Goal: Transaction & Acquisition: Obtain resource

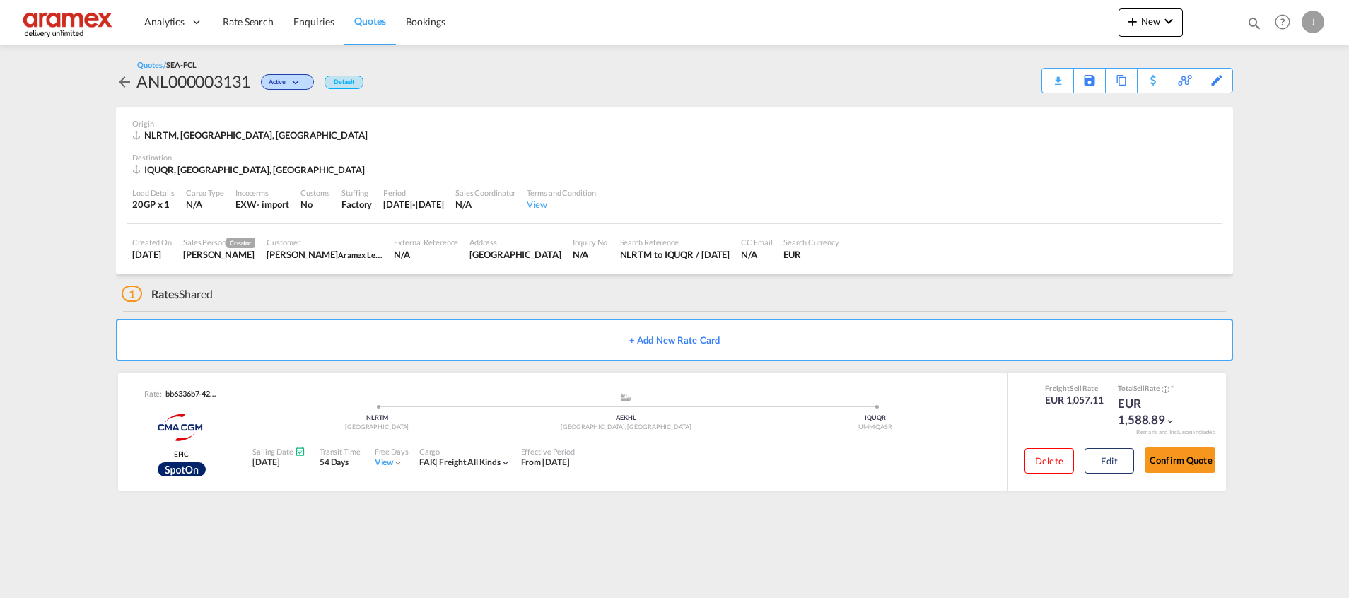
drag, startPoint x: 0, startPoint y: 0, endPoint x: 376, endPoint y: 27, distance: 377.0
click at [376, 27] on span "Quotes" at bounding box center [369, 21] width 31 height 12
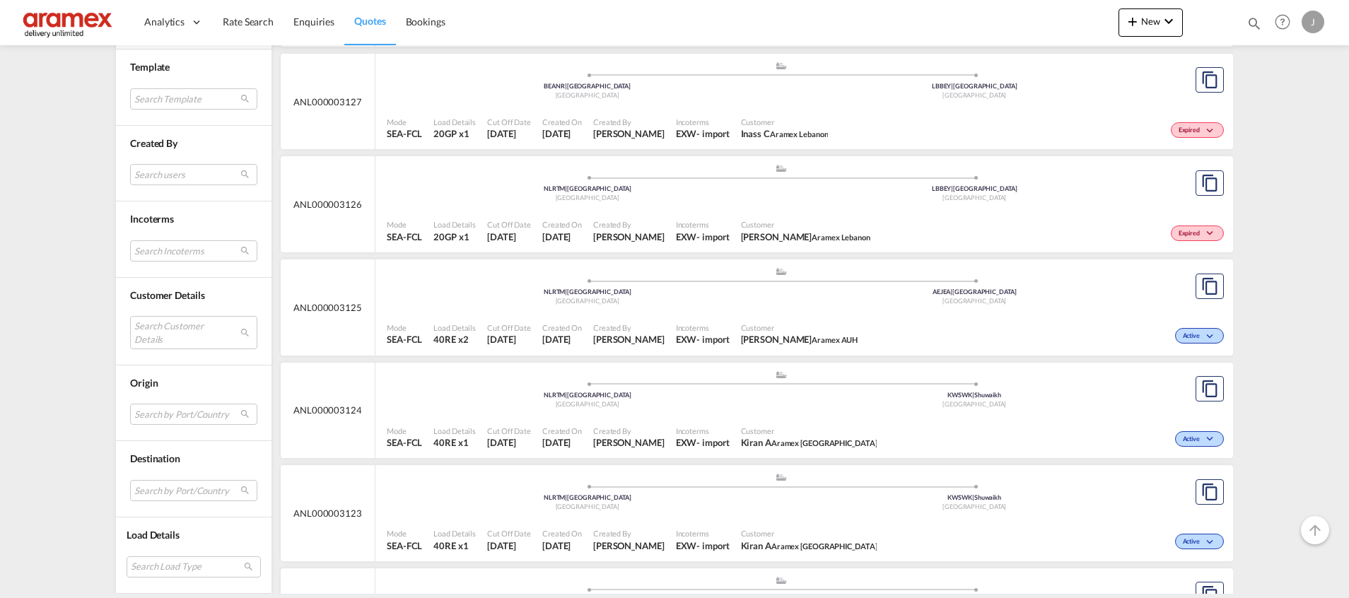
scroll to position [530, 0]
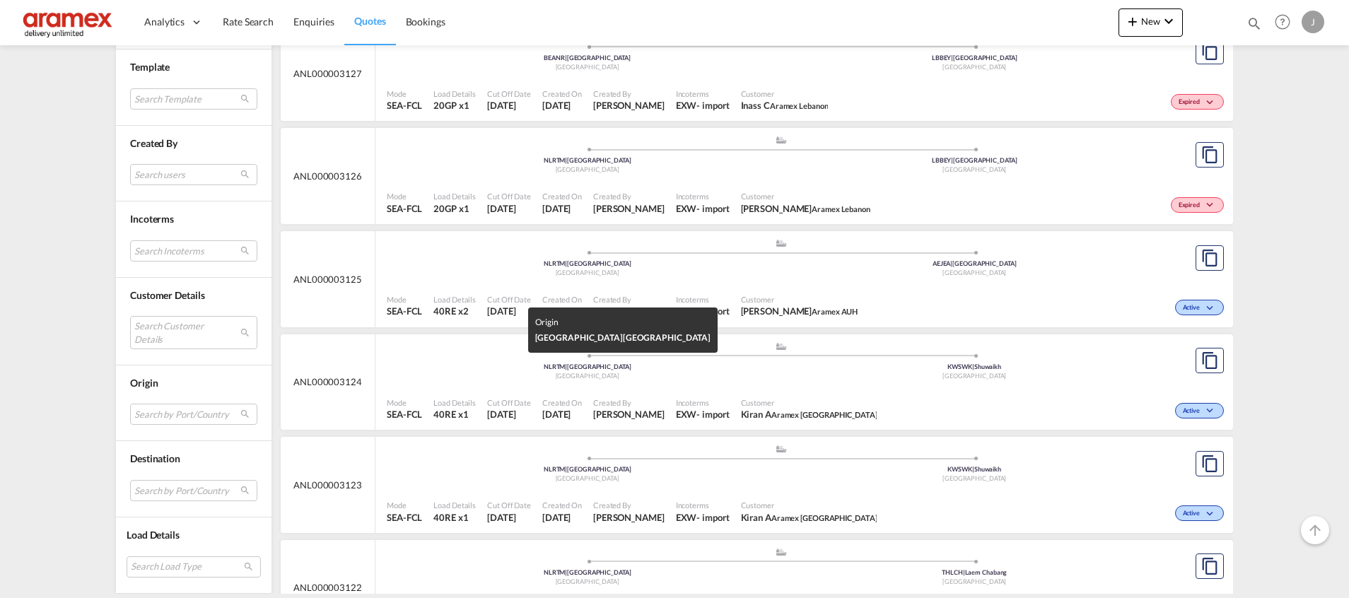
click at [698, 369] on div "NLRTM | [GEOGRAPHIC_DATA]" at bounding box center [587, 367] width 387 height 9
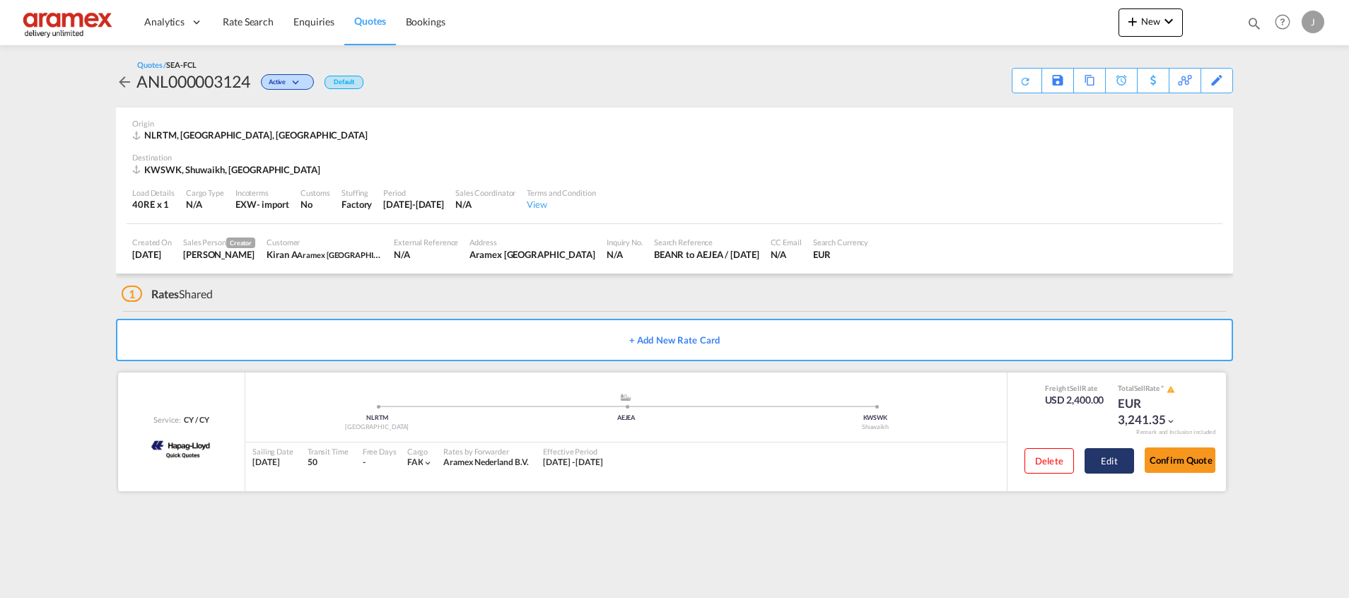
click at [1113, 460] on button "Edit" at bounding box center [1108, 460] width 49 height 25
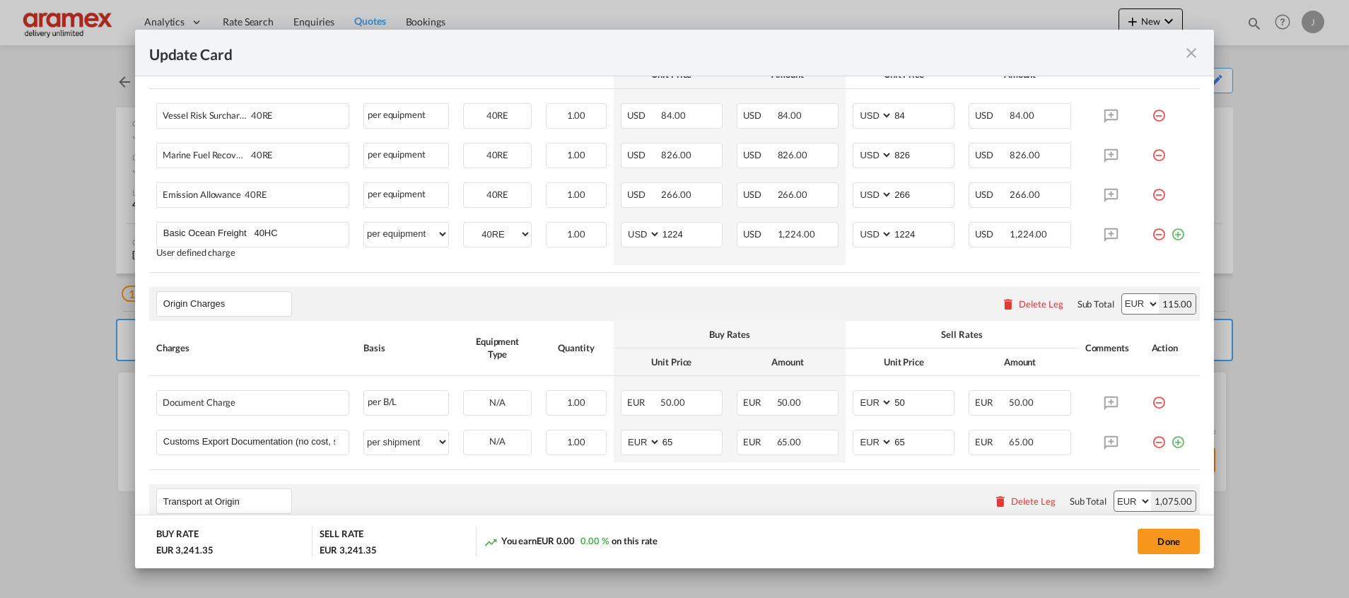
scroll to position [243, 0]
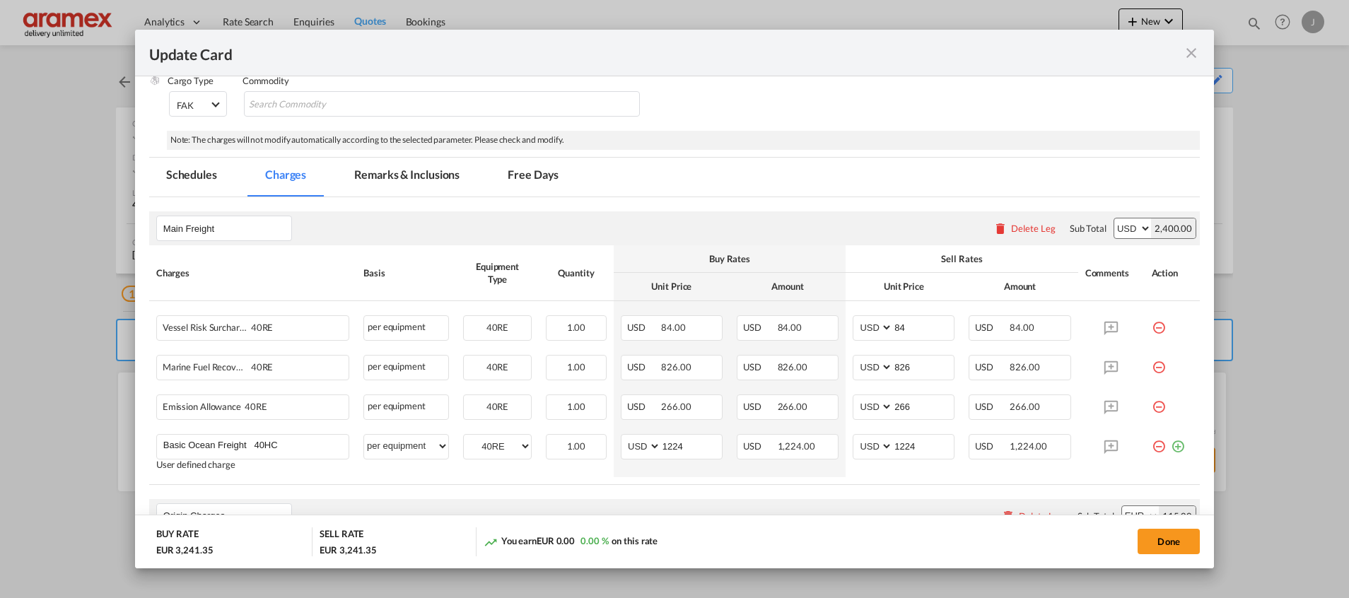
click at [1193, 48] on md-icon "icon-close fg-AAA8AD m-0 pointer" at bounding box center [1191, 53] width 17 height 17
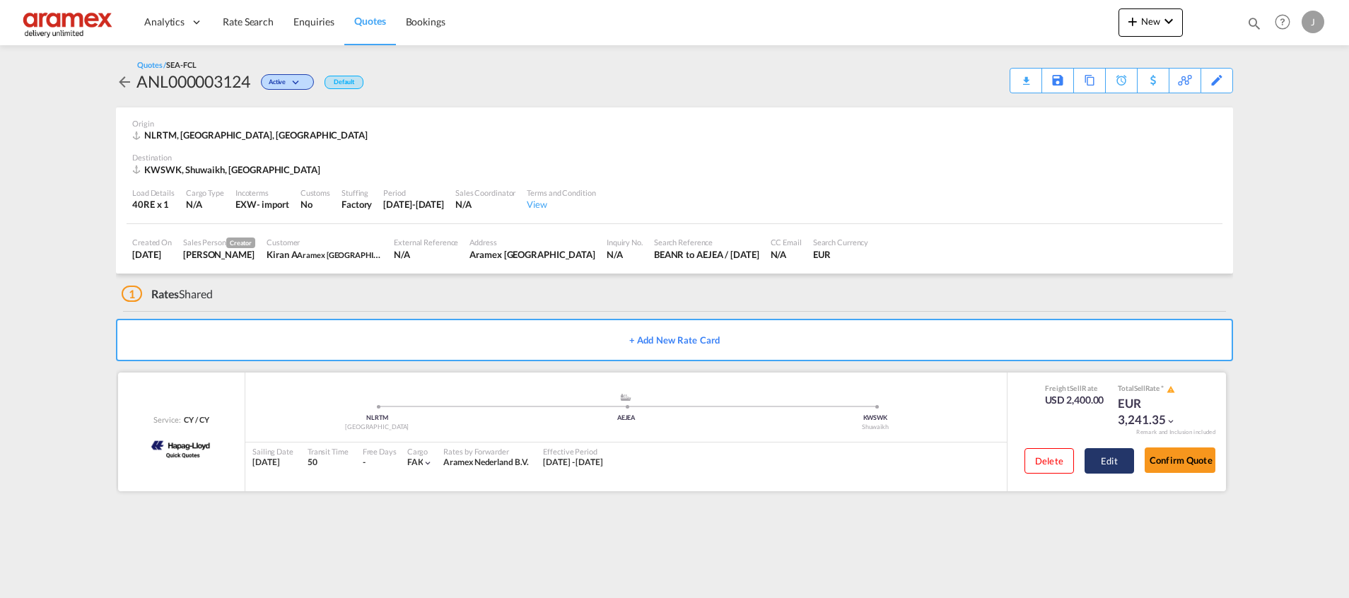
click at [1108, 462] on button "Edit" at bounding box center [1108, 460] width 49 height 25
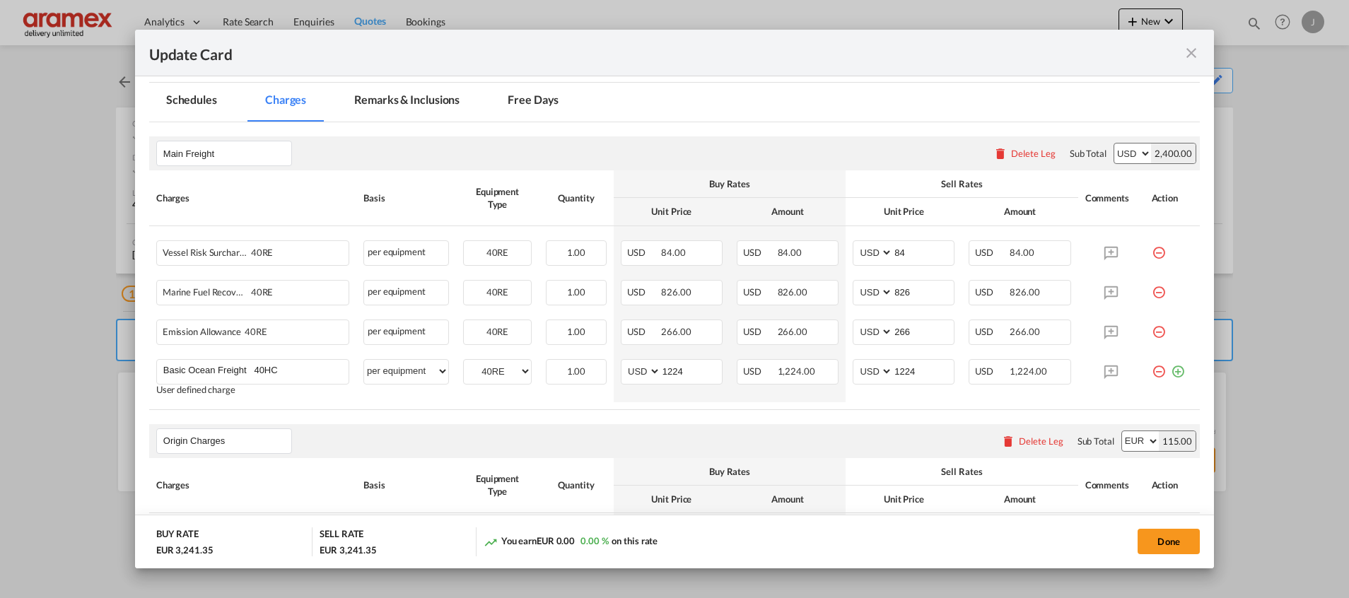
scroll to position [742, 0]
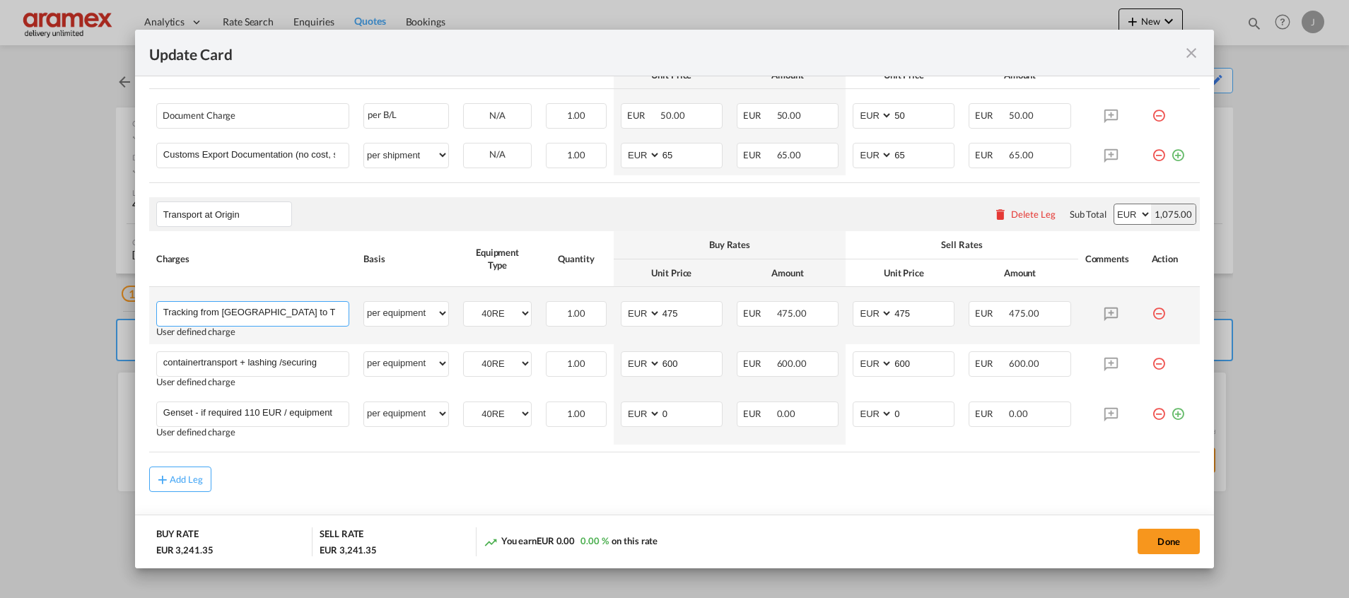
click at [228, 315] on input "Tracking from [GEOGRAPHIC_DATA] to Transporter WH" at bounding box center [255, 312] width 185 height 21
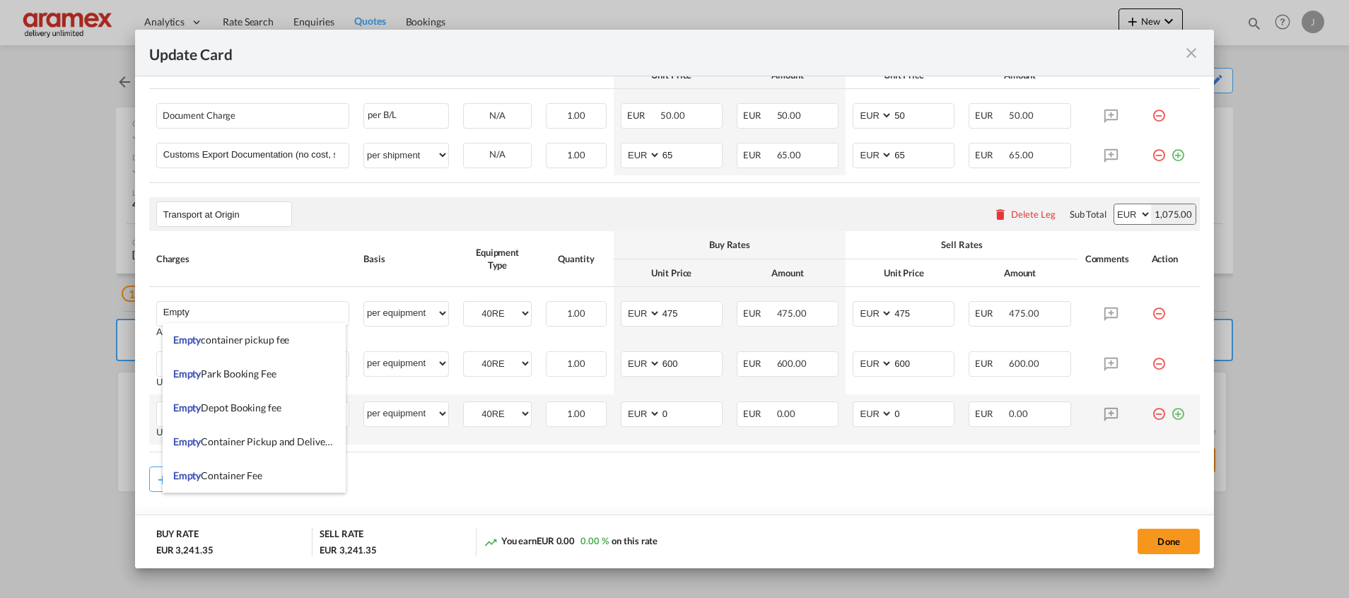
drag, startPoint x: 274, startPoint y: 447, endPoint x: 416, endPoint y: 416, distance: 146.1
click at [275, 447] on li "Empty Container Pickup and Delivery Charge" at bounding box center [254, 442] width 183 height 34
type input "Empty Container Pickup and Delivery Charge"
type input "0"
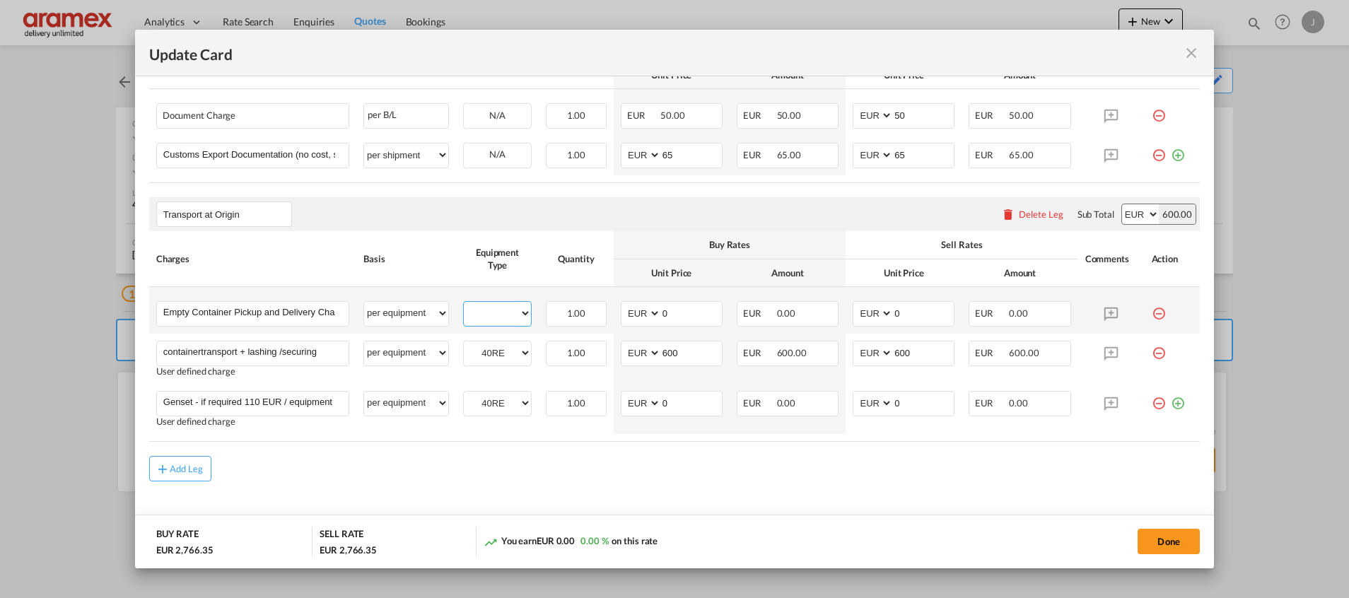
click at [498, 315] on select "40RE" at bounding box center [497, 313] width 67 height 19
select select "40RE"
click at [464, 304] on select "40RE" at bounding box center [497, 313] width 67 height 19
drag, startPoint x: 651, startPoint y: 313, endPoint x: 636, endPoint y: 313, distance: 14.8
click at [636, 313] on md-input-container "AED AFN ALL AMD ANG AOA ARS AUD AWG AZN BAM BBD BDT BGN BHD BIF BMD BND BOB BRL…" at bounding box center [672, 313] width 102 height 25
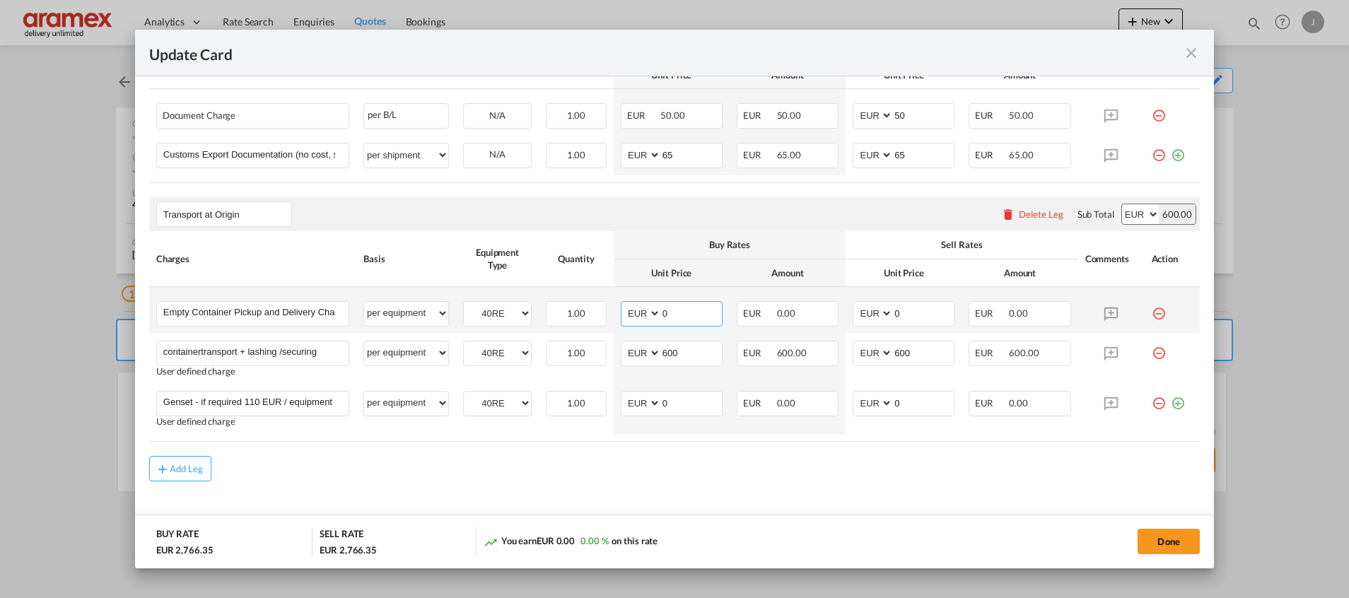
paste input "€ 42.14"
type input "€ 42.14"
drag, startPoint x: 698, startPoint y: 314, endPoint x: 654, endPoint y: 314, distance: 43.8
click at [654, 314] on md-input-container "AED AFN ALL AMD ANG AOA ARS AUD AWG AZN BAM BBD BDT BGN BHD BIF BMD BND [PERSON…" at bounding box center [672, 313] width 102 height 25
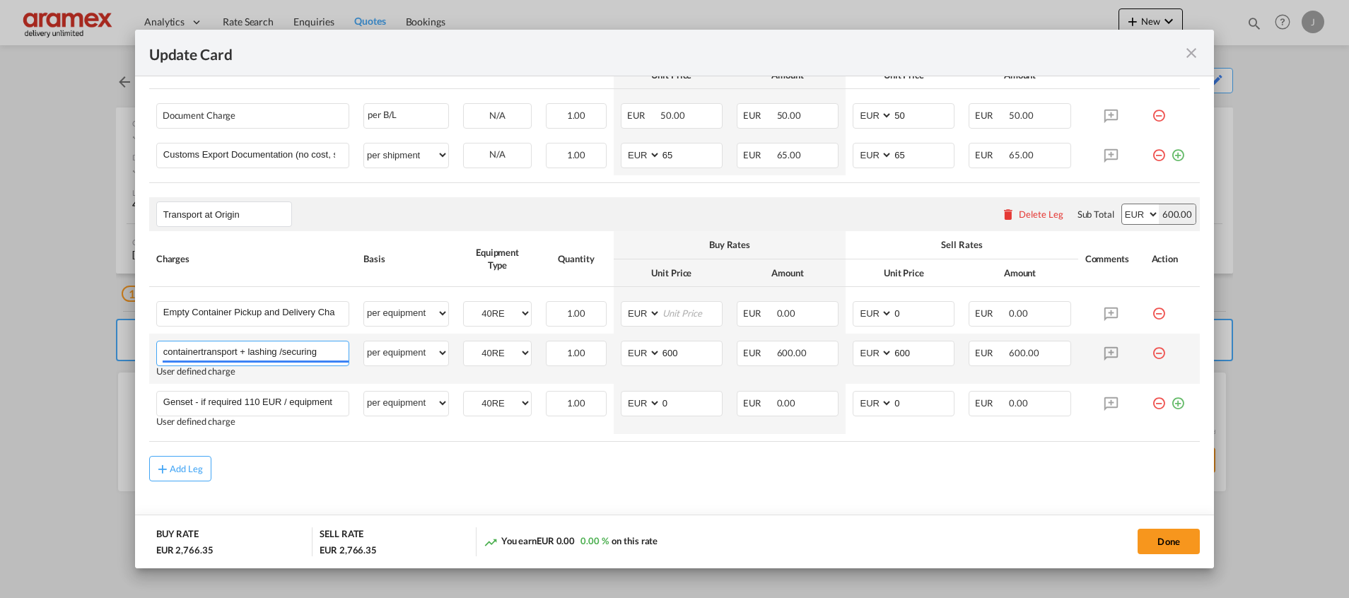
click at [228, 354] on input "containertransport + lashing /securing" at bounding box center [255, 351] width 185 height 21
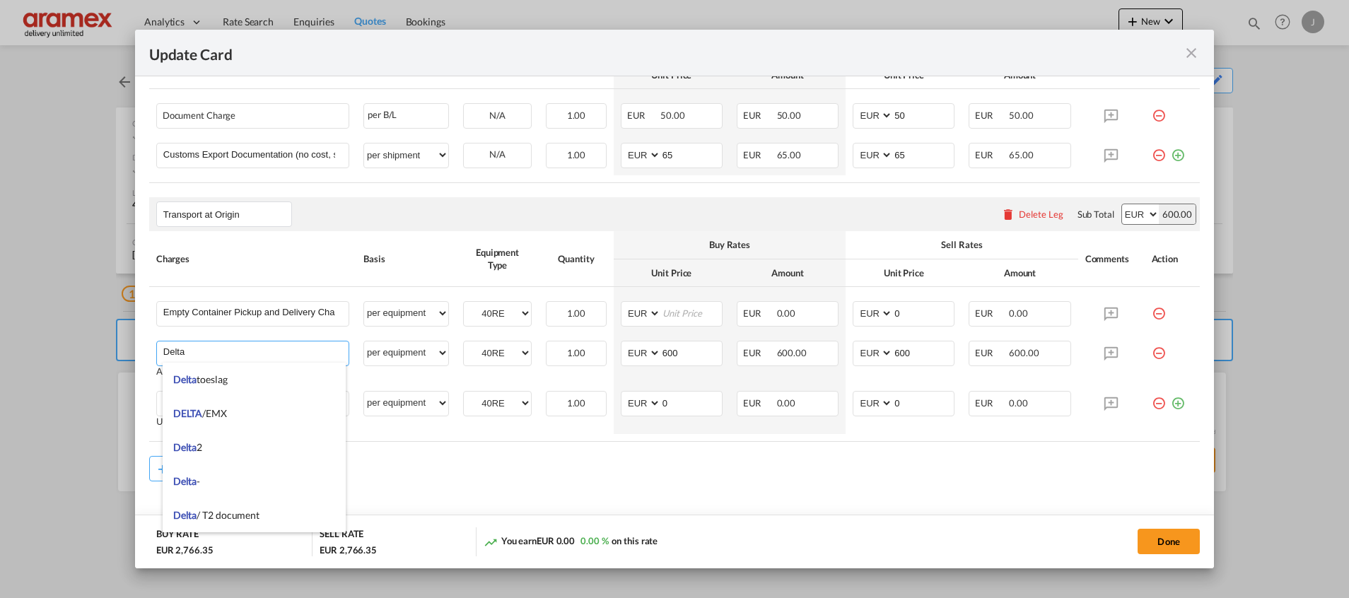
type input "Delta"
drag, startPoint x: 645, startPoint y: 487, endPoint x: 721, endPoint y: 459, distance: 81.4
click at [667, 475] on md-content "Main Freight Please enter leg name Leg Name Already Exists Delete Leg Sub Total…" at bounding box center [674, 126] width 1051 height 857
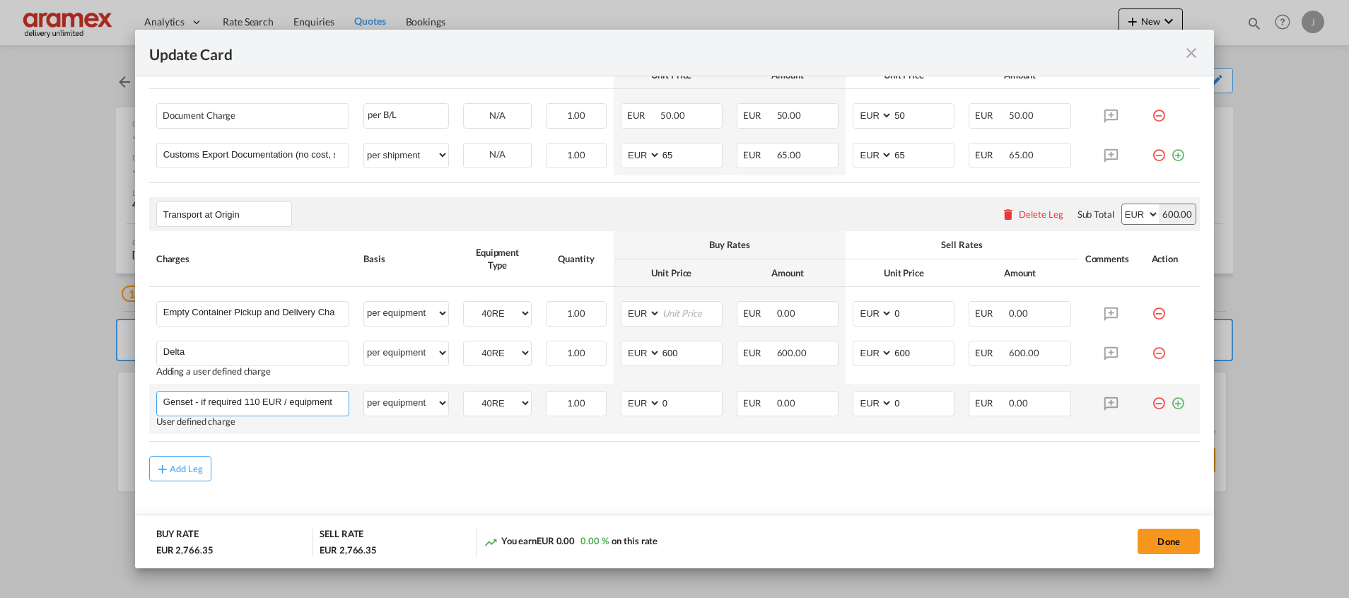
click at [262, 404] on input "Genset - if required 110 EUR / equipment" at bounding box center [255, 402] width 185 height 21
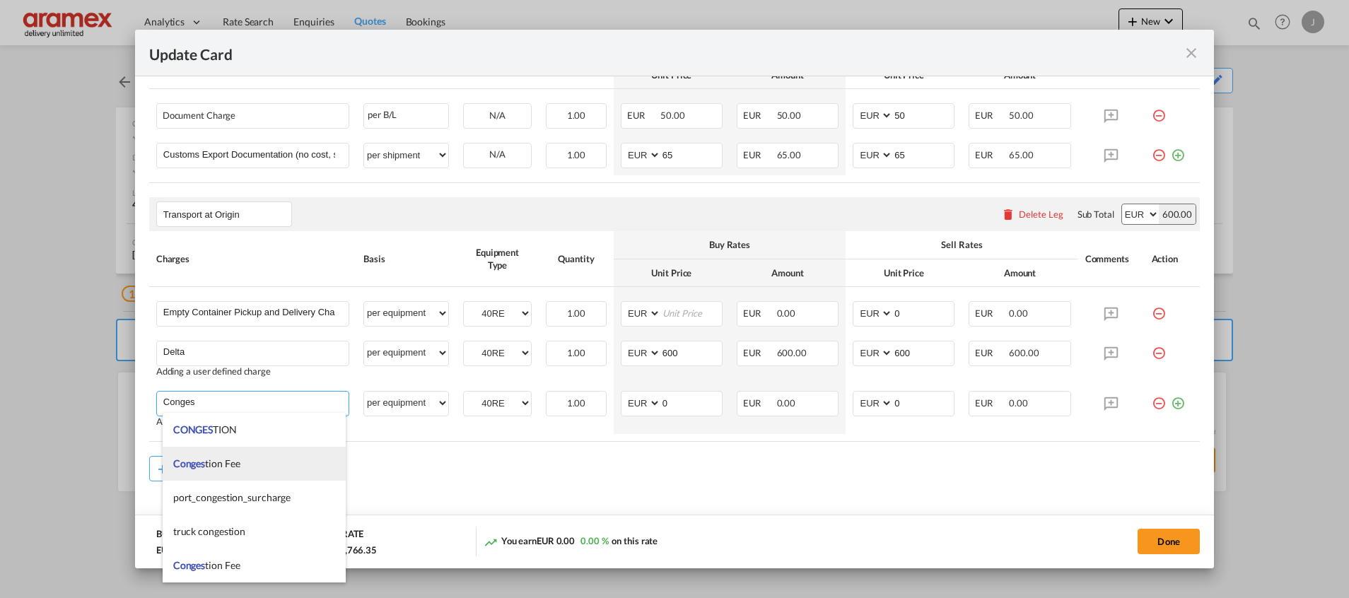
click at [233, 464] on span "Conges tion Fee" at bounding box center [206, 463] width 67 height 12
type input "Congestion Fee"
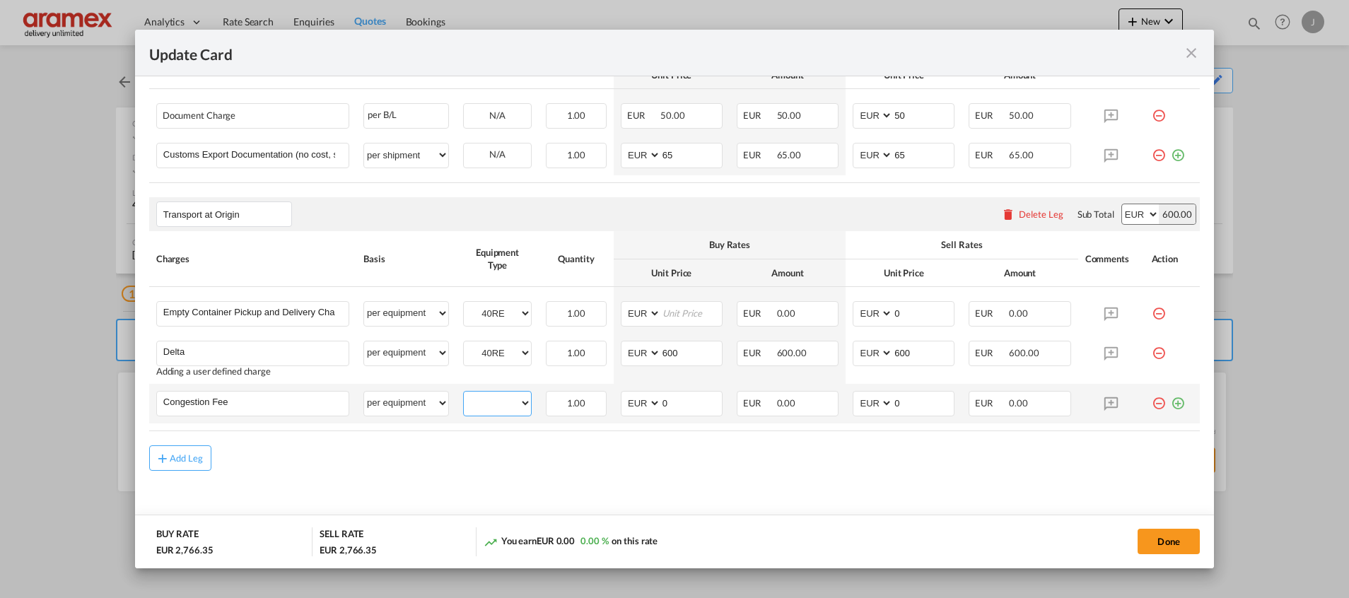
drag, startPoint x: 479, startPoint y: 403, endPoint x: 484, endPoint y: 409, distance: 8.1
click at [480, 403] on select "40RE" at bounding box center [497, 403] width 67 height 19
select select "40RE"
click at [464, 394] on select "40RE" at bounding box center [497, 403] width 67 height 19
click at [683, 320] on input "Update Card Port ..." at bounding box center [691, 312] width 61 height 21
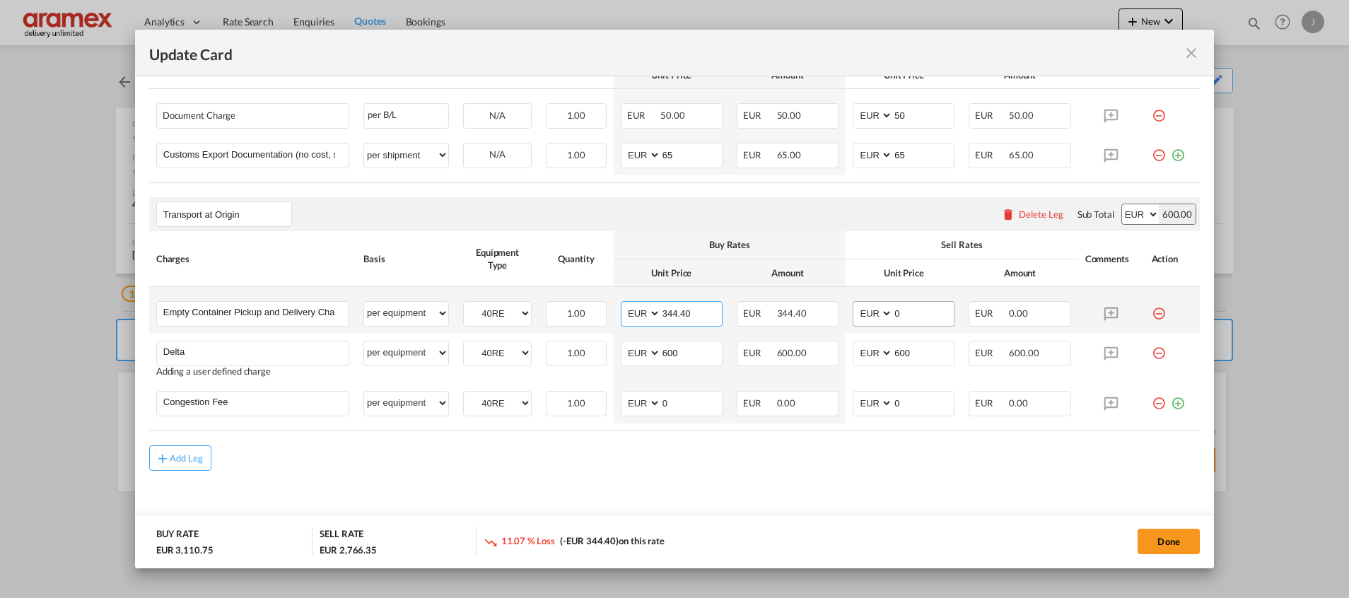
type input "344.40"
drag, startPoint x: 912, startPoint y: 311, endPoint x: 856, endPoint y: 309, distance: 55.9
click at [856, 309] on md-input-container "AED AFN ALL AMD ANG AOA ARS AUD AWG AZN BAM BBD BDT BGN BHD BIF BMD BND BOB BRL…" at bounding box center [904, 313] width 102 height 25
type input "4"
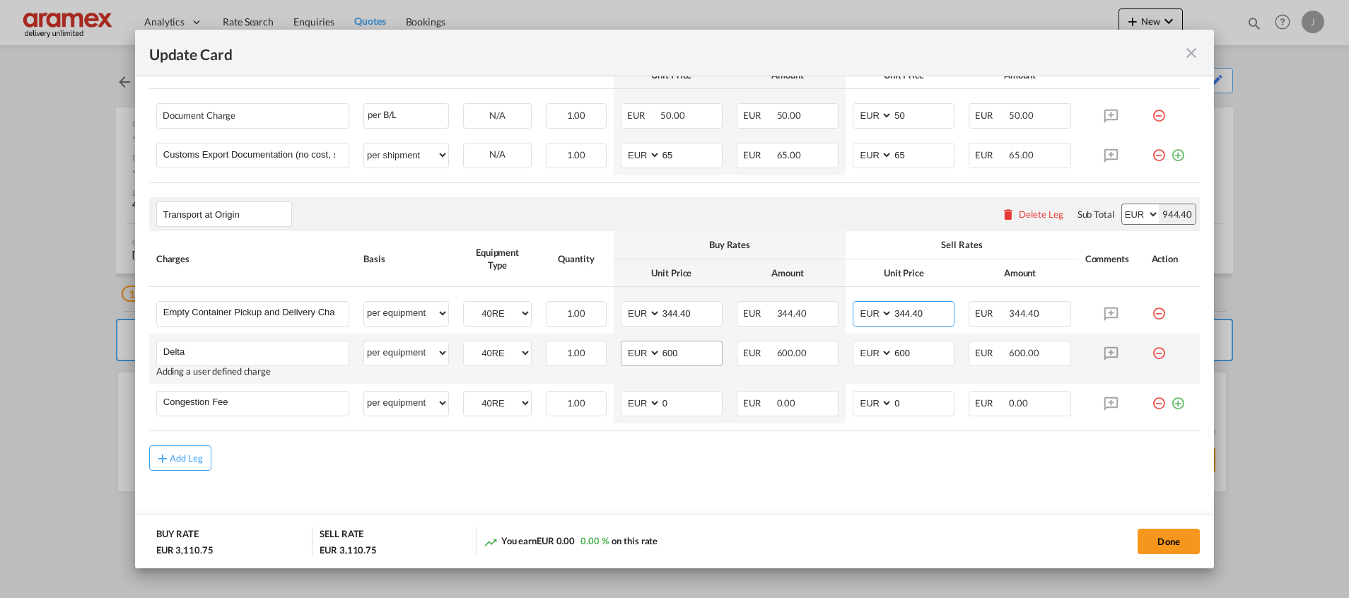
type input "344.40"
drag, startPoint x: 686, startPoint y: 355, endPoint x: 618, endPoint y: 358, distance: 67.9
click at [621, 358] on md-input-container "AED AFN ALL AMD ANG AOA ARS AUD AWG AZN BAM BBD BDT BGN BHD BIF BMD BND [PERSON…" at bounding box center [672, 353] width 102 height 25
type input "60"
drag, startPoint x: 585, startPoint y: 467, endPoint x: 838, endPoint y: 402, distance: 261.8
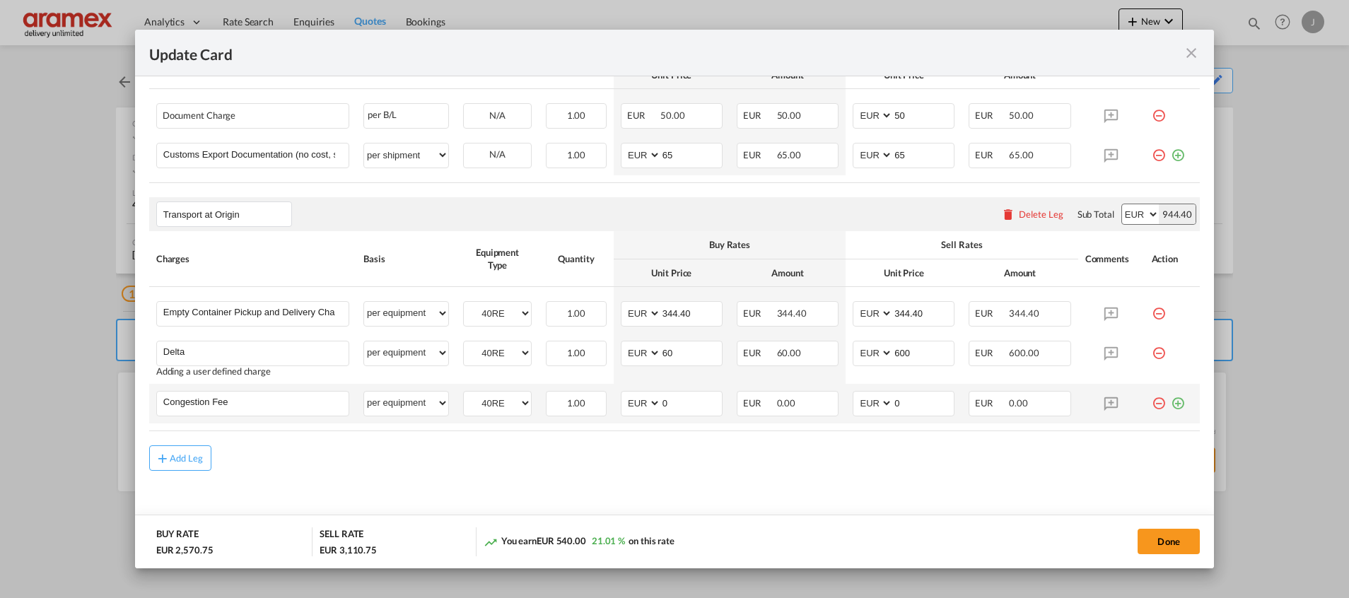
click at [588, 467] on div "Add Leg" at bounding box center [674, 457] width 1051 height 25
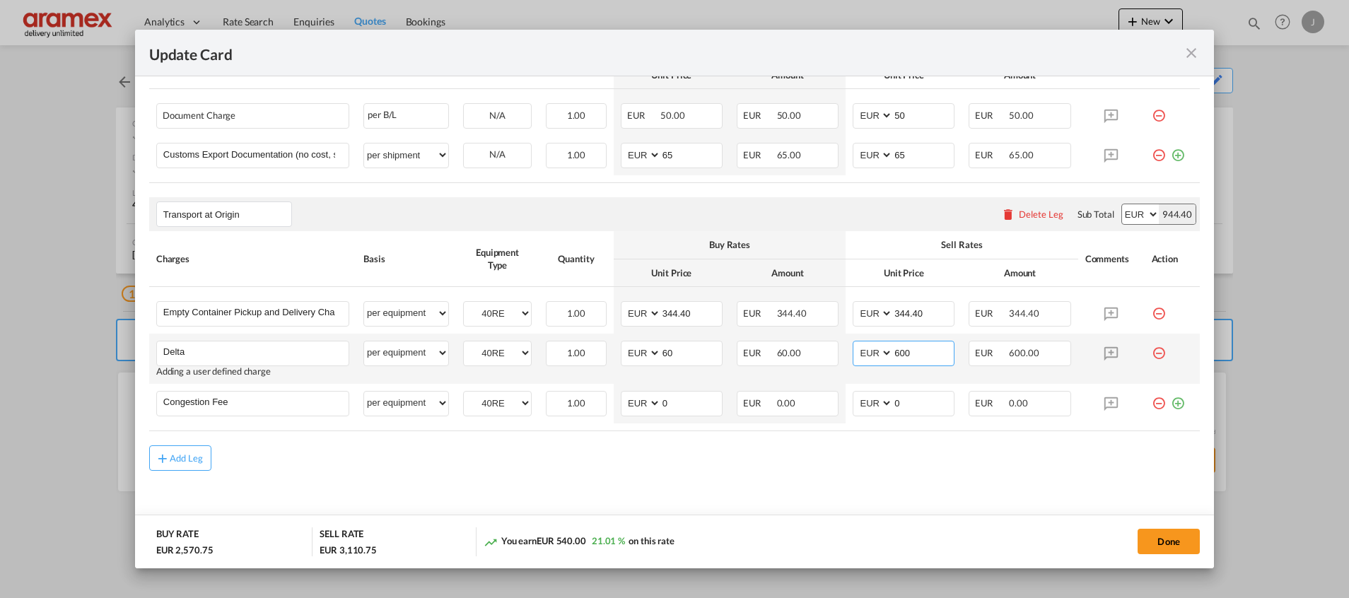
click at [920, 358] on input "600" at bounding box center [923, 351] width 61 height 21
type input "60"
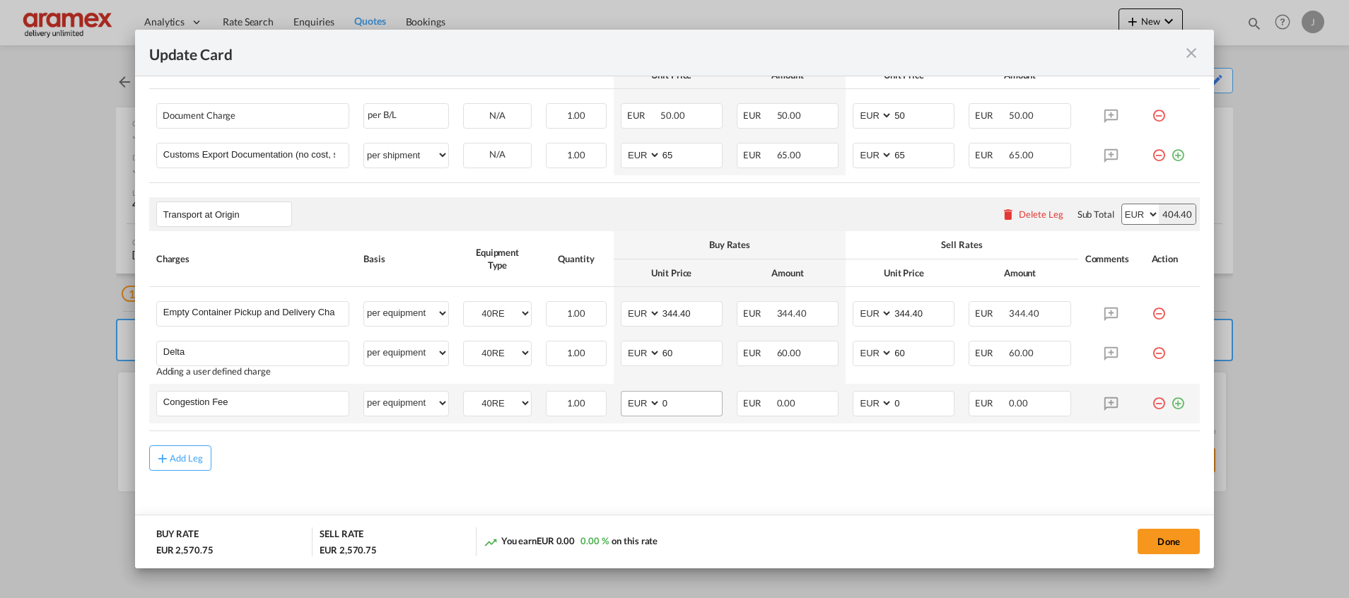
drag, startPoint x: 670, startPoint y: 452, endPoint x: 694, endPoint y: 411, distance: 46.9
click at [675, 440] on rate-modification "Main Freight Please enter leg name Leg Name Already Exists Delete Leg Sub Total…" at bounding box center [674, 84] width 1051 height 773
click at [601, 410] on tr "Congestion Fee Please Enter User Defined Charges Cannot Be Published per equipm…" at bounding box center [674, 404] width 1051 height 40
type input "17"
drag, startPoint x: 605, startPoint y: 496, endPoint x: 783, endPoint y: 436, distance: 187.8
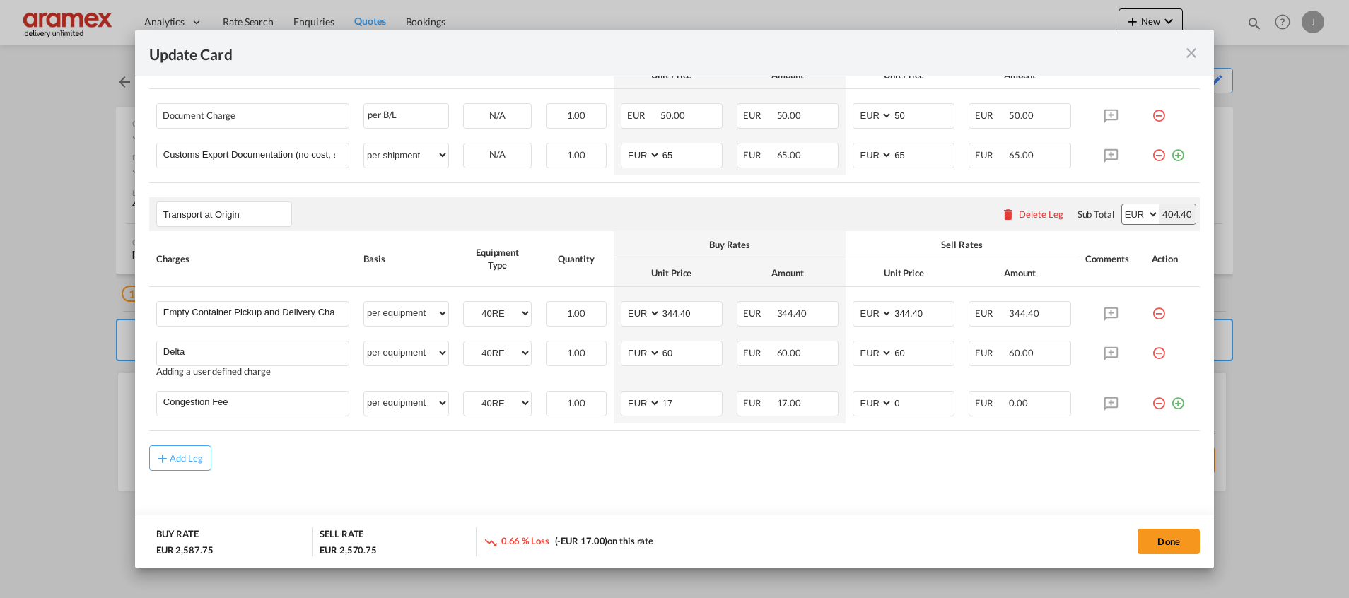
click at [635, 481] on md-content "Main Freight Please enter leg name Leg Name Already Exists Delete Leg Sub Total…" at bounding box center [674, 121] width 1051 height 846
drag, startPoint x: 908, startPoint y: 402, endPoint x: 808, endPoint y: 410, distance: 100.0
click at [808, 410] on tr "Congestion Fee Please Enter User Defined Charges Cannot Be Published per equipm…" at bounding box center [674, 404] width 1051 height 40
type input "17"
click at [1171, 404] on md-icon "icon-plus-circle-outline green-400-fg" at bounding box center [1178, 398] width 14 height 14
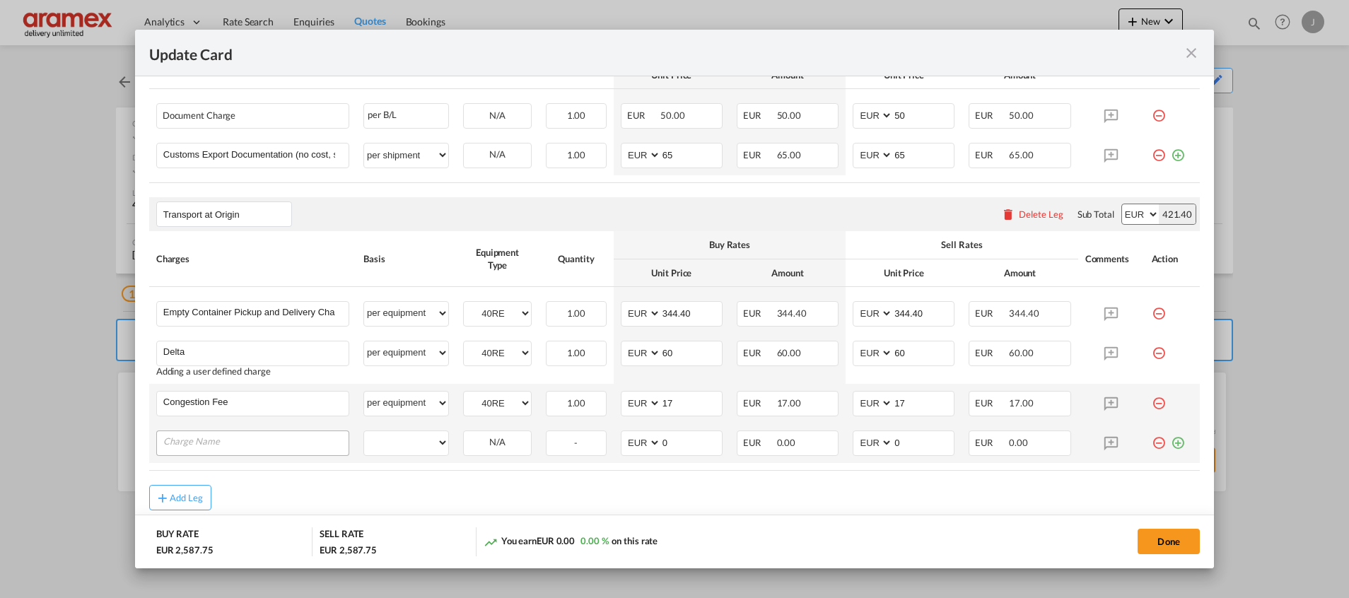
scroll to position [792, 0]
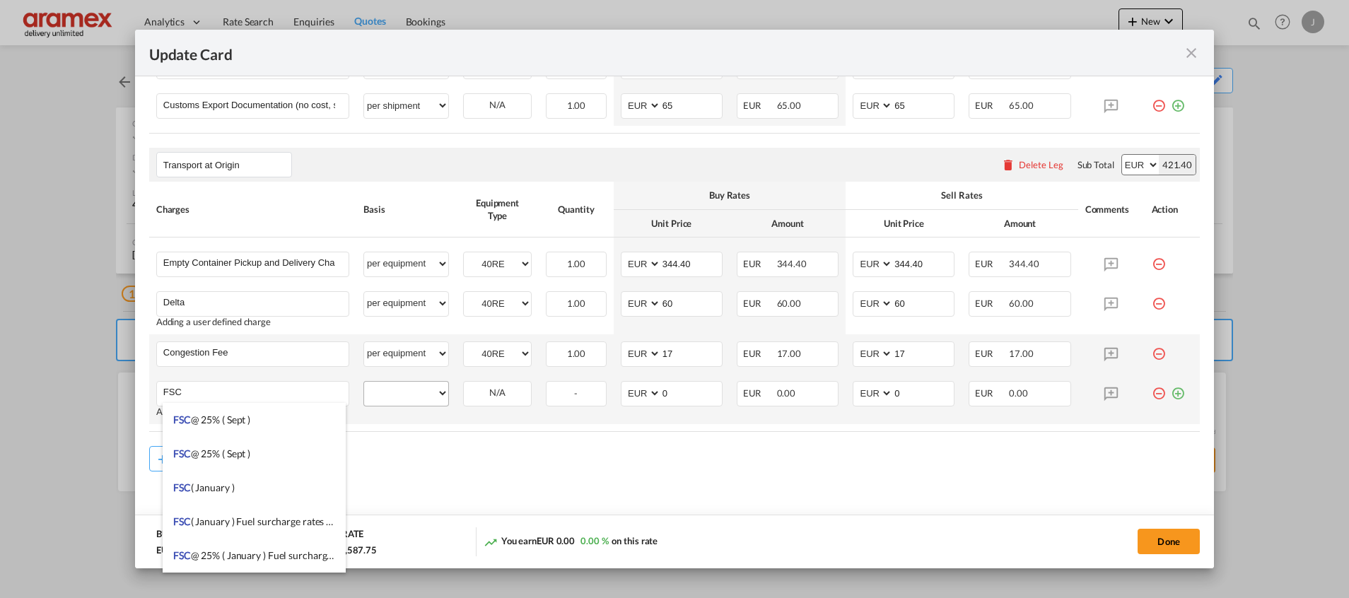
type input "FSC"
drag, startPoint x: 409, startPoint y: 401, endPoint x: 414, endPoint y: 380, distance: 21.3
click at [409, 401] on select "per equipment per container per B/L per shipping bill per shipment % on pickup …" at bounding box center [406, 393] width 84 height 23
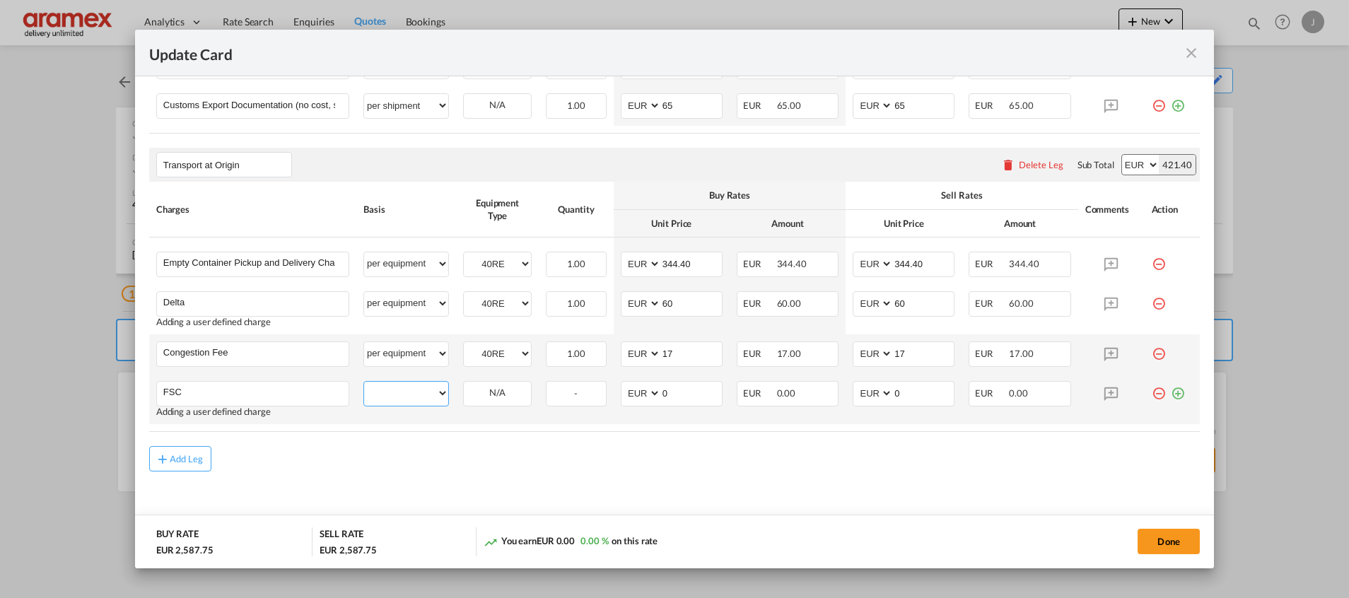
select select "per equipment"
click at [364, 382] on select "per equipment per container per B/L per shipping bill per shipment % on pickup …" at bounding box center [406, 393] width 84 height 23
click at [478, 404] on div "40RE" at bounding box center [497, 393] width 69 height 25
click at [481, 397] on select "40RE" at bounding box center [497, 393] width 67 height 19
select select "40RE"
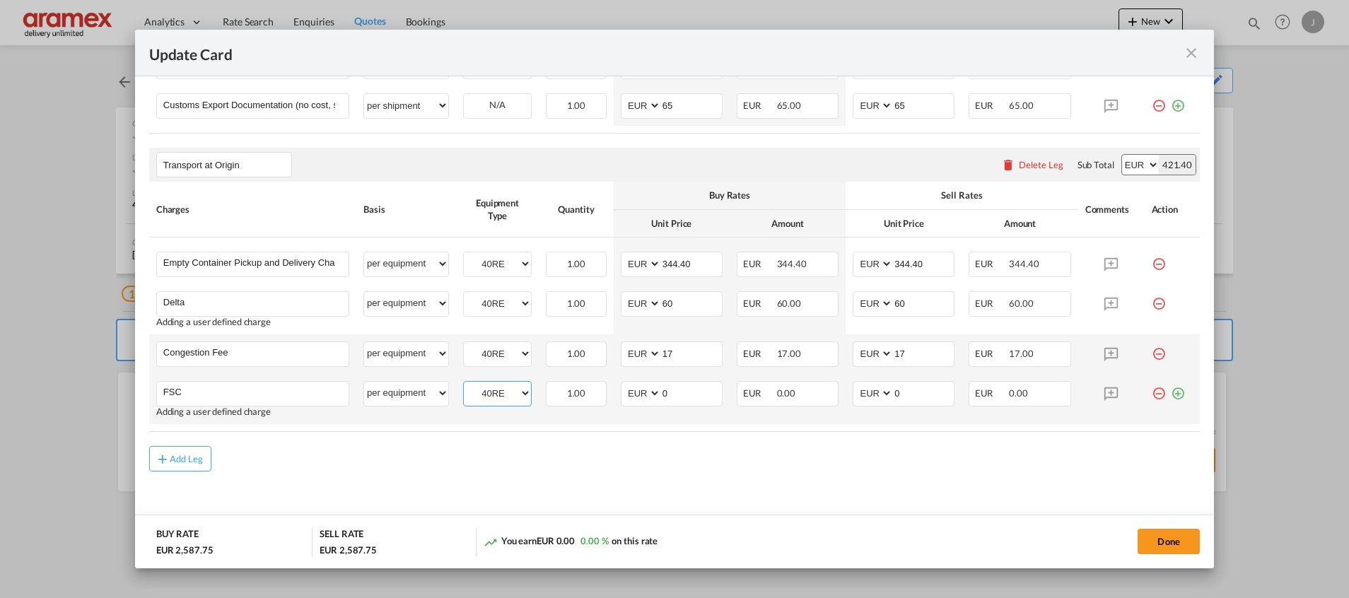
click at [464, 384] on select "40RE" at bounding box center [497, 393] width 67 height 19
drag, startPoint x: 674, startPoint y: 397, endPoint x: 605, endPoint y: 397, distance: 69.3
click at [605, 397] on tr "FSC Please Enter User Defined Charges Cannot Be Published Adding a user defined…" at bounding box center [674, 399] width 1051 height 50
paste input "€ 42.14"
click at [671, 397] on input "€ 42.14" at bounding box center [691, 392] width 61 height 21
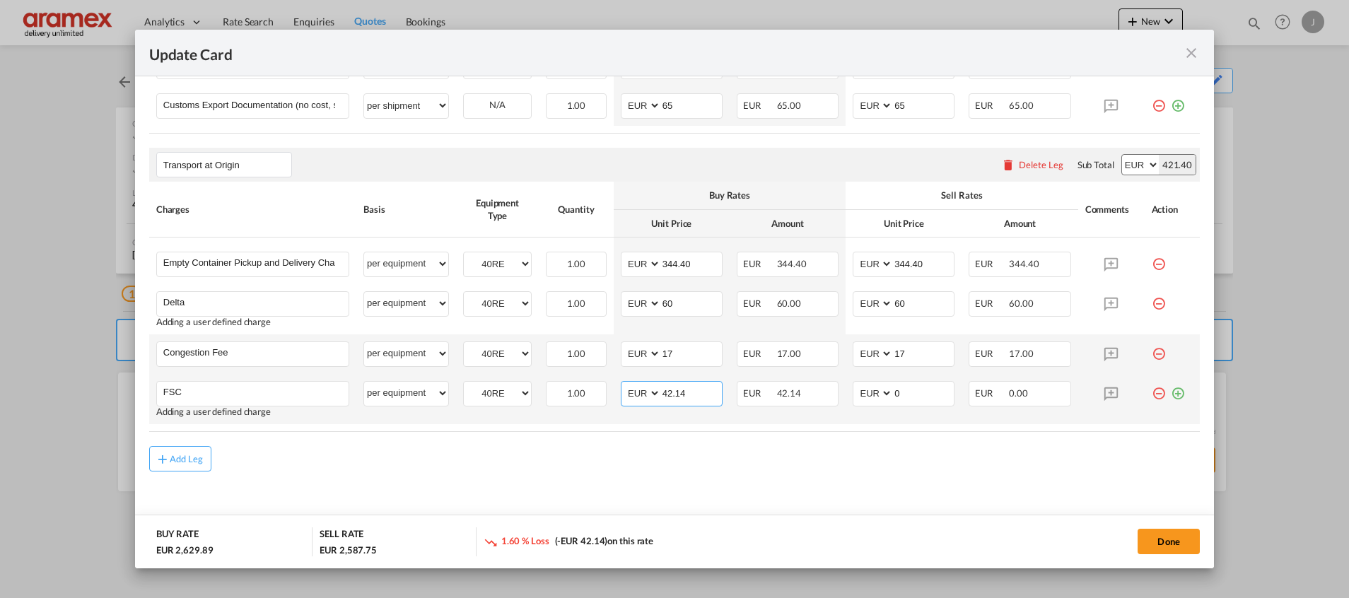
click at [671, 397] on input "42.14" at bounding box center [691, 392] width 61 height 21
type input "42.14"
drag, startPoint x: 901, startPoint y: 389, endPoint x: 868, endPoint y: 390, distance: 33.3
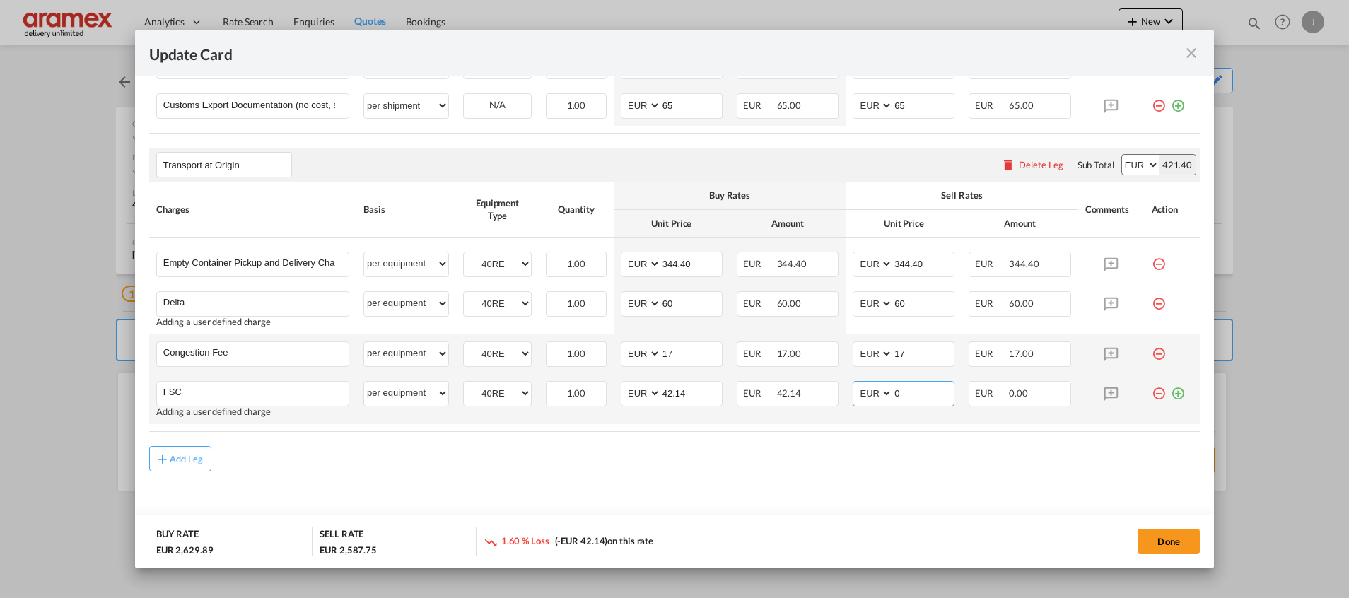
click at [868, 390] on md-input-container "AED AFN ALL AMD ANG AOA ARS AUD AWG AZN BAM BBD BDT BGN BHD BIF BMD BND BOB BRL…" at bounding box center [904, 393] width 102 height 25
paste input "42.14"
type input "42.14"
click at [1171, 395] on md-icon "icon-plus-circle-outline green-400-fg" at bounding box center [1178, 388] width 14 height 14
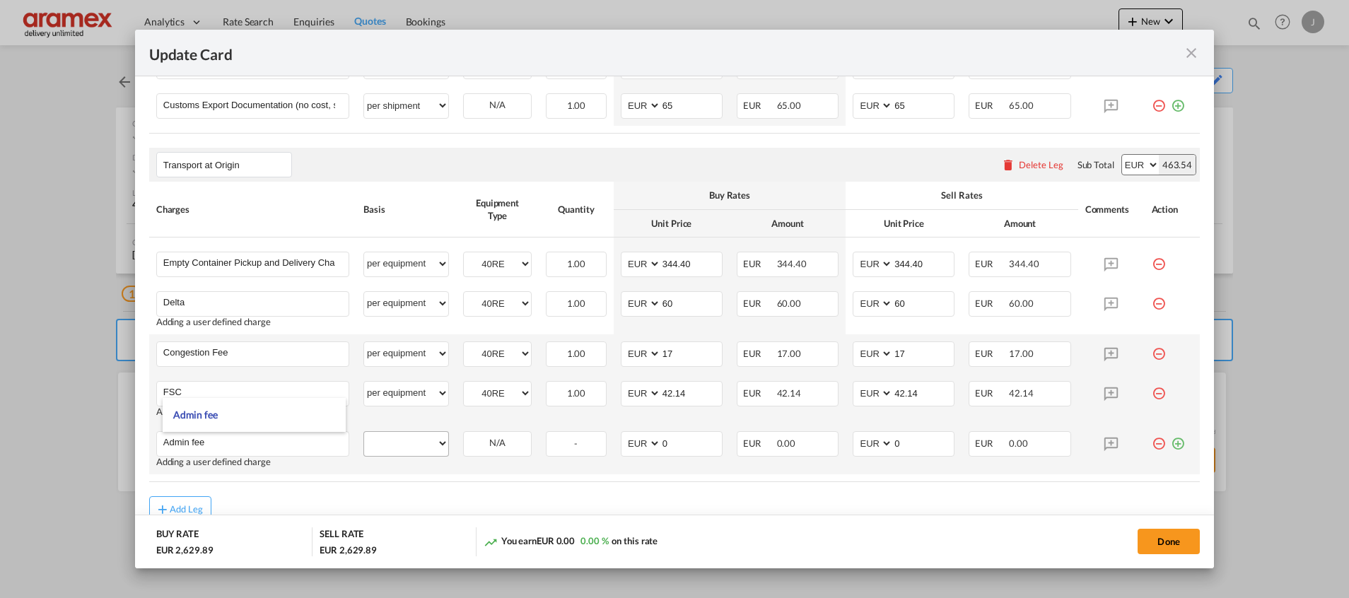
type input "Admin fee"
click at [415, 440] on select "per equipment per container per B/L per shipping bill per shipment % on pickup …" at bounding box center [406, 443] width 84 height 23
select select "per equipment"
click at [364, 432] on select "per equipment per container per B/L per shipping bill per shipment % on pickup …" at bounding box center [406, 443] width 84 height 23
click at [507, 443] on select "40RE" at bounding box center [497, 443] width 67 height 19
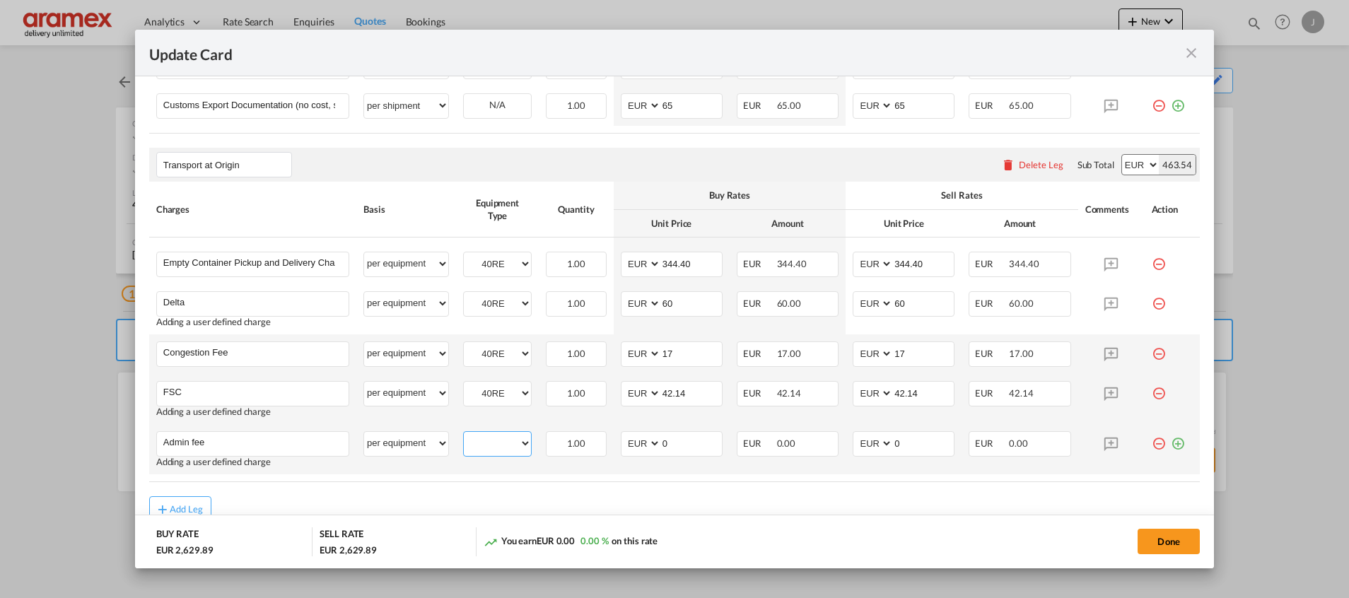
select select "40RE"
click at [464, 434] on select "40RE" at bounding box center [497, 443] width 67 height 19
click at [676, 441] on input "0" at bounding box center [691, 442] width 61 height 21
type input "10"
drag, startPoint x: 912, startPoint y: 447, endPoint x: 831, endPoint y: 447, distance: 81.3
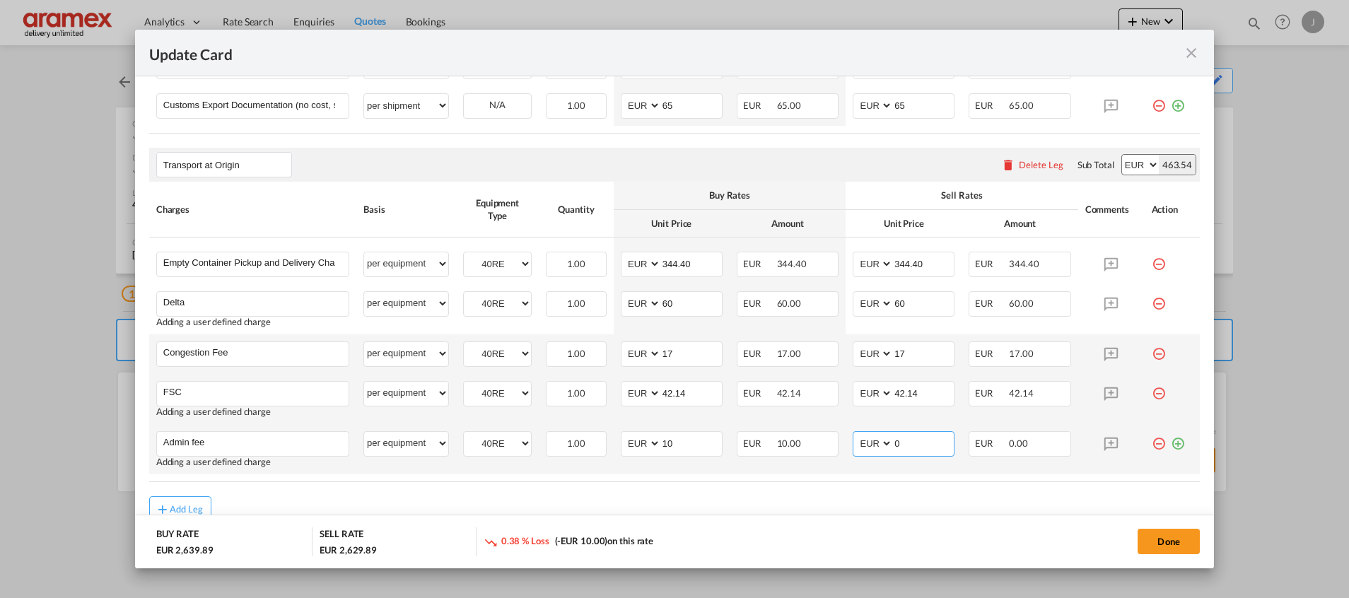
click at [831, 447] on tr "Admin fee Please Enter User Defined Charges Cannot Be Published Adding a user d…" at bounding box center [674, 449] width 1051 height 50
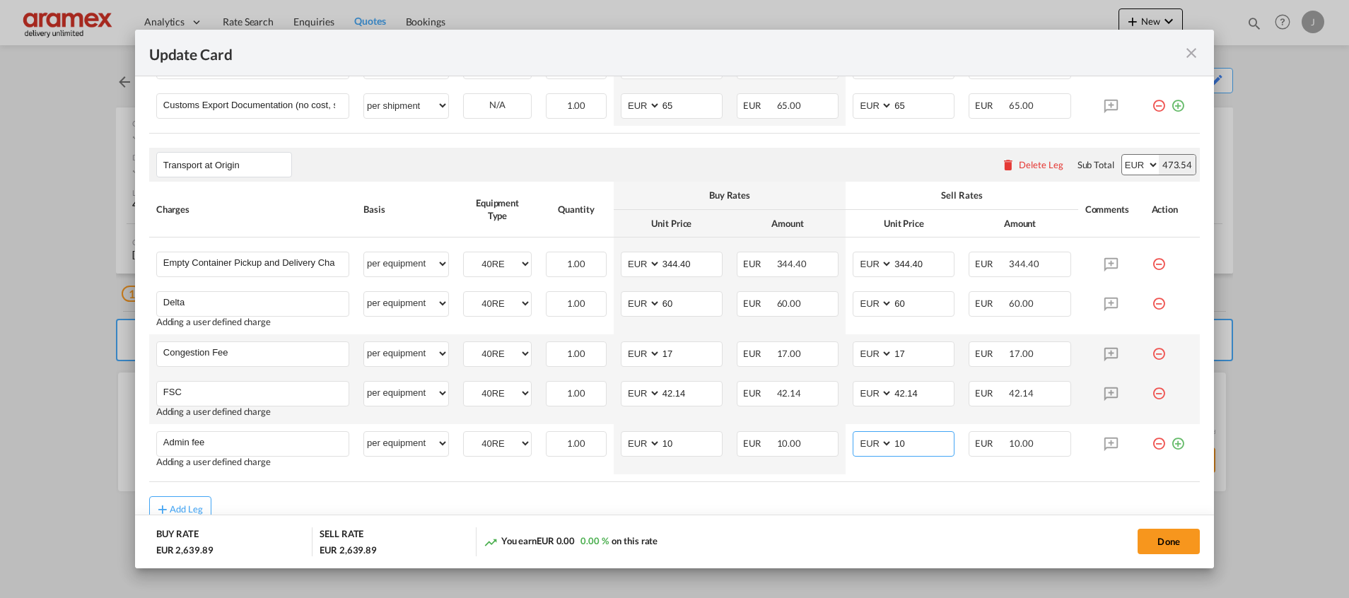
type input "10"
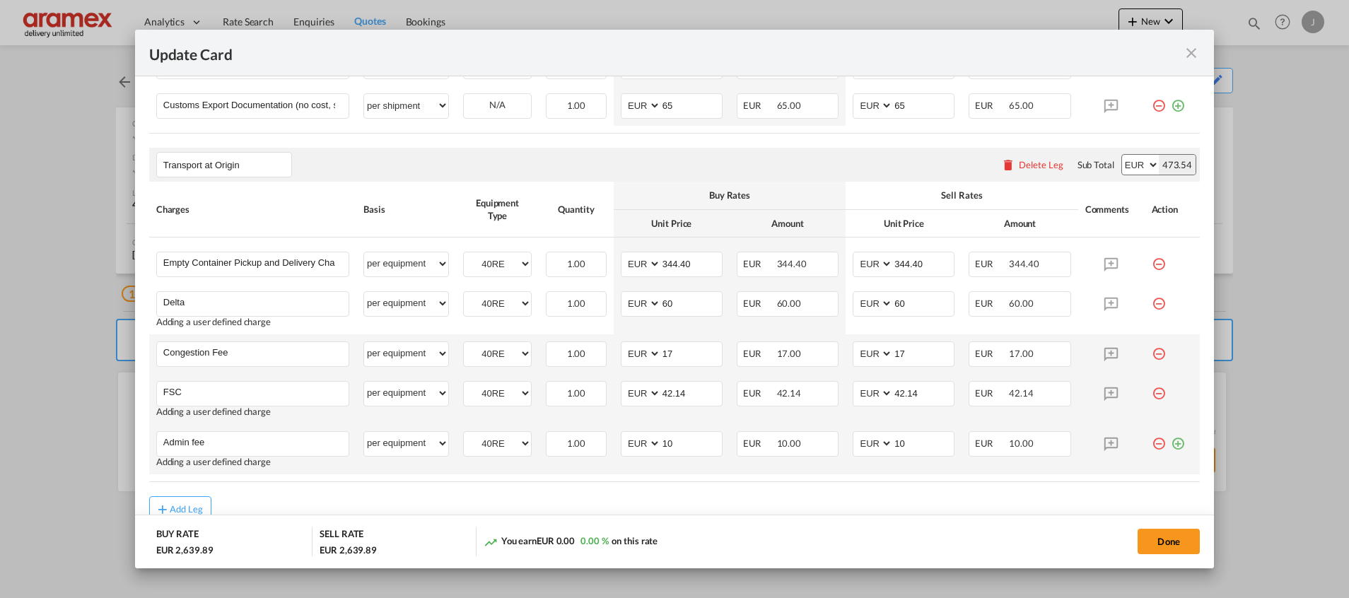
click at [1171, 445] on md-icon "icon-plus-circle-outline green-400-fg" at bounding box center [1178, 438] width 14 height 14
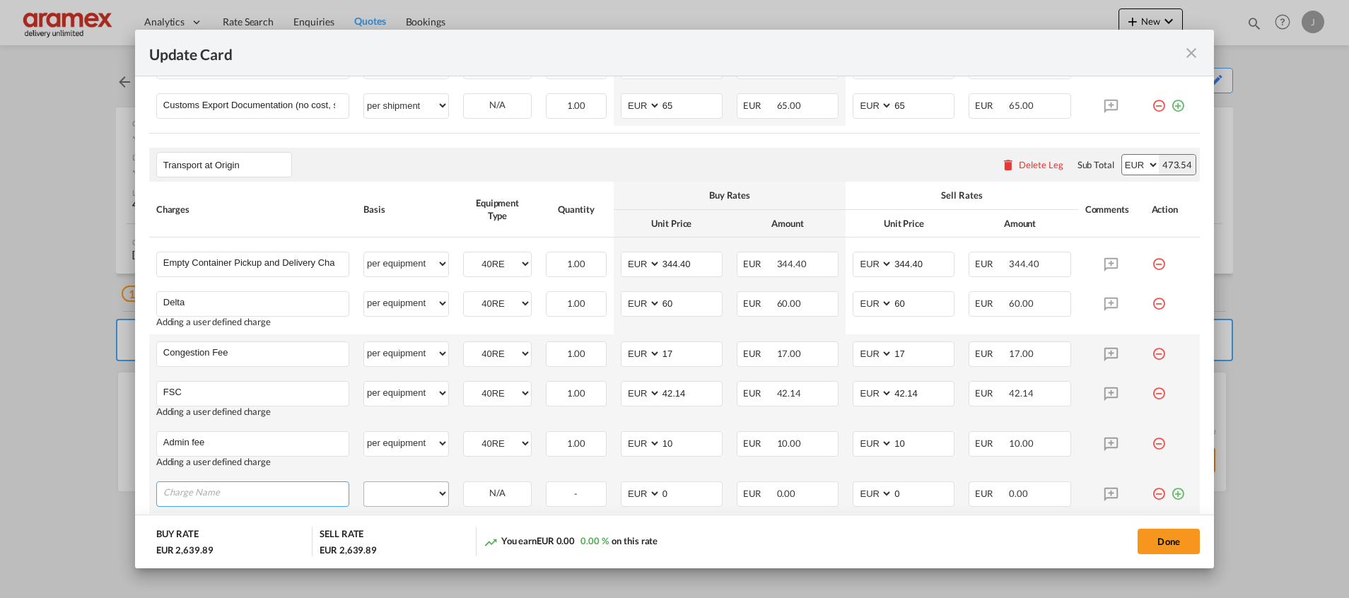
type input "K"
type input "Lashing &securing at Site"
click at [428, 501] on select "per equipment per container per B/L per shipping bill per shipment % on pickup …" at bounding box center [406, 493] width 84 height 23
select select "per equipment"
click at [364, 482] on select "per equipment per container per B/L per shipping bill per shipment % on pickup …" at bounding box center [406, 493] width 84 height 23
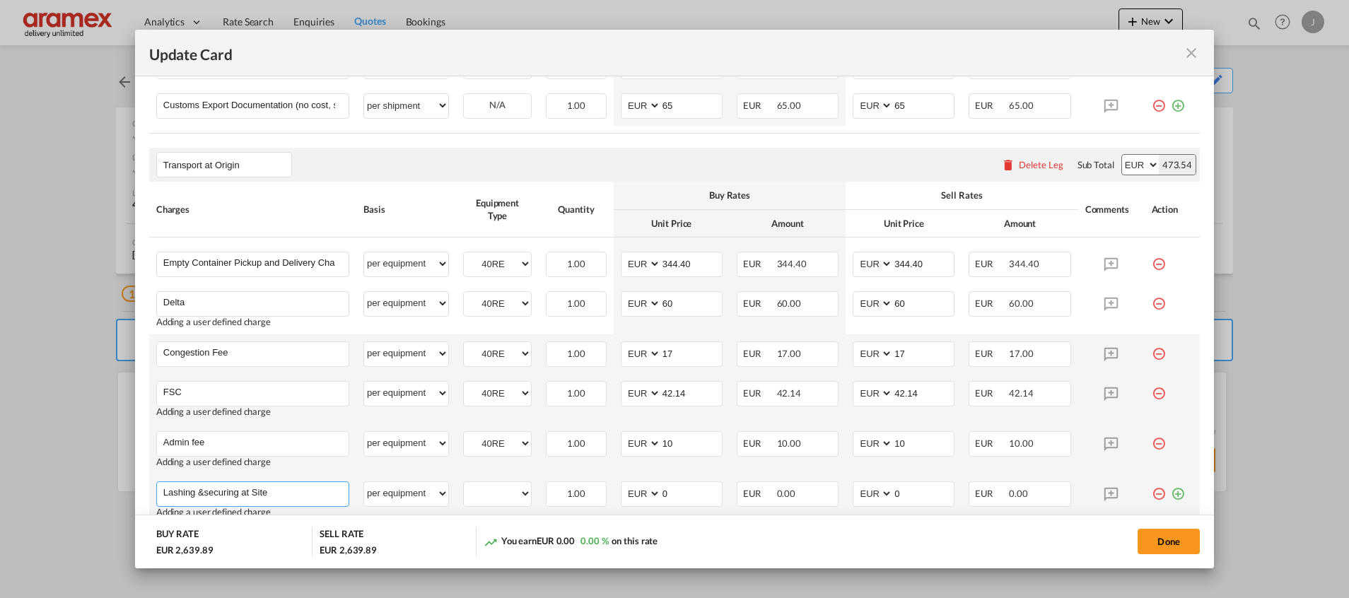
click at [291, 496] on input "Lashing &securing at Site" at bounding box center [255, 492] width 185 height 21
click at [480, 489] on select "40RE" at bounding box center [497, 493] width 67 height 19
select select "40RE"
click at [464, 484] on select "40RE" at bounding box center [497, 493] width 67 height 19
click at [302, 488] on input "Lashing &securing at Site" at bounding box center [255, 492] width 185 height 21
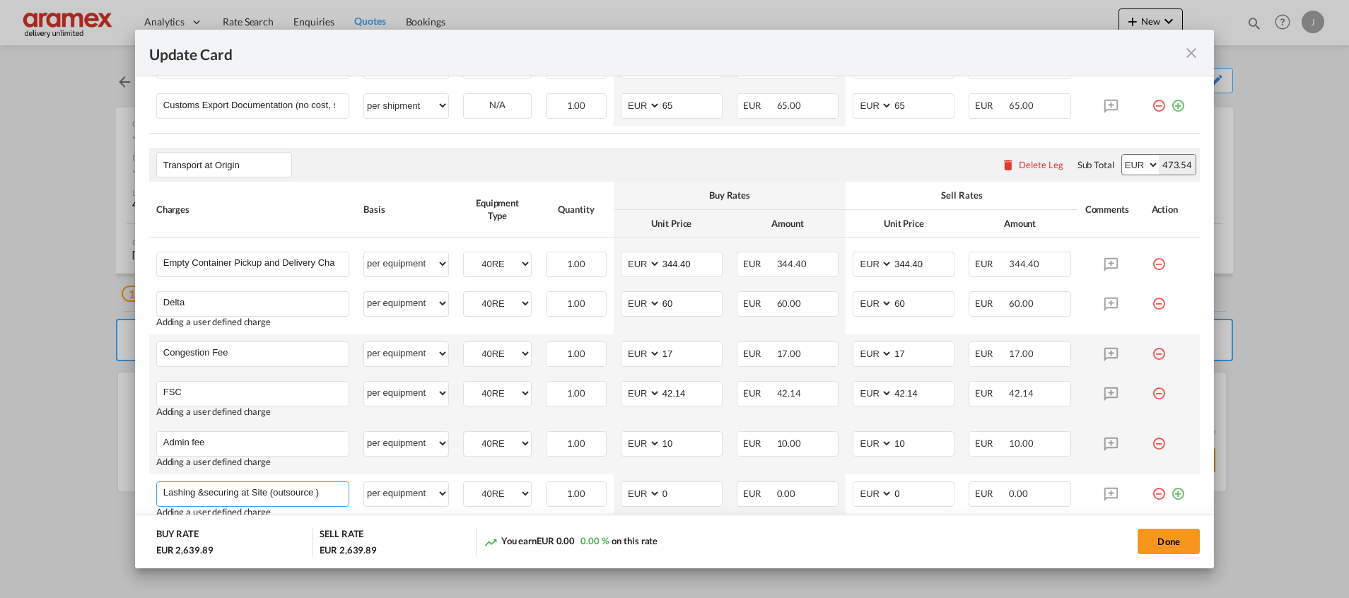
type input "Lashing &securing at Site (outsource )"
drag, startPoint x: 672, startPoint y: 493, endPoint x: 632, endPoint y: 493, distance: 40.3
click at [632, 493] on md-input-container "AED AFN ALL AMD ANG AOA ARS AUD AWG AZN BAM BBD BDT BGN BHD BIF BMD BND BOB BRL…" at bounding box center [672, 493] width 102 height 25
drag, startPoint x: 679, startPoint y: 498, endPoint x: 622, endPoint y: 491, distance: 57.8
click at [622, 491] on md-input-container "AED AFN ALL AMD ANG AOA ARS AUD AWG AZN BAM BBD BDT BGN BHD BIF BMD BND [PERSON…" at bounding box center [672, 493] width 102 height 25
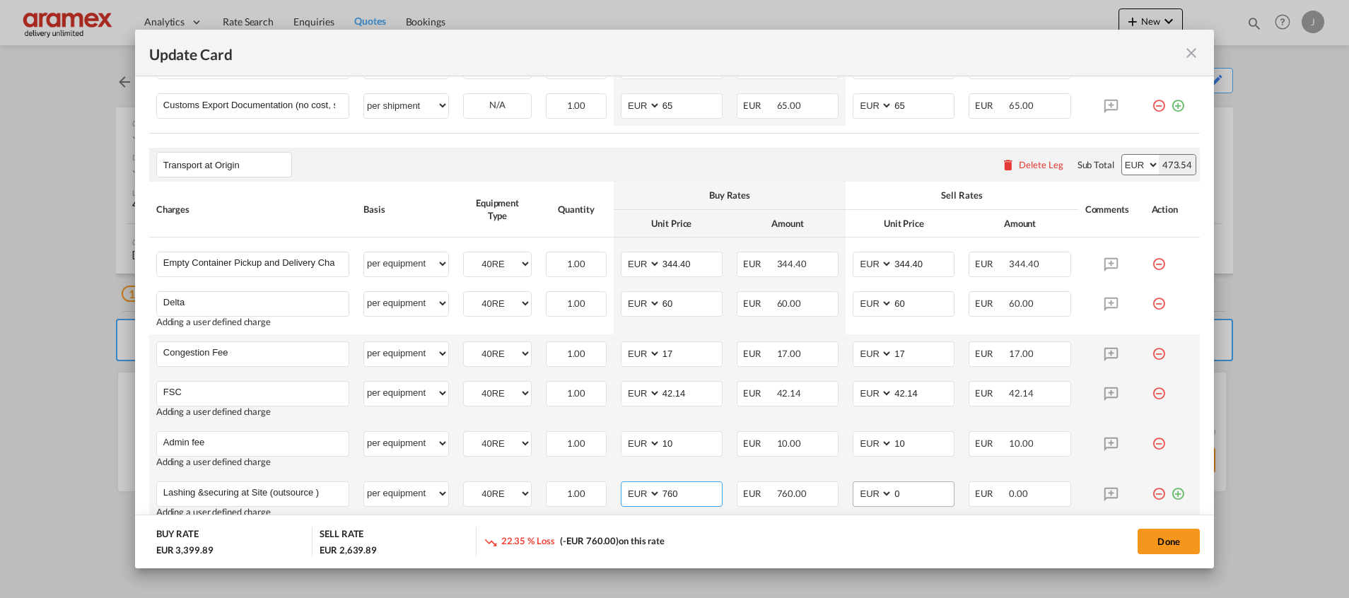
type input "760"
drag, startPoint x: 894, startPoint y: 487, endPoint x: 884, endPoint y: 487, distance: 9.9
click at [884, 487] on md-input-container "AED AFN ALL AMD ANG AOA ARS AUD AWG AZN BAM BBD BDT BGN BHD BIF BMD BND BOB BRL…" at bounding box center [904, 493] width 102 height 25
paste input "76"
type input "760"
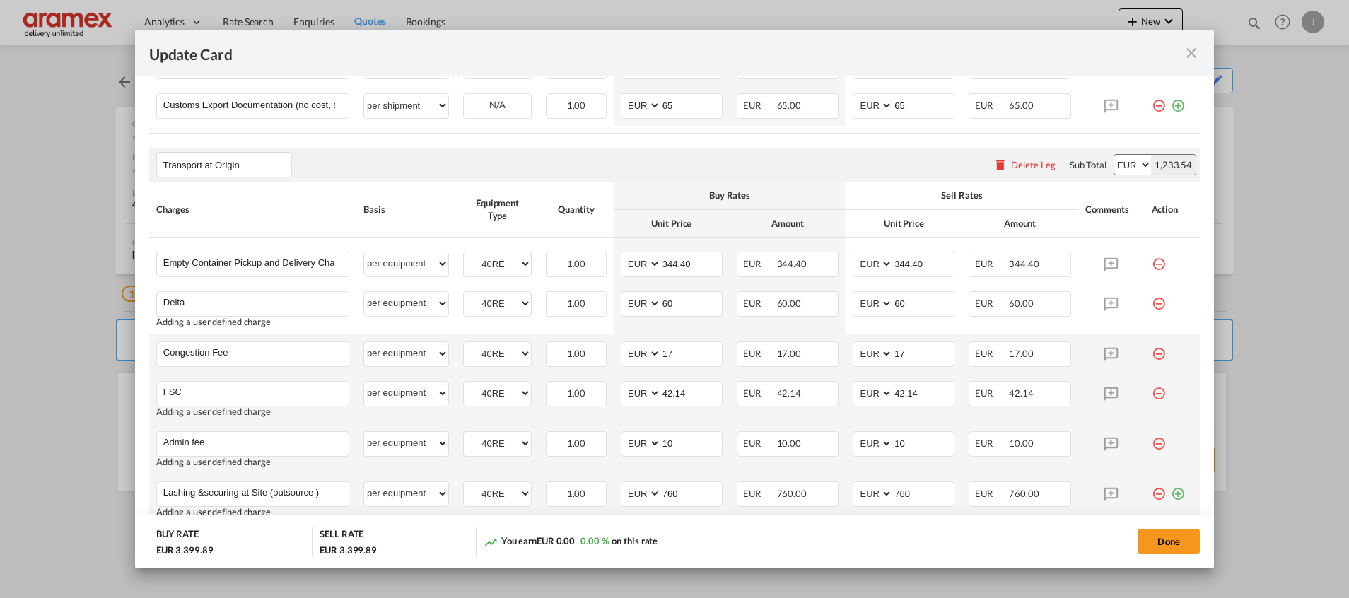
click at [1171, 489] on md-icon "icon-plus-circle-outline green-400-fg" at bounding box center [1178, 488] width 14 height 14
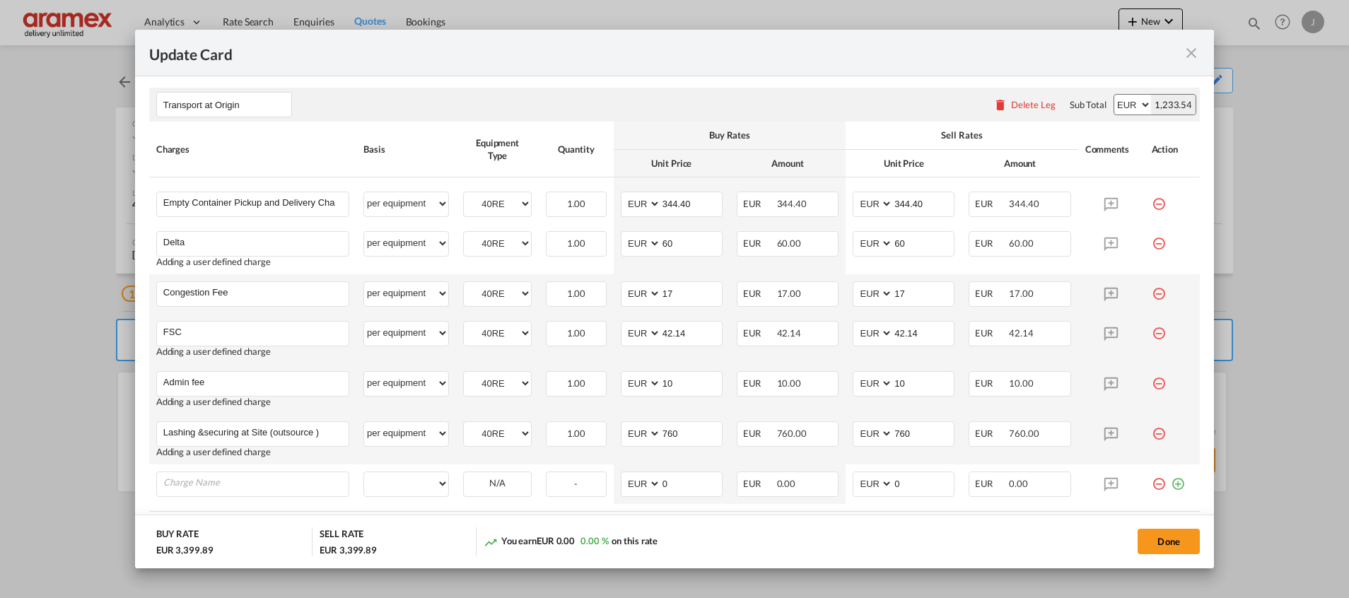
scroll to position [942, 0]
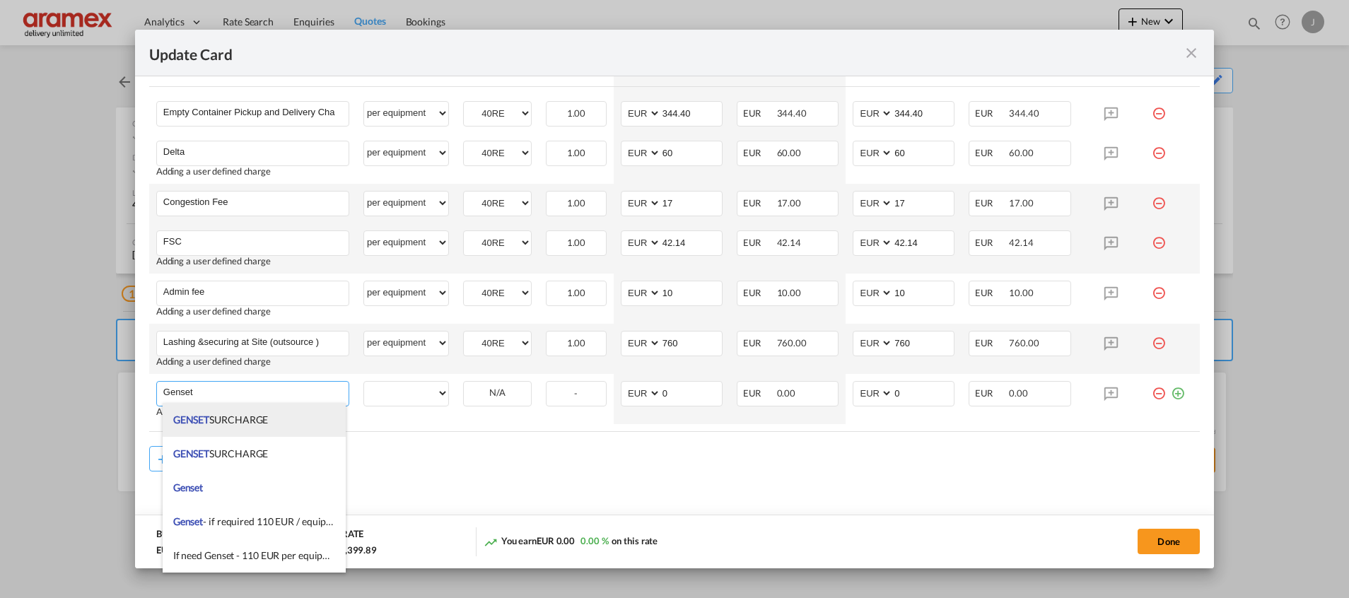
click at [252, 419] on span "GENSET SURCHARGE" at bounding box center [220, 420] width 95 height 12
type input "GENSET SURCHARGE"
select select "per equipment"
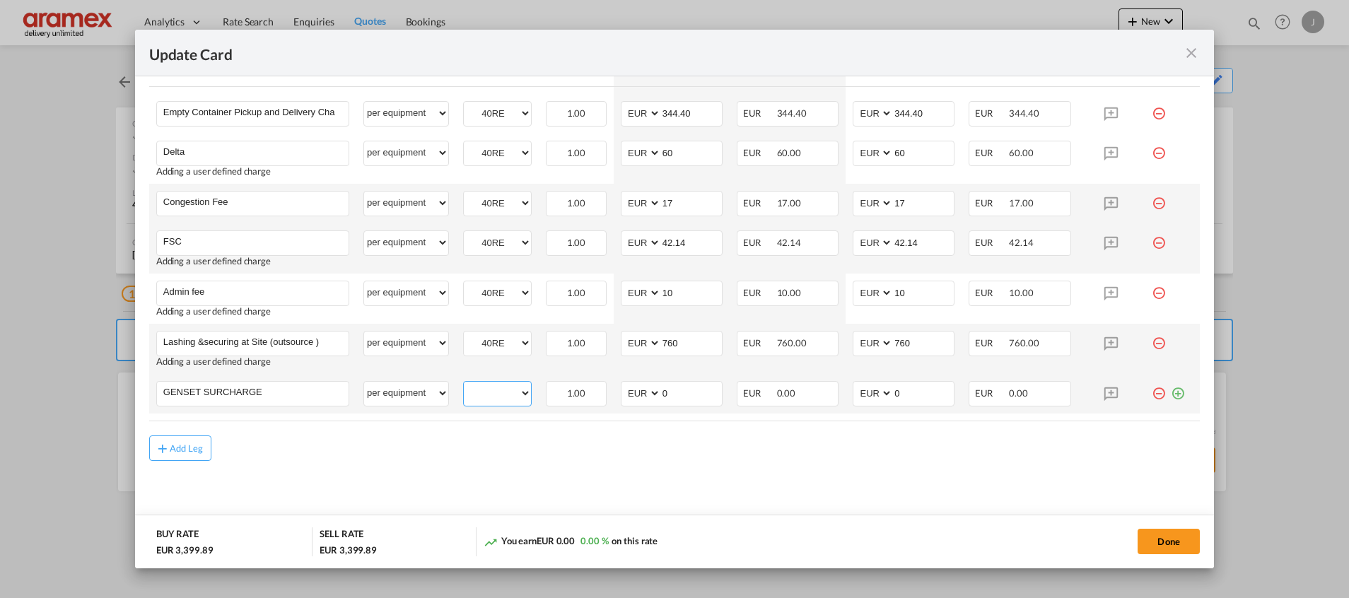
drag, startPoint x: 496, startPoint y: 394, endPoint x: 499, endPoint y: 401, distance: 7.9
click at [496, 394] on select "40RE" at bounding box center [497, 393] width 67 height 19
select select "40RE"
click at [464, 384] on select "40RE" at bounding box center [497, 393] width 67 height 19
drag, startPoint x: 684, startPoint y: 390, endPoint x: 609, endPoint y: 390, distance: 74.9
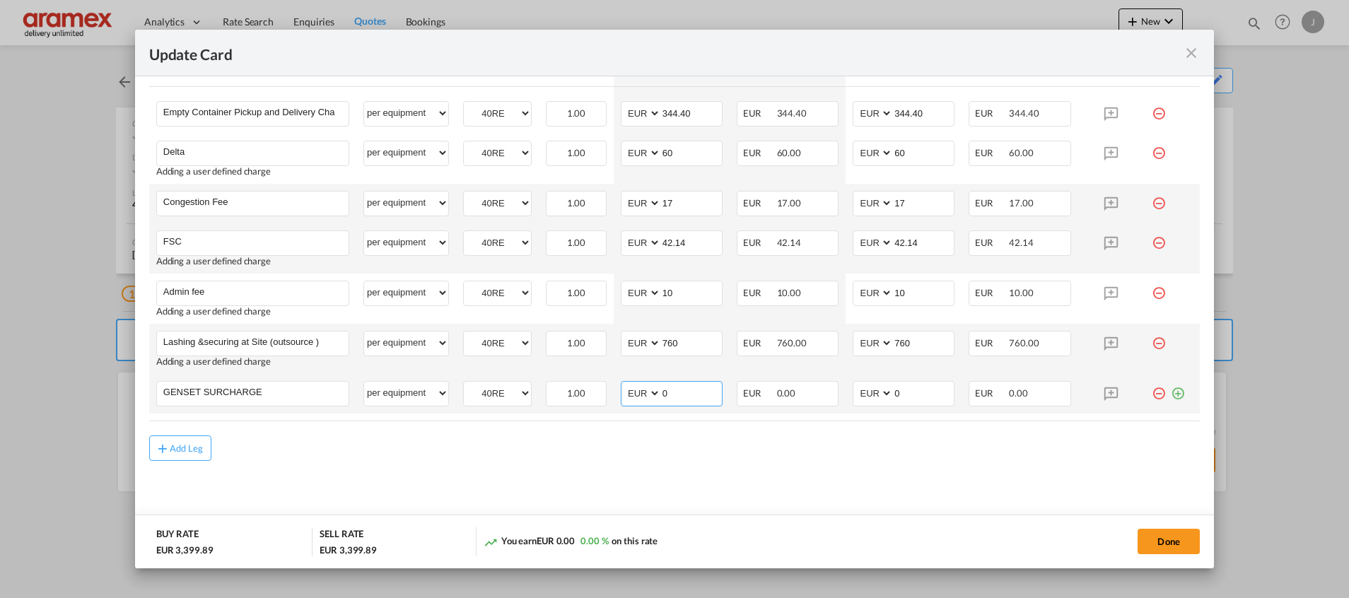
click at [614, 390] on td "AED AFN ALL AMD ANG AOA ARS AUD AWG AZN BAM BBD BDT BGN BHD BIF BMD BND [PERSON…" at bounding box center [672, 394] width 116 height 40
type input "110"
drag, startPoint x: 901, startPoint y: 389, endPoint x: 817, endPoint y: 390, distance: 84.1
click at [823, 390] on tr "GENSET SURCHARGE Please Enter User Defined Charges Cannot Be Published per equi…" at bounding box center [674, 394] width 1051 height 40
drag, startPoint x: 285, startPoint y: 396, endPoint x: 257, endPoint y: 396, distance: 28.3
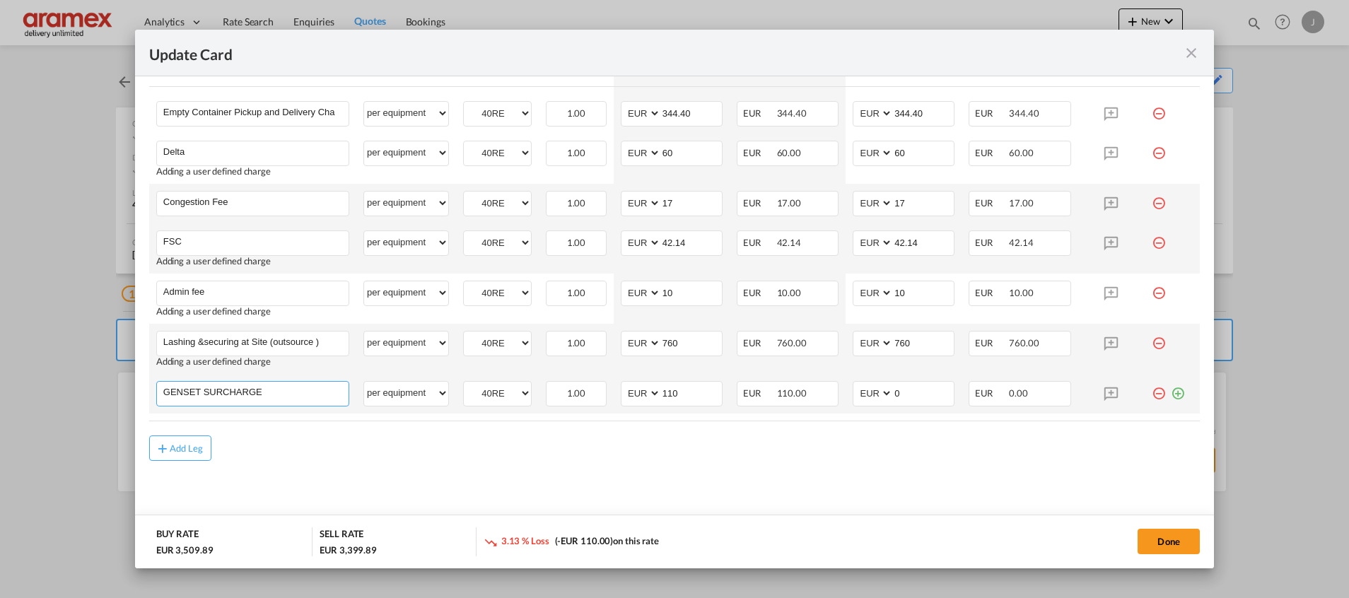
click at [276, 396] on input "GENSET SURCHARGE" at bounding box center [255, 392] width 185 height 21
click at [240, 393] on input "GENSET SURCHARGE" at bounding box center [255, 392] width 185 height 21
drag, startPoint x: 913, startPoint y: 395, endPoint x: 850, endPoint y: 395, distance: 63.6
click at [853, 395] on md-input-container "AED AFN ALL AMD ANG AOA ARS AUD AWG AZN BAM BBD BDT BGN BHD BIF BMD BND BOB BRL…" at bounding box center [904, 393] width 102 height 25
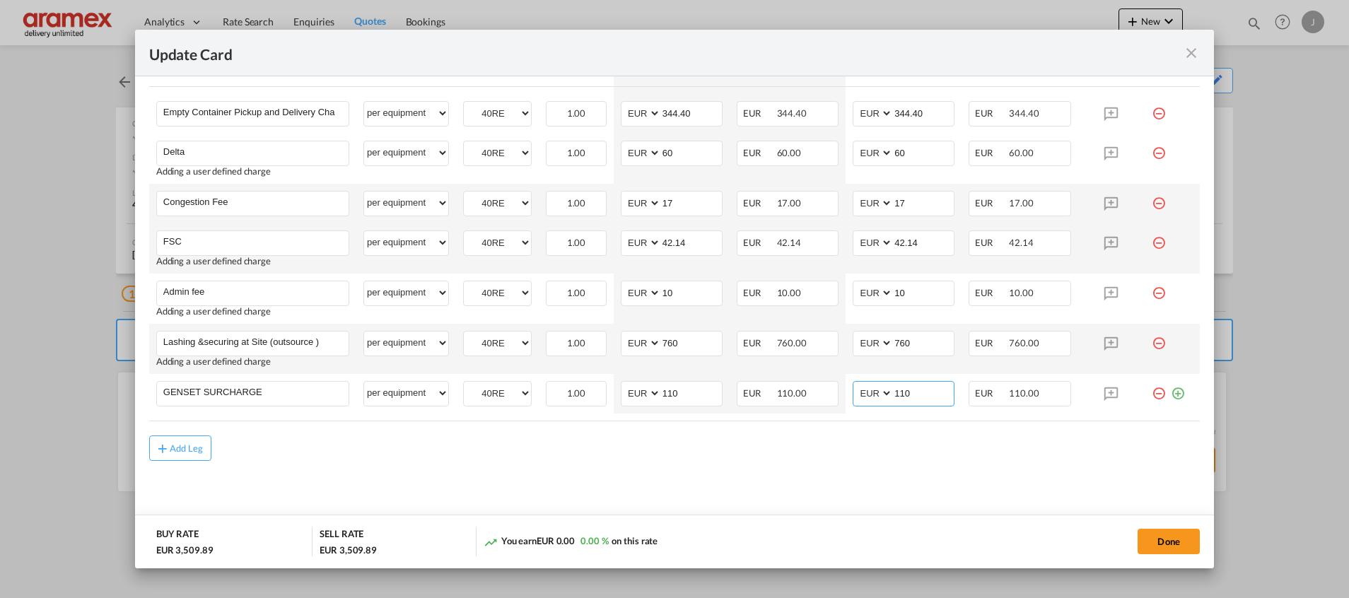
type input "110"
click at [800, 466] on md-content "Main Freight Please enter leg name Leg Name Already Exists Delete Leg Sub Total…" at bounding box center [674, 16] width 1051 height 1036
click at [1171, 393] on md-icon "icon-plus-circle-outline green-400-fg" at bounding box center [1178, 388] width 14 height 14
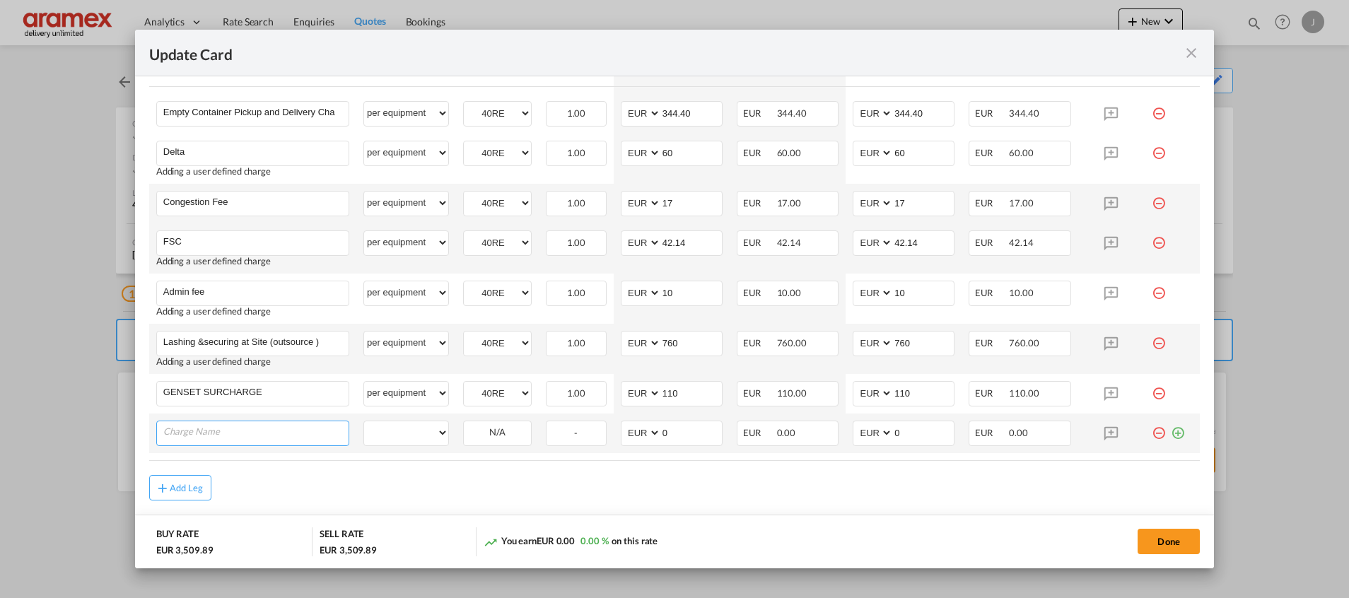
click at [247, 436] on input "Charge Name" at bounding box center [255, 431] width 185 height 21
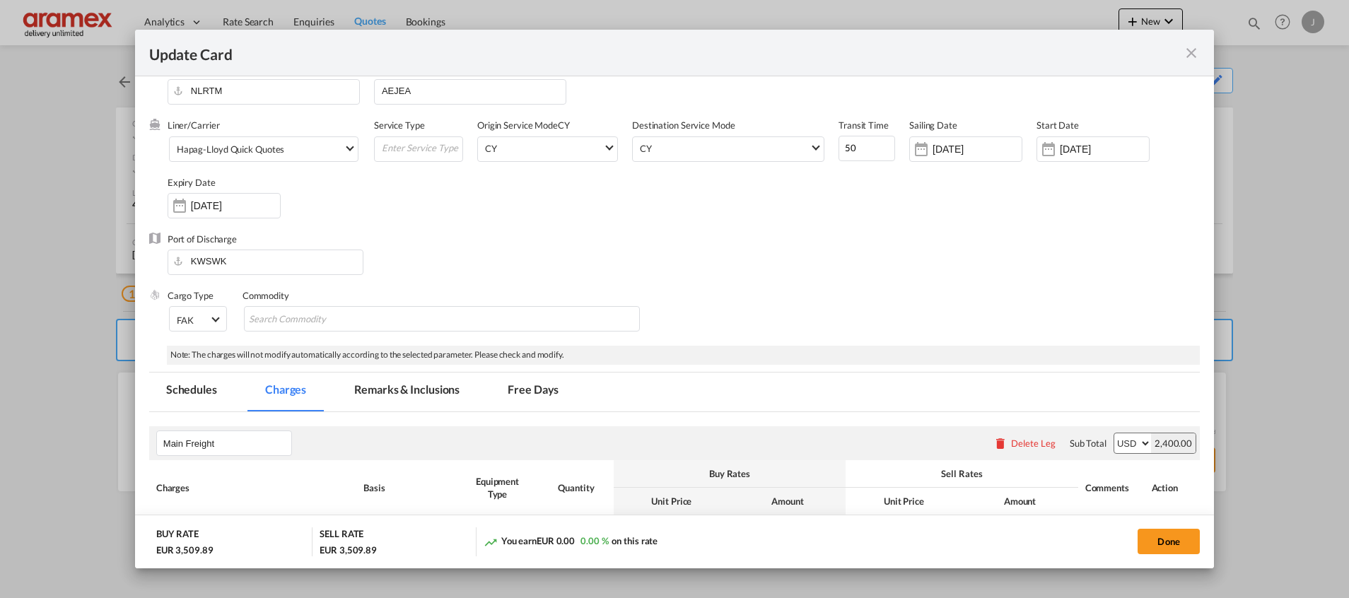
scroll to position [28, 0]
click at [409, 387] on md-tab-item "Remarks & Inclusions" at bounding box center [406, 392] width 139 height 39
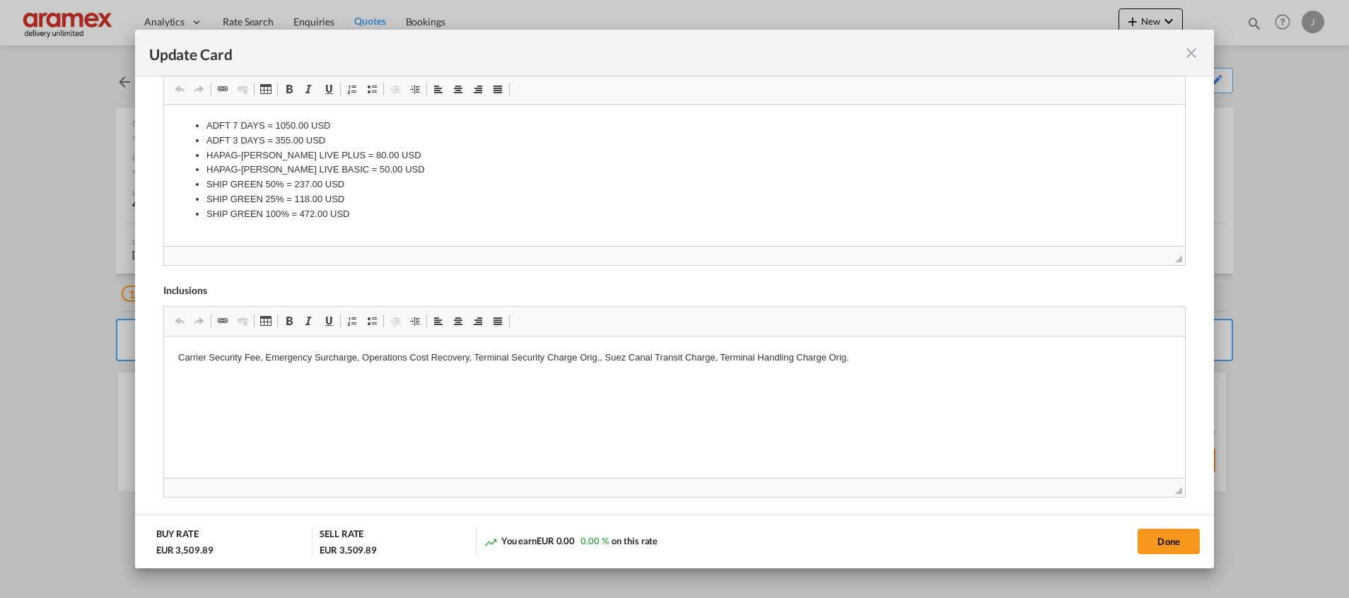
scroll to position [207, 0]
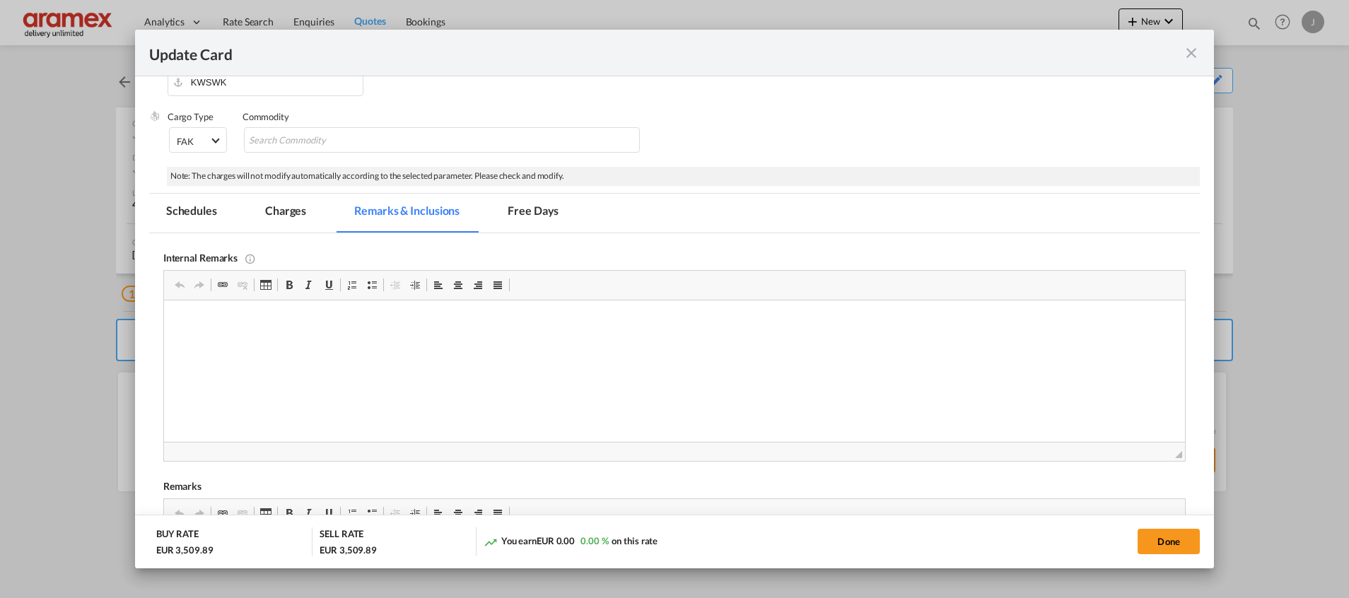
click at [275, 216] on md-tab-item "Charges" at bounding box center [285, 213] width 75 height 39
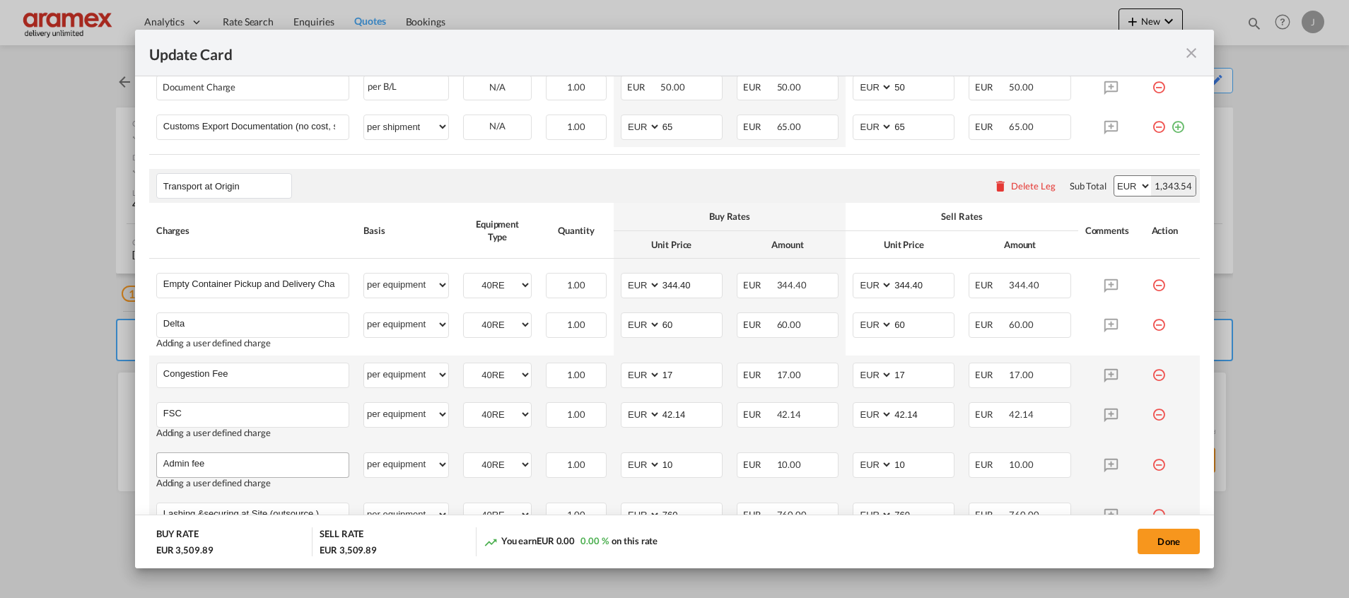
scroll to position [770, 0]
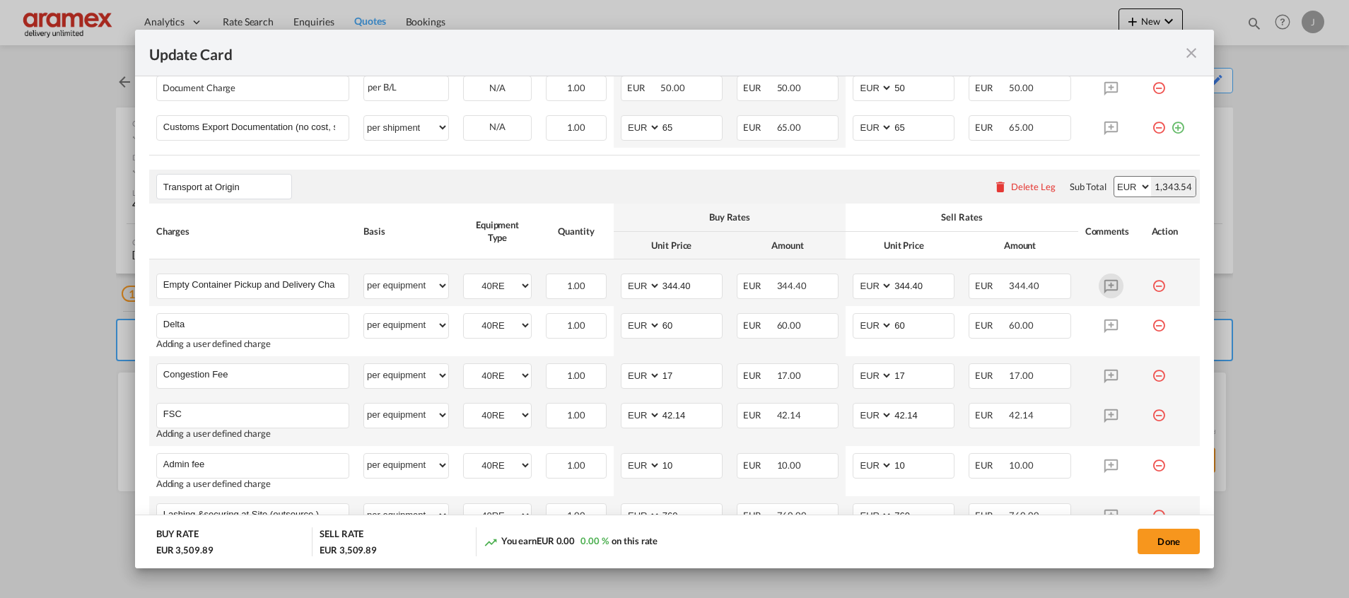
click at [1099, 286] on md-icon "Update Card Port ..." at bounding box center [1111, 286] width 25 height 25
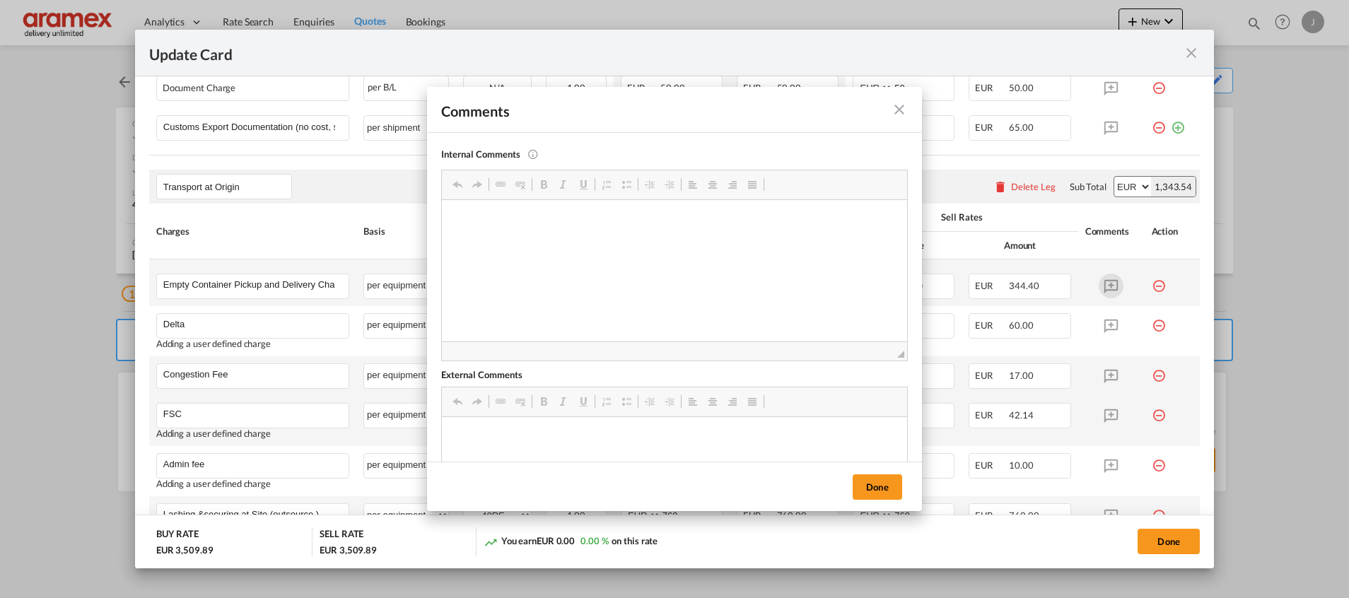
scroll to position [0, 0]
click at [470, 426] on html at bounding box center [674, 438] width 465 height 43
click at [865, 484] on button "Done" at bounding box center [877, 486] width 49 height 25
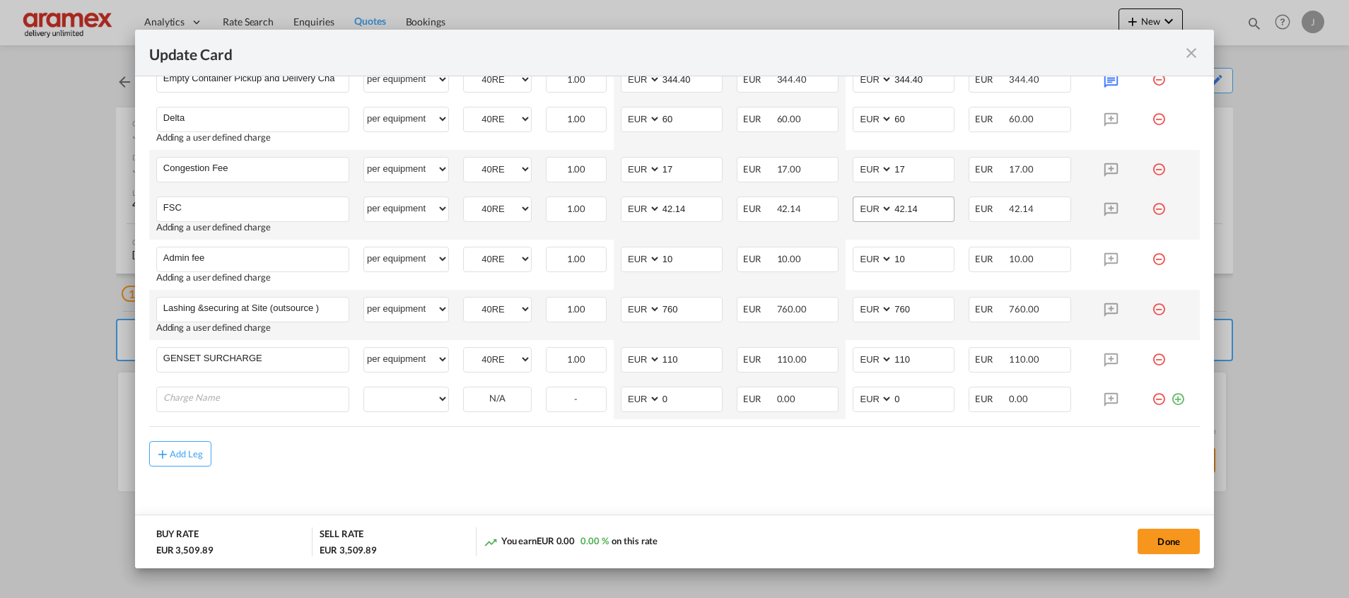
scroll to position [982, 0]
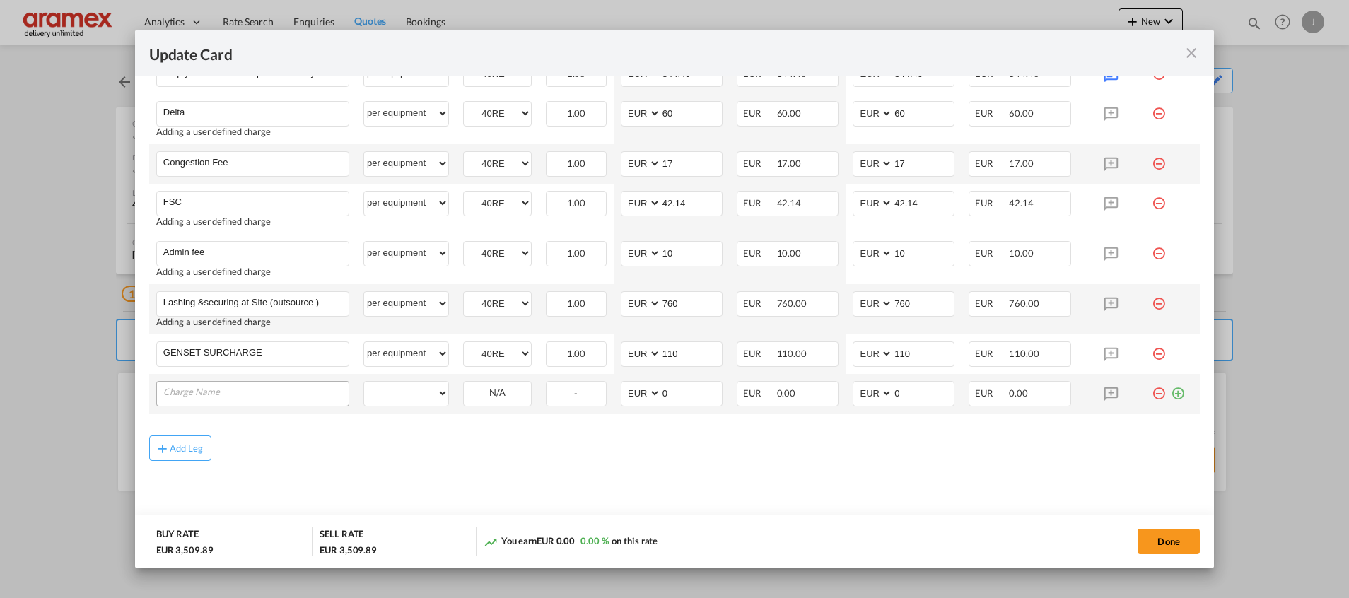
drag, startPoint x: 209, startPoint y: 403, endPoint x: 207, endPoint y: 387, distance: 15.6
click at [207, 403] on div "Update Card Port ..." at bounding box center [252, 393] width 193 height 25
click at [208, 387] on input "Charge Name" at bounding box center [255, 392] width 185 height 21
type input "Subject to Waiting fee"
click at [414, 394] on select "per equipment per container per B/L per shipping bill per shipment % on pickup …" at bounding box center [406, 393] width 84 height 23
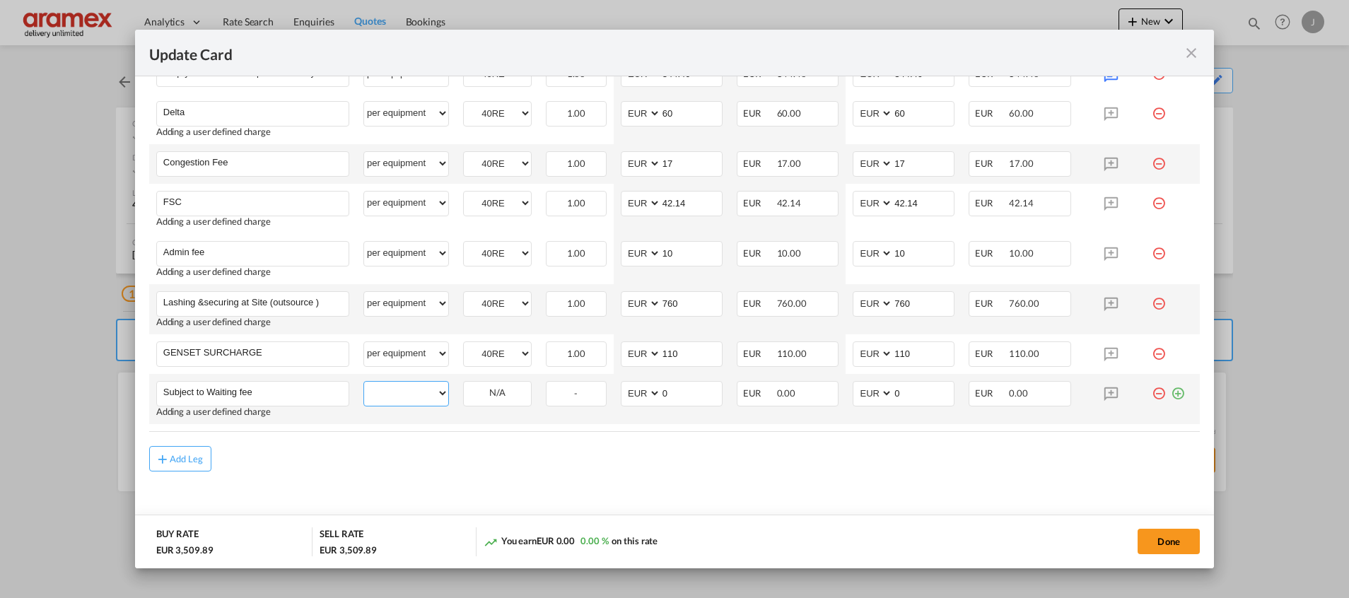
select select "per equipment"
click at [364, 382] on select "per equipment per container per B/L per shipping bill per shipment % on pickup …" at bounding box center [406, 393] width 84 height 23
click at [284, 387] on input "Subject to Waiting fee" at bounding box center [255, 392] width 185 height 21
click at [481, 382] on md-input-container "40RE" at bounding box center [497, 392] width 67 height 21
click at [493, 387] on select "40RE" at bounding box center [497, 393] width 67 height 19
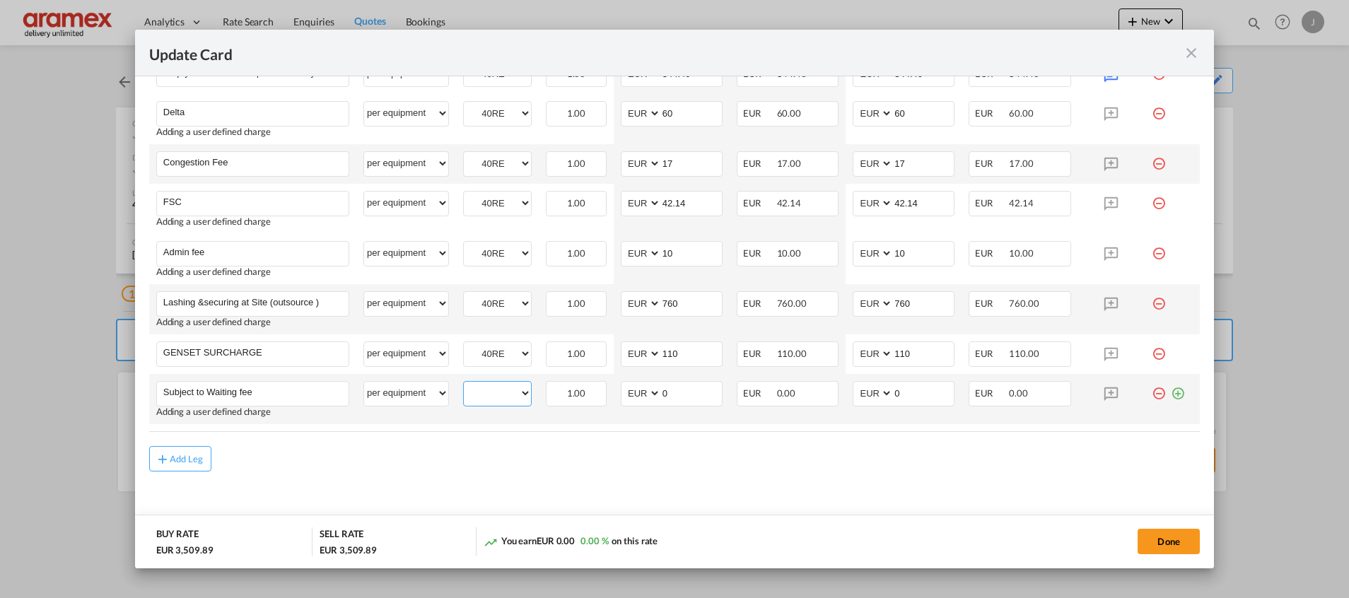
select select "40RE"
click at [464, 384] on select "40RE" at bounding box center [497, 393] width 67 height 19
click at [303, 391] on input "Subject to Waiting fee" at bounding box center [255, 392] width 185 height 21
click at [269, 390] on input "Subject to Waiting fee" at bounding box center [255, 392] width 185 height 21
paste input "per hour/part €75,00 per container"
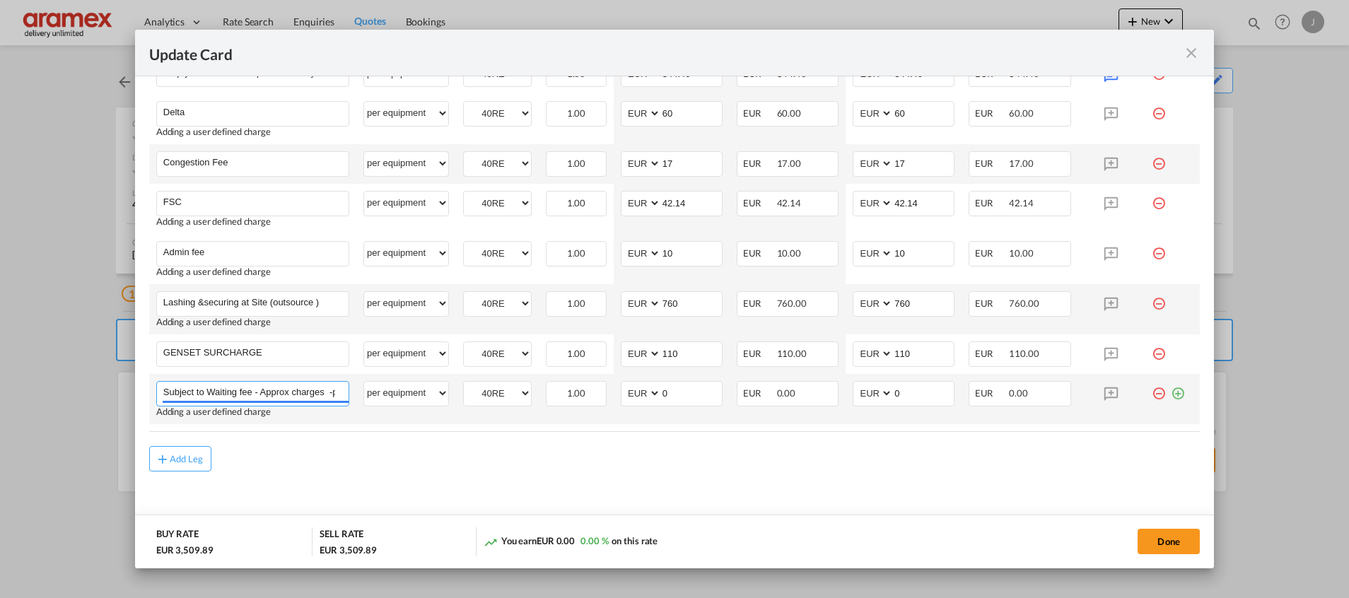
scroll to position [0, 139]
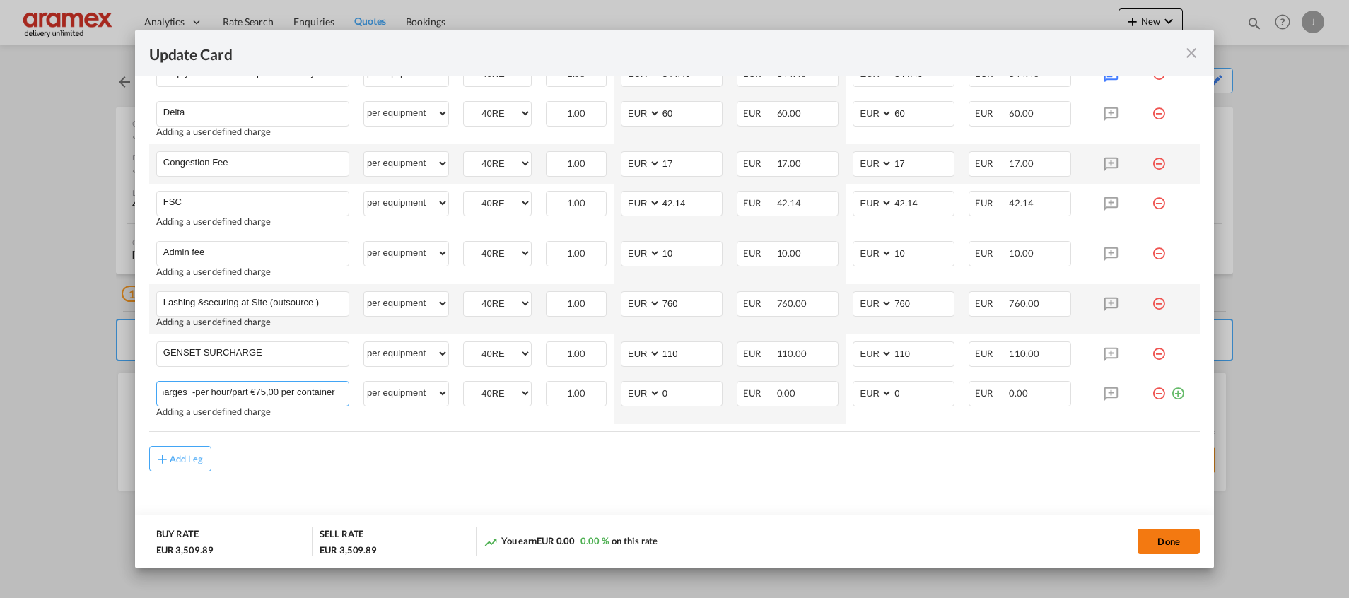
type input "Subject to Waiting fee - Approx charges -per hour/part €75,00 per container"
click at [1167, 541] on button "Done" at bounding box center [1168, 541] width 62 height 25
type input "344.4"
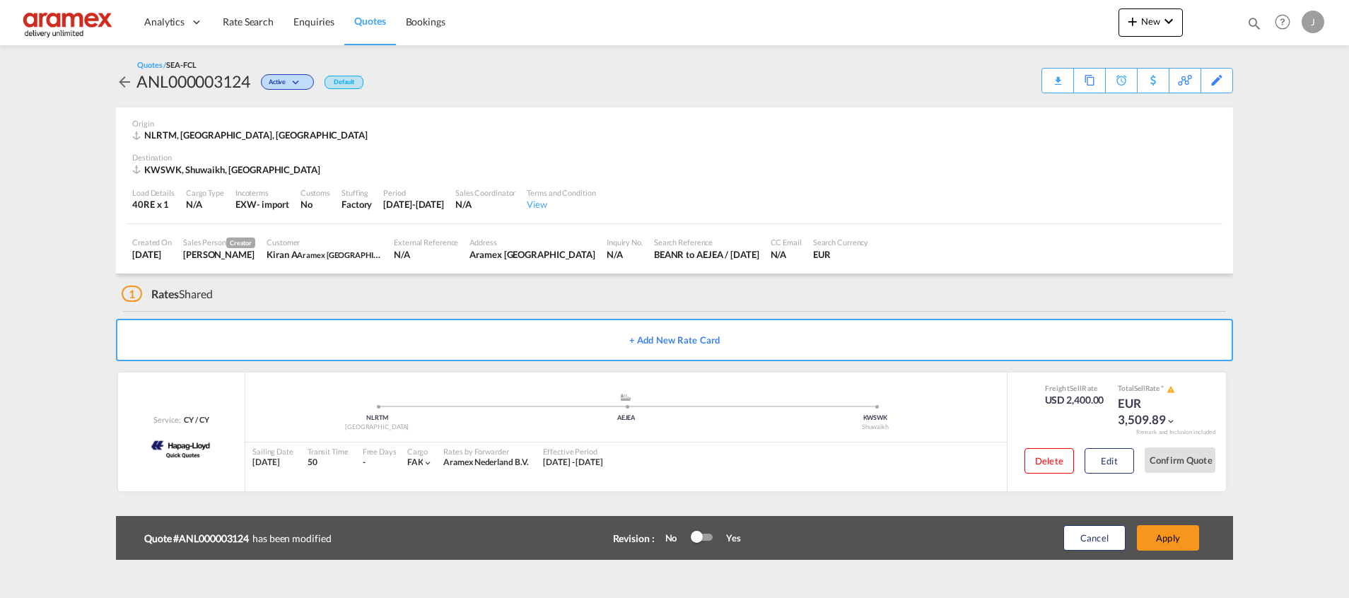
scroll to position [0, 0]
click at [1169, 540] on button "Apply" at bounding box center [1168, 537] width 62 height 25
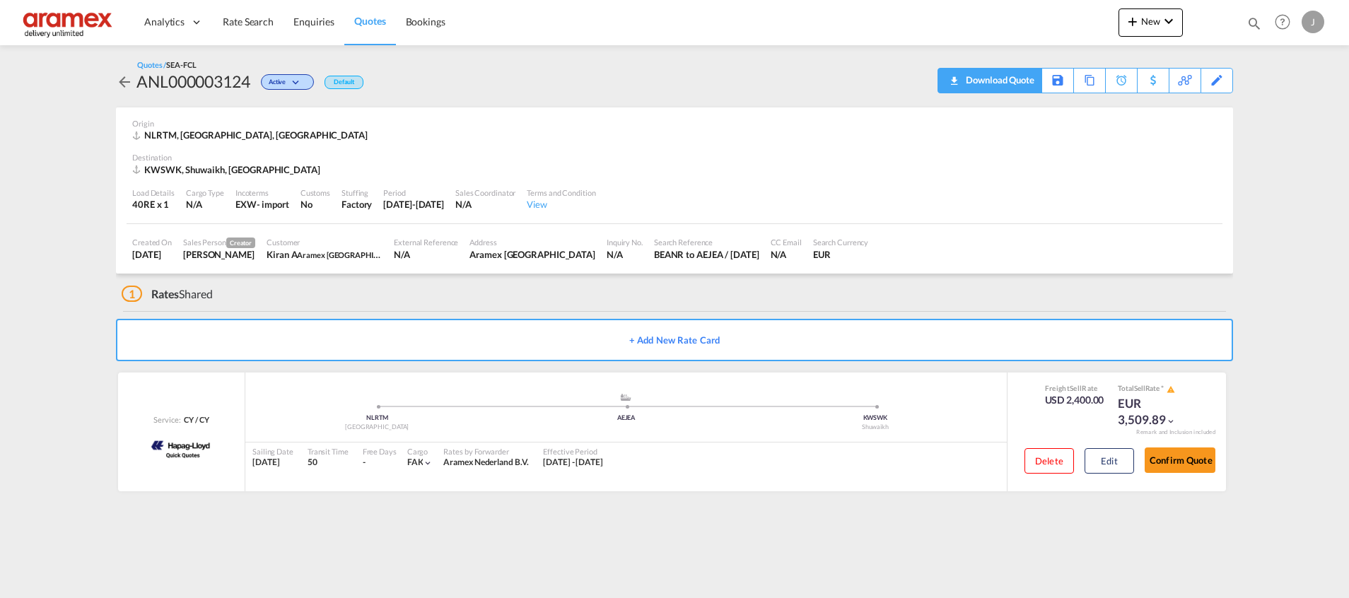
click at [963, 82] on div "Download Quote" at bounding box center [998, 80] width 72 height 23
click at [1123, 464] on button "Edit" at bounding box center [1108, 460] width 49 height 25
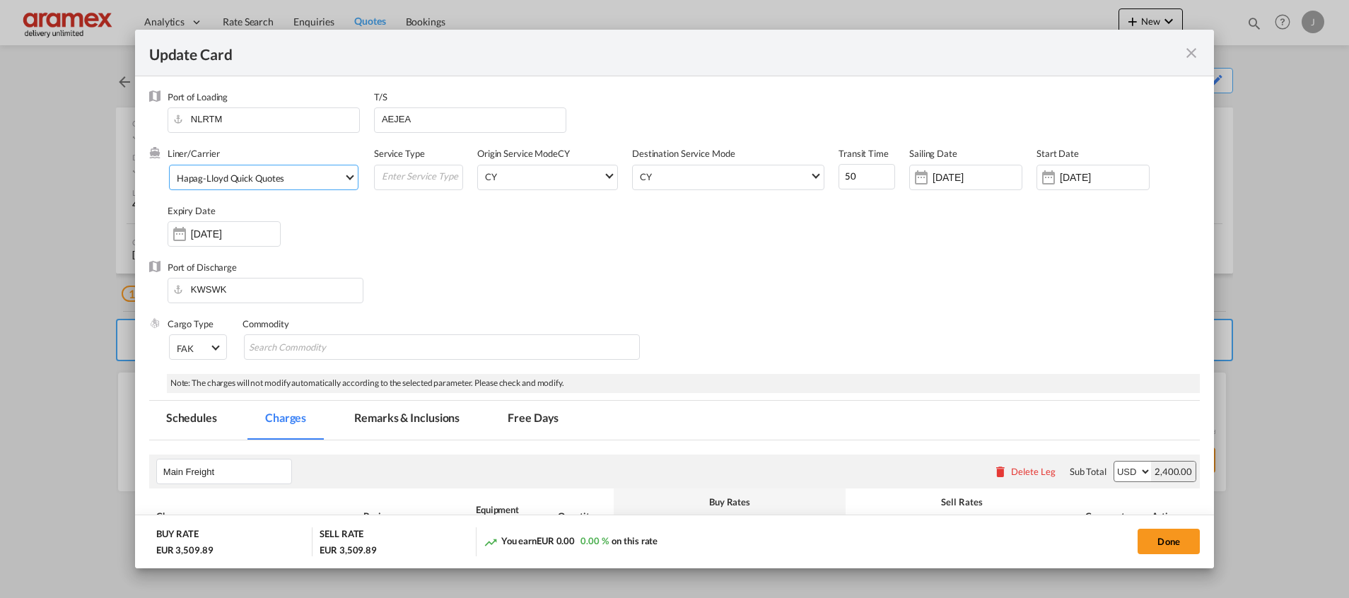
click at [283, 180] on span "Hapag-Lloyd Quick Quotes" at bounding box center [260, 178] width 167 height 13
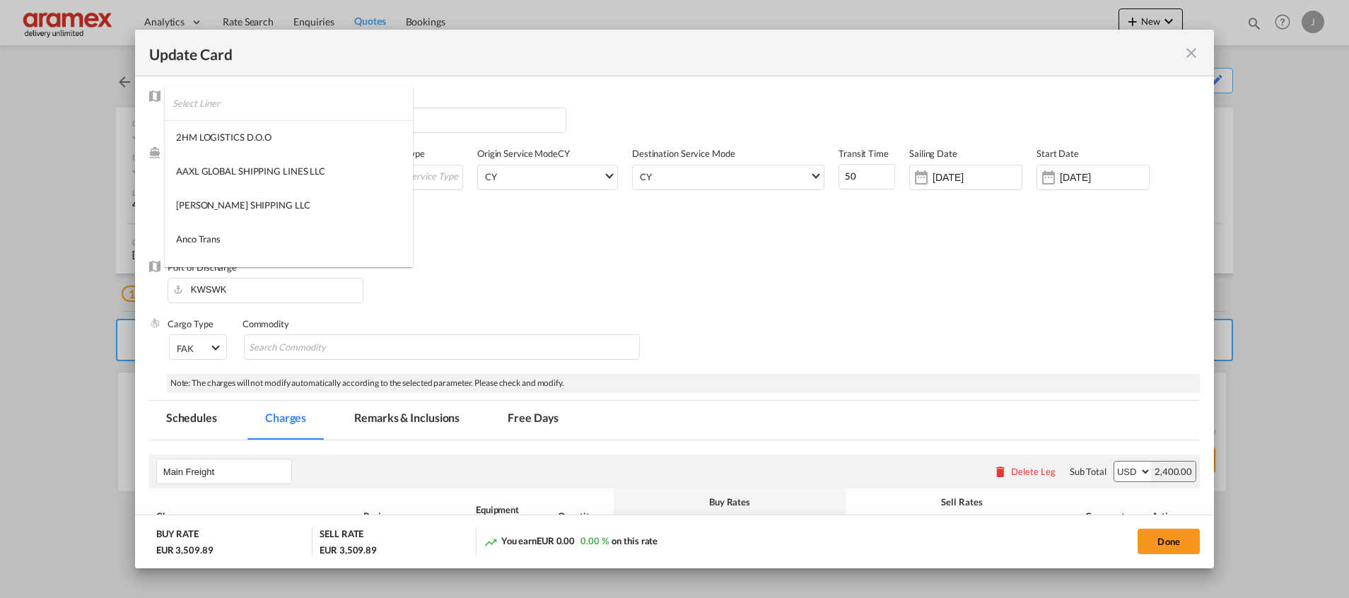
scroll to position [1318, 0]
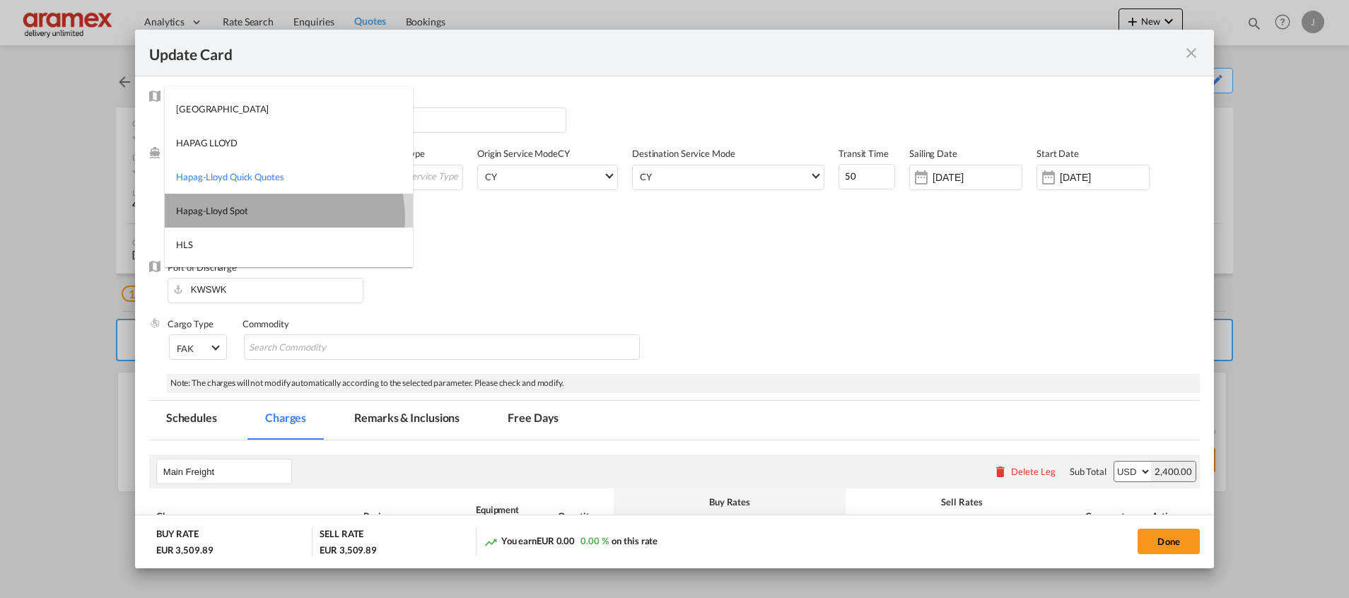
click at [274, 218] on md-option "Hapag-Lloyd Spot" at bounding box center [289, 211] width 248 height 34
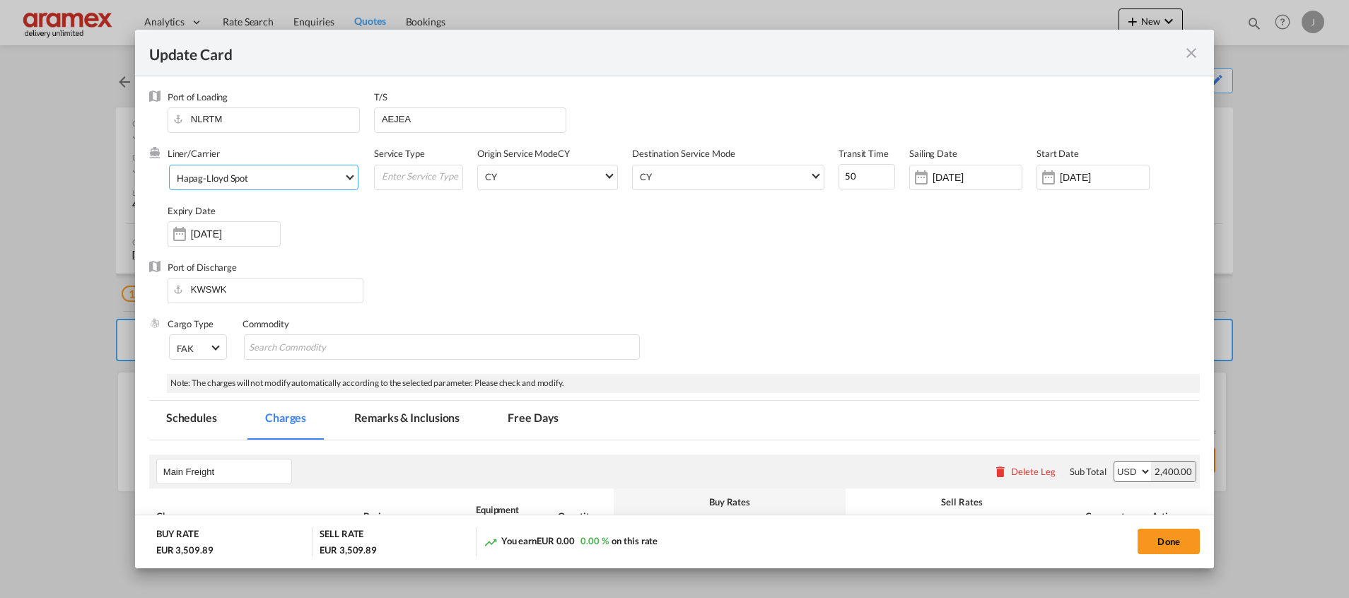
click at [270, 181] on span "Hapag-Lloyd Spot" at bounding box center [260, 178] width 167 height 13
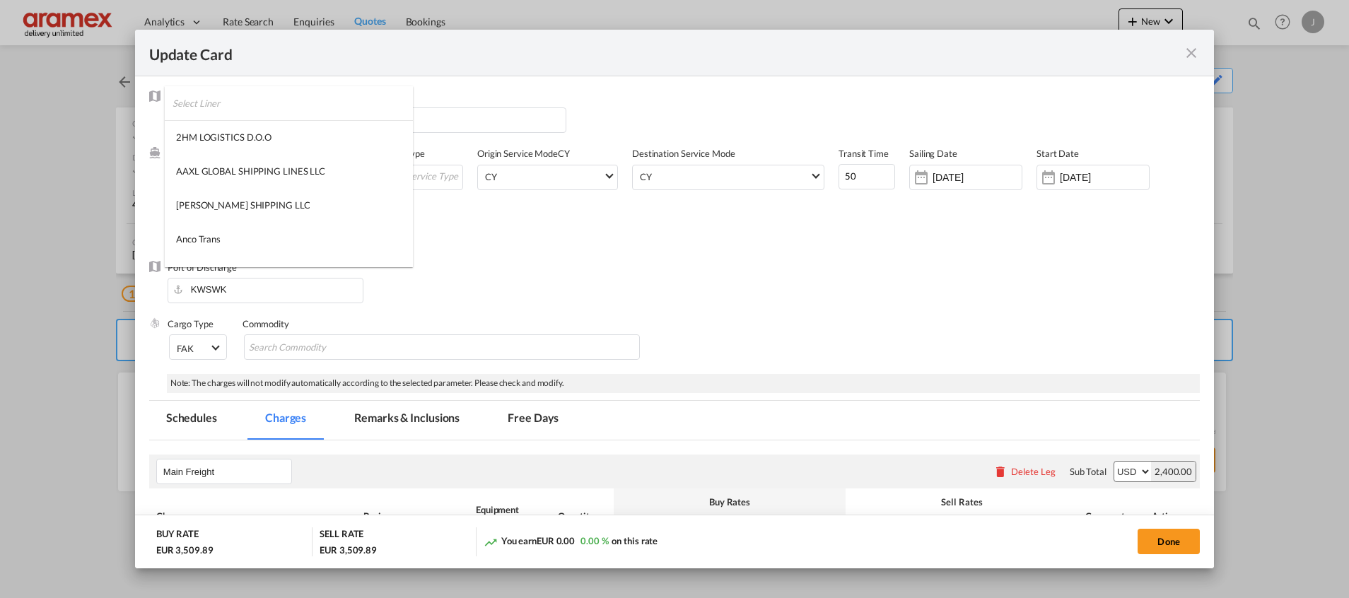
scroll to position [1352, 0]
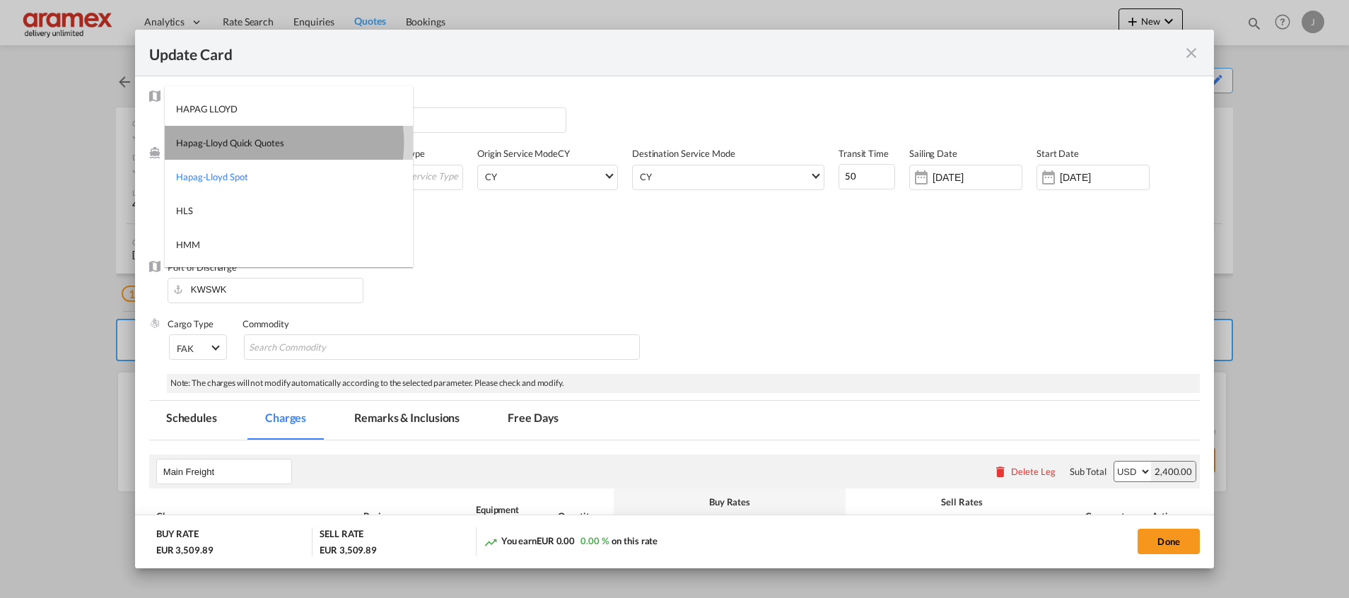
click at [272, 143] on div "Hapag-Lloyd Quick Quotes" at bounding box center [230, 142] width 108 height 13
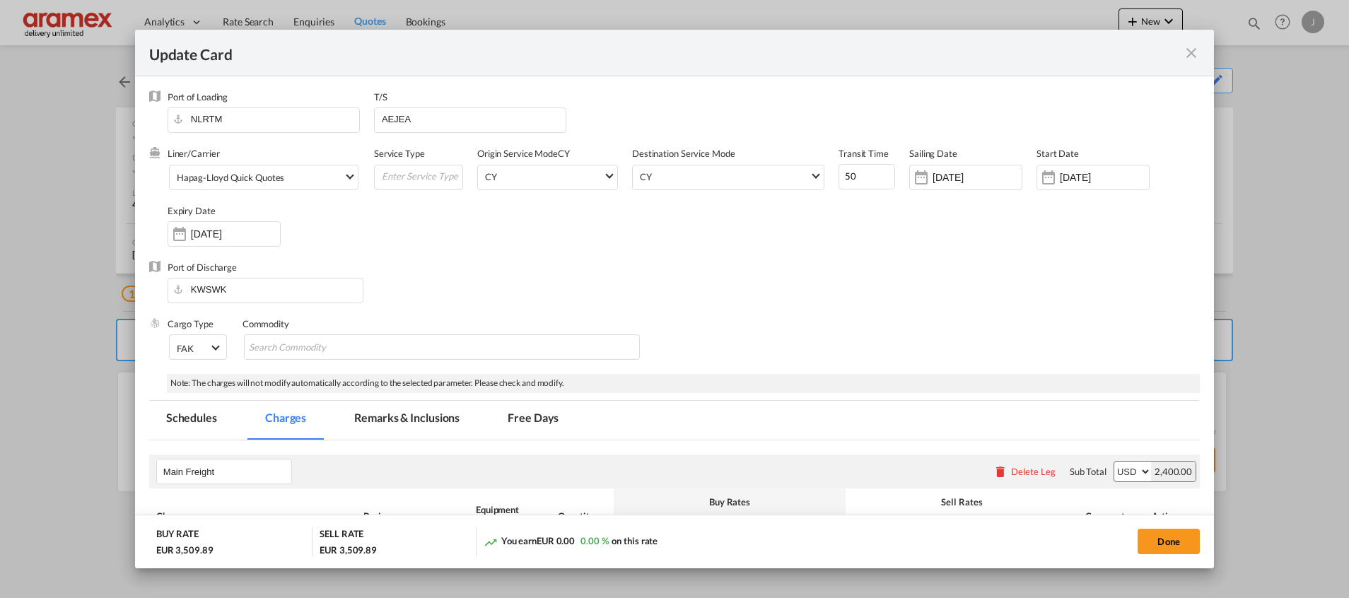
click at [959, 271] on div "Port of Discharge KWSWK" at bounding box center [674, 289] width 1051 height 57
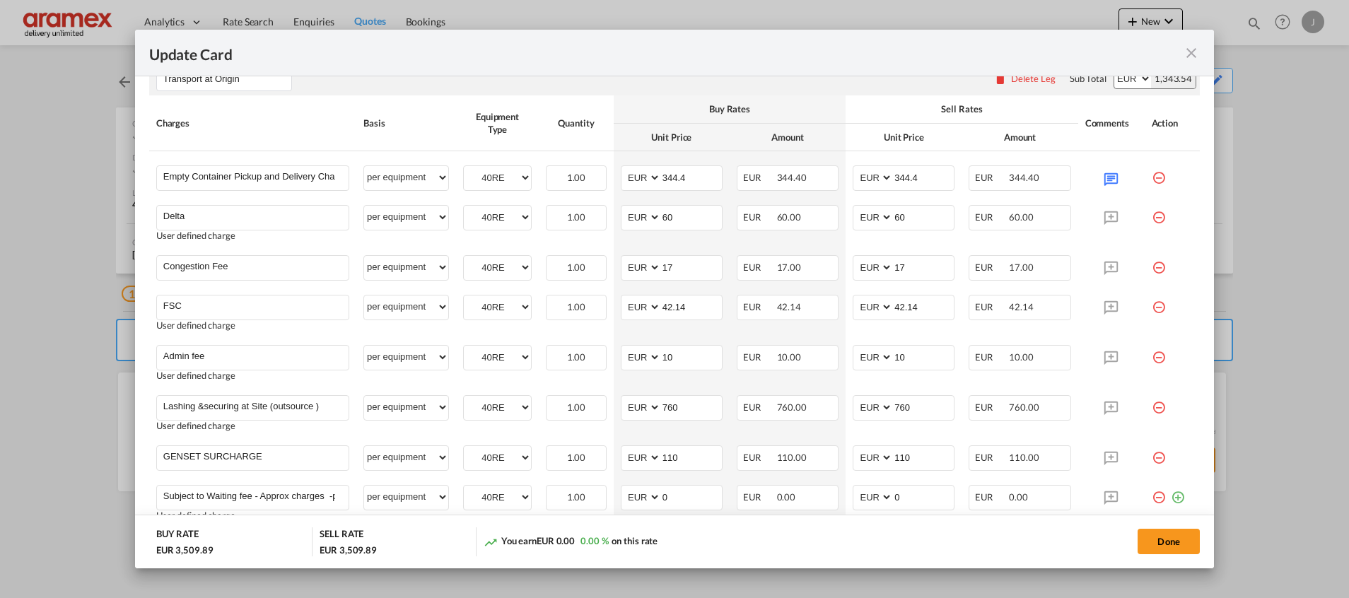
scroll to position [954, 0]
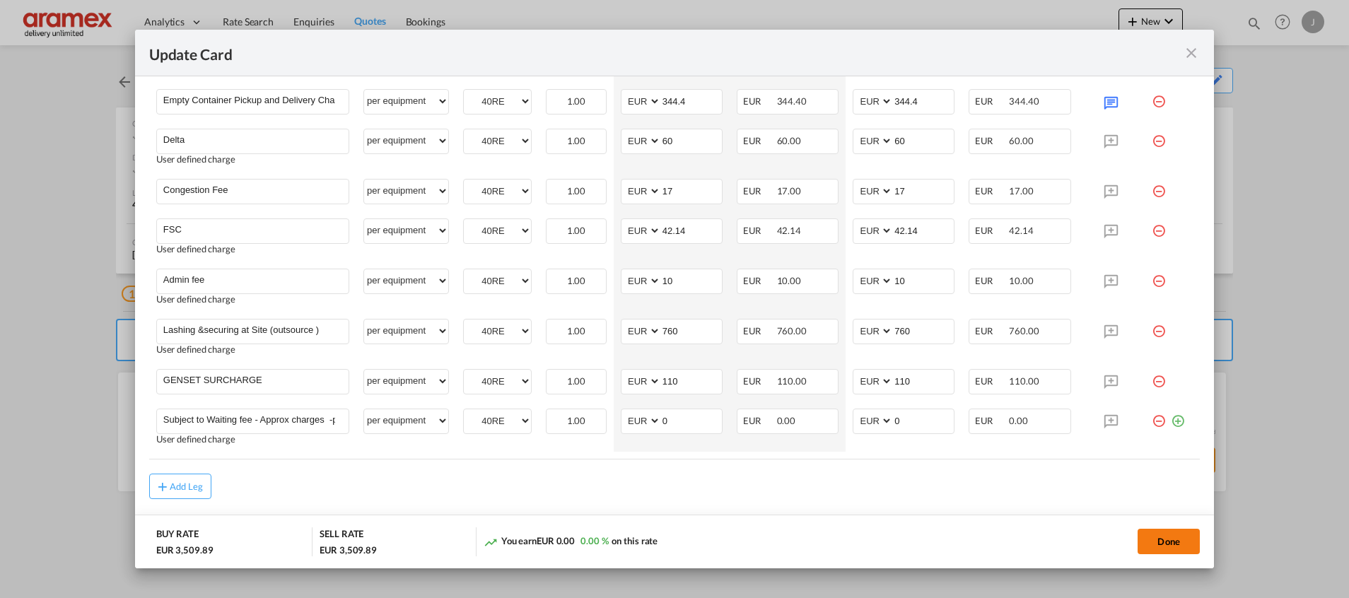
click at [1164, 542] on button "Done" at bounding box center [1168, 541] width 62 height 25
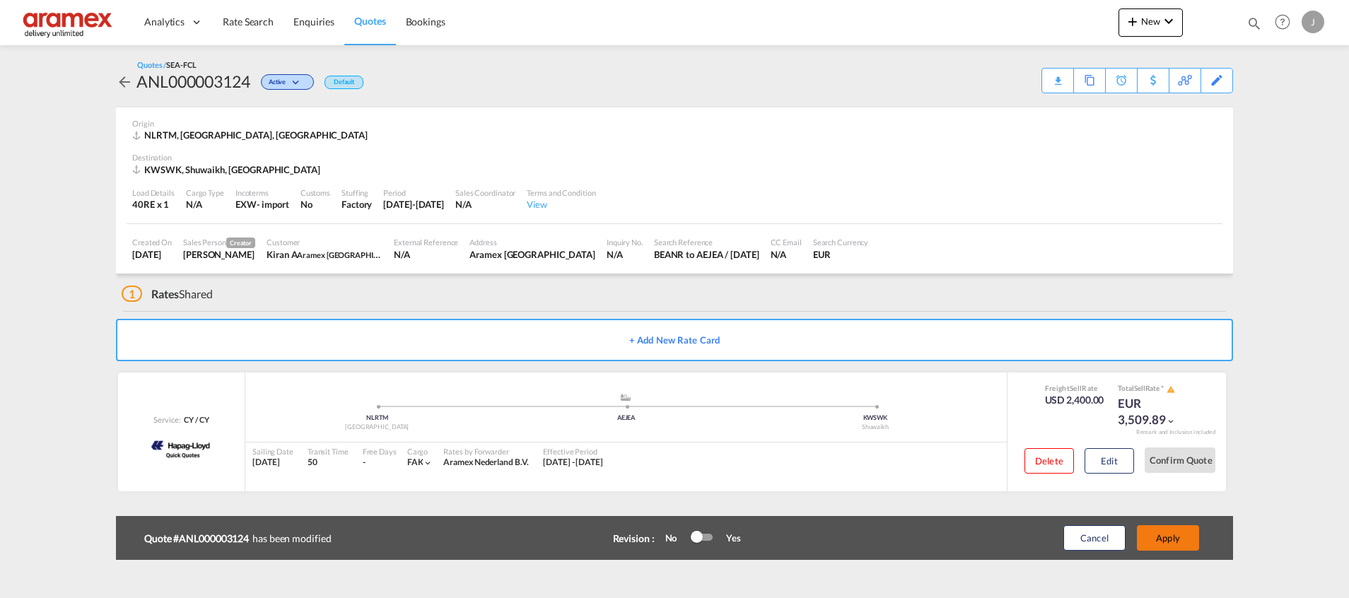
click at [1173, 533] on button "Apply" at bounding box center [1168, 537] width 62 height 25
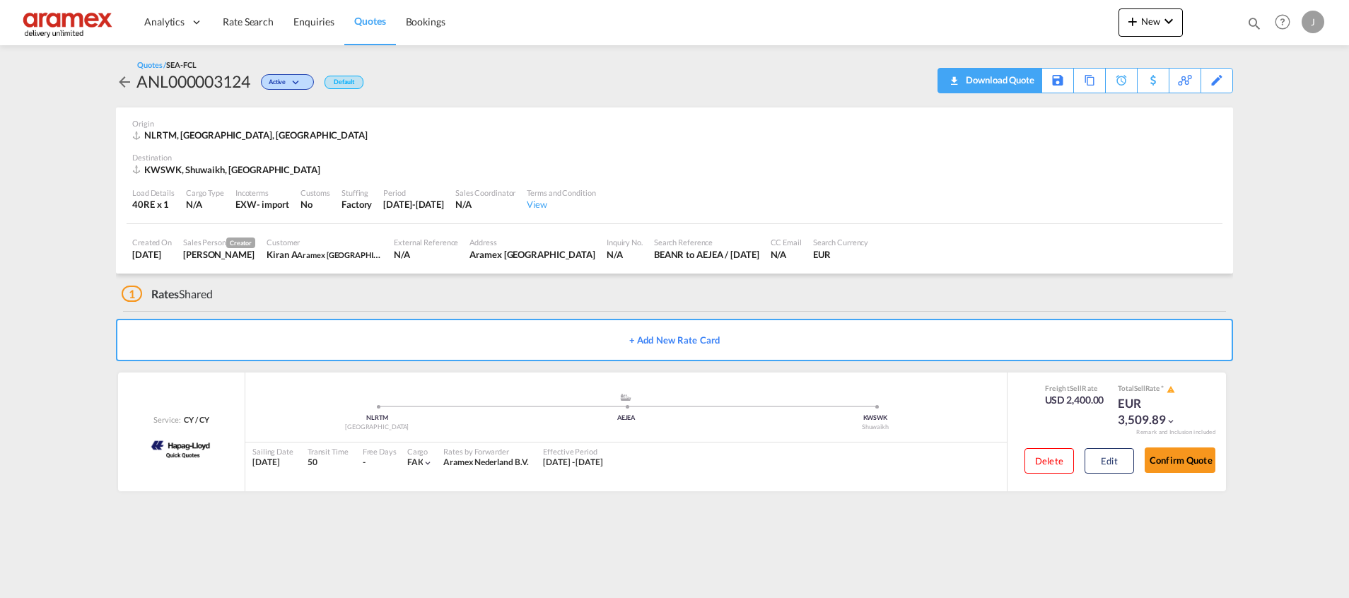
click at [1016, 81] on div "Download Quote" at bounding box center [998, 80] width 72 height 23
click at [1094, 461] on button "Edit" at bounding box center [1108, 460] width 49 height 25
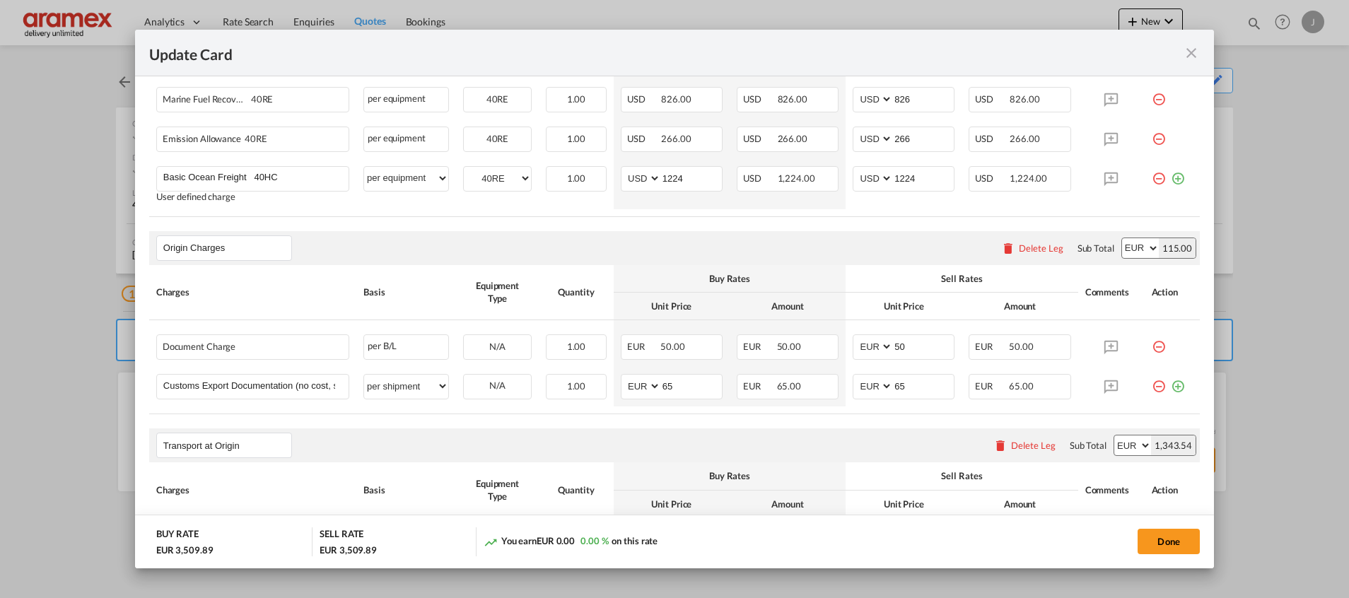
scroll to position [742, 0]
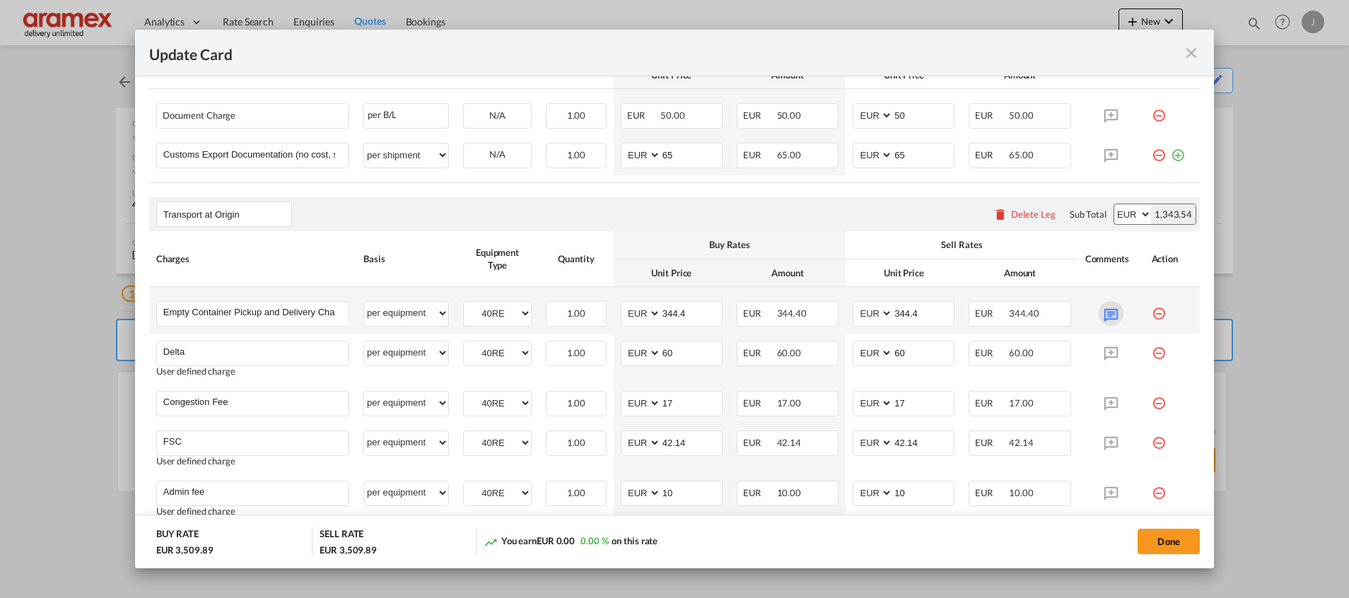
click at [1099, 318] on md-icon "Update Card Port ..." at bounding box center [1111, 313] width 25 height 25
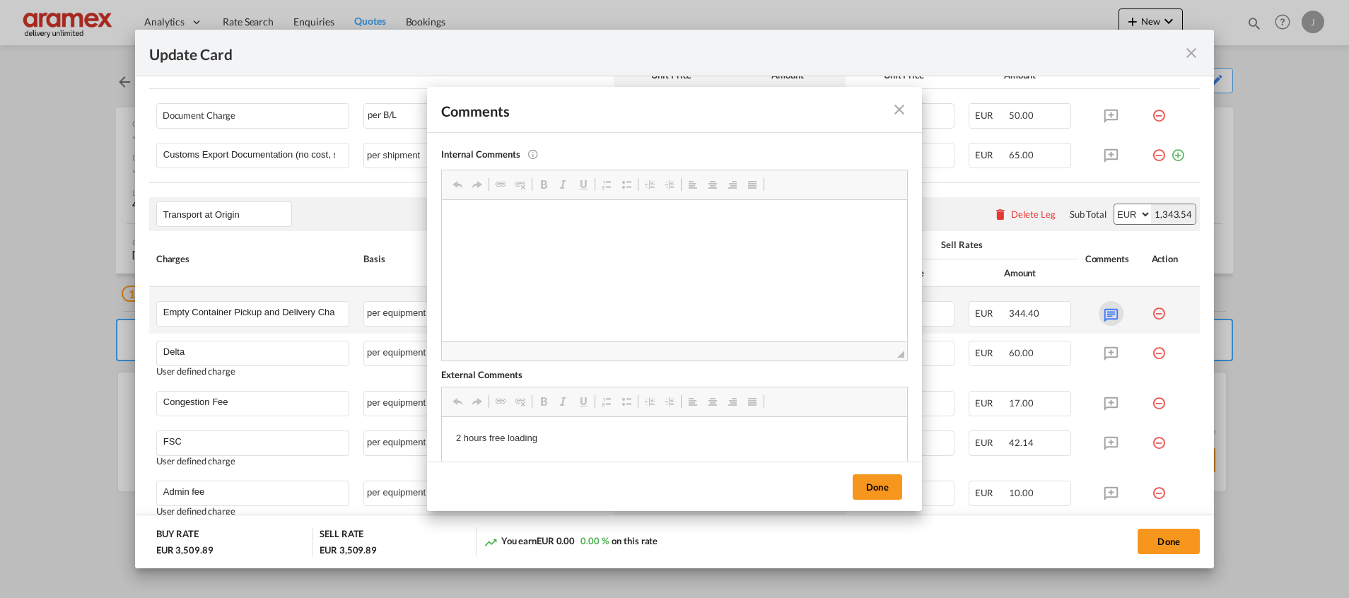
scroll to position [0, 0]
drag, startPoint x: 575, startPoint y: 437, endPoint x: 431, endPoint y: 431, distance: 143.6
click at [525, 435] on p "2 hours free loading" at bounding box center [674, 438] width 437 height 15
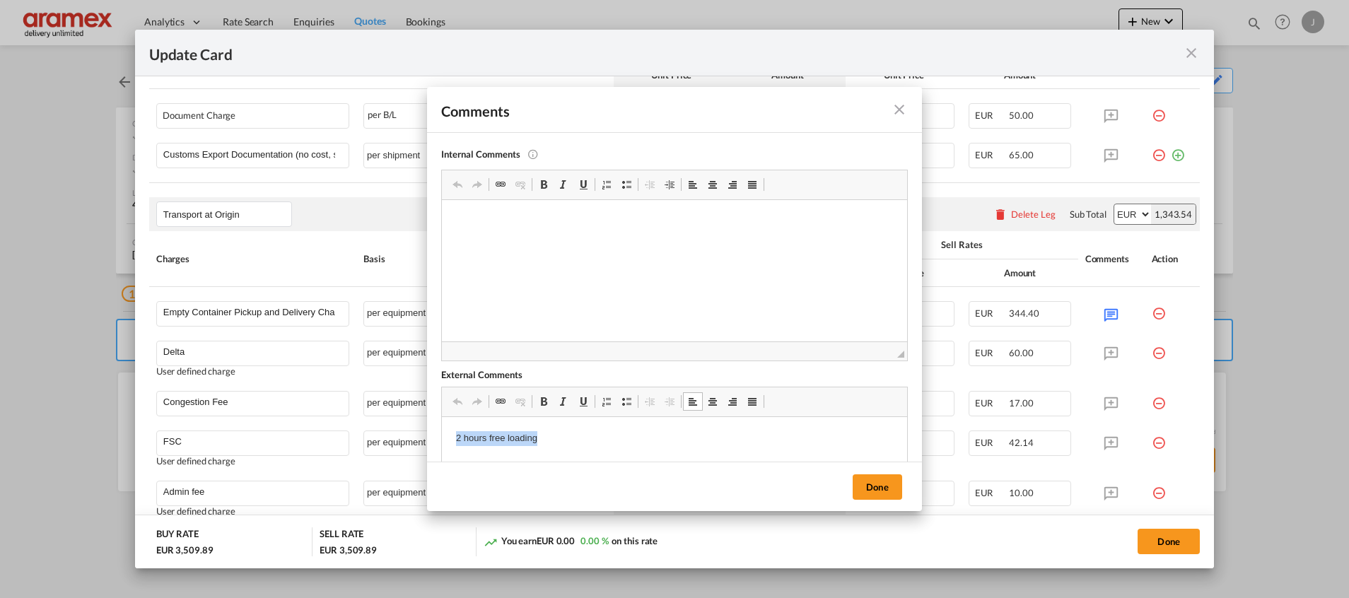
click at [525, 435] on p "2 hours free loading" at bounding box center [674, 438] width 437 height 15
click at [864, 481] on button "Done" at bounding box center [877, 486] width 49 height 25
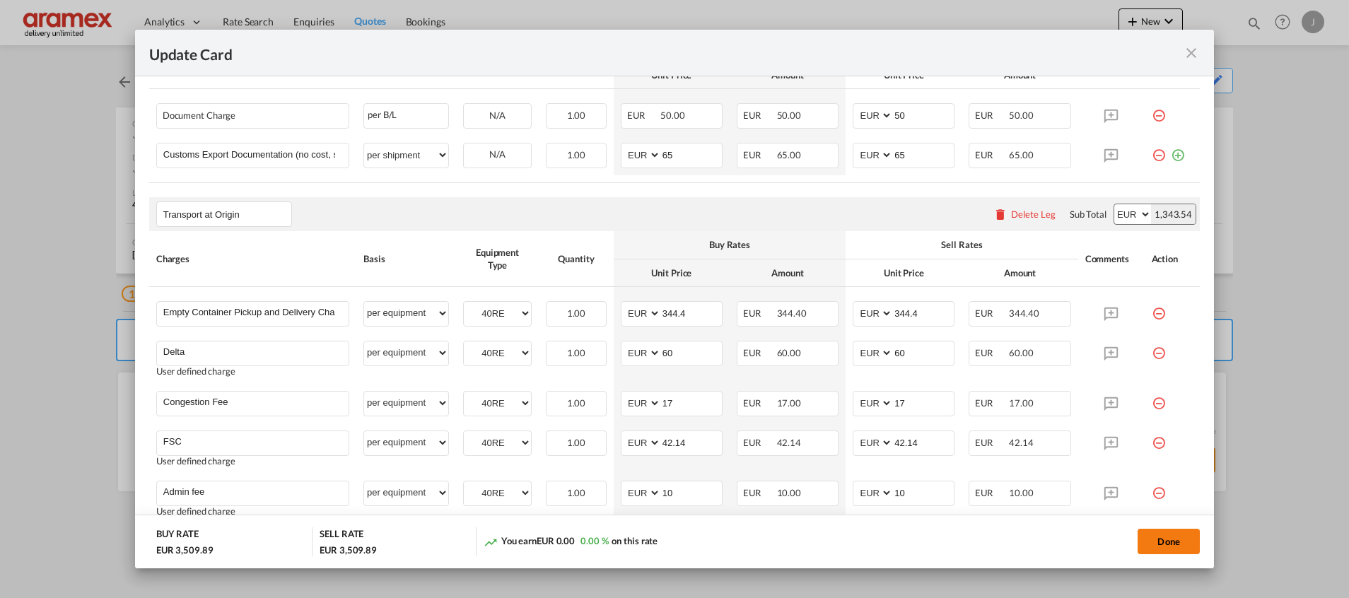
click at [1171, 539] on button "Done" at bounding box center [1168, 541] width 62 height 25
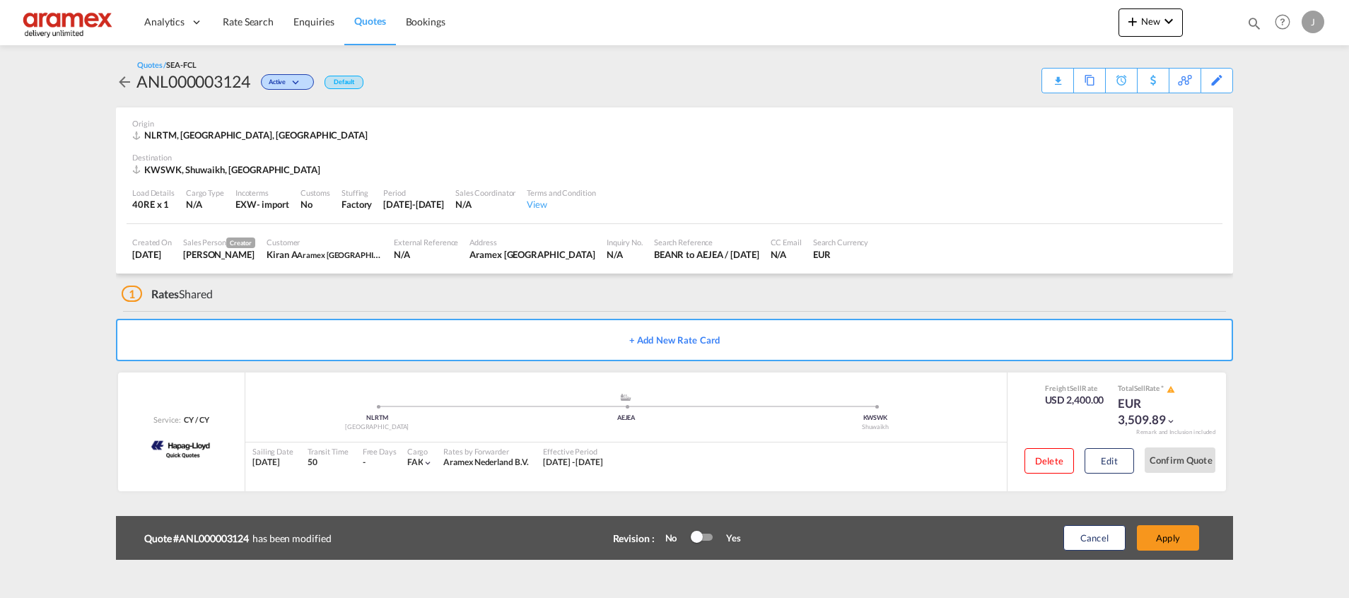
click at [1171, 539] on button "Apply" at bounding box center [1168, 537] width 62 height 25
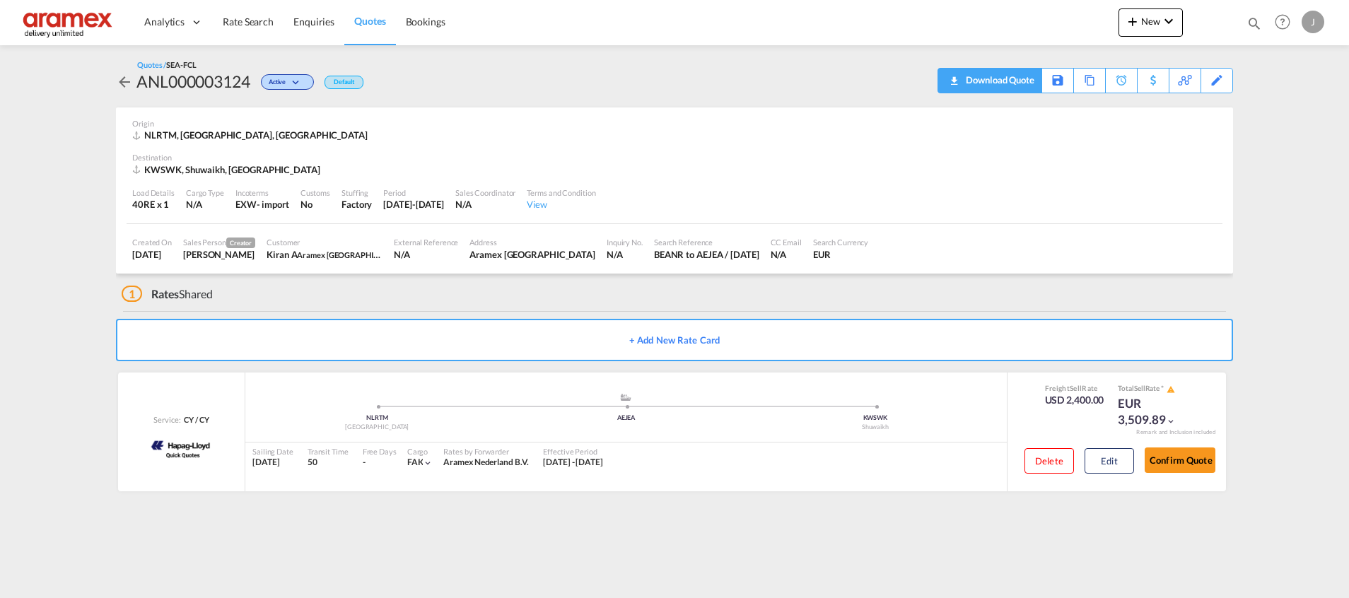
click at [1022, 80] on div "Download Quote" at bounding box center [998, 80] width 72 height 23
click at [1010, 77] on div "Download Quote" at bounding box center [998, 80] width 72 height 23
click at [962, 81] on div "Download Quote" at bounding box center [998, 80] width 72 height 23
click at [1077, 83] on div "Copy Quote" at bounding box center [1074, 81] width 48 height 24
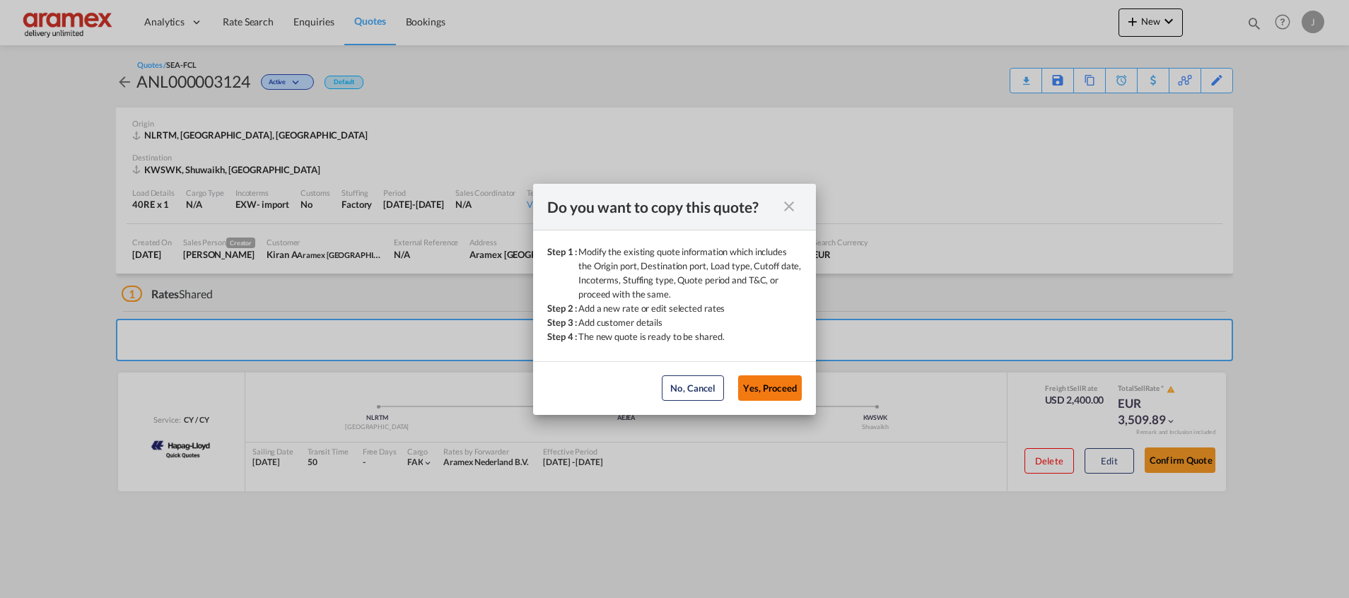
click at [761, 387] on button "Yes, Proceed" at bounding box center [770, 387] width 64 height 25
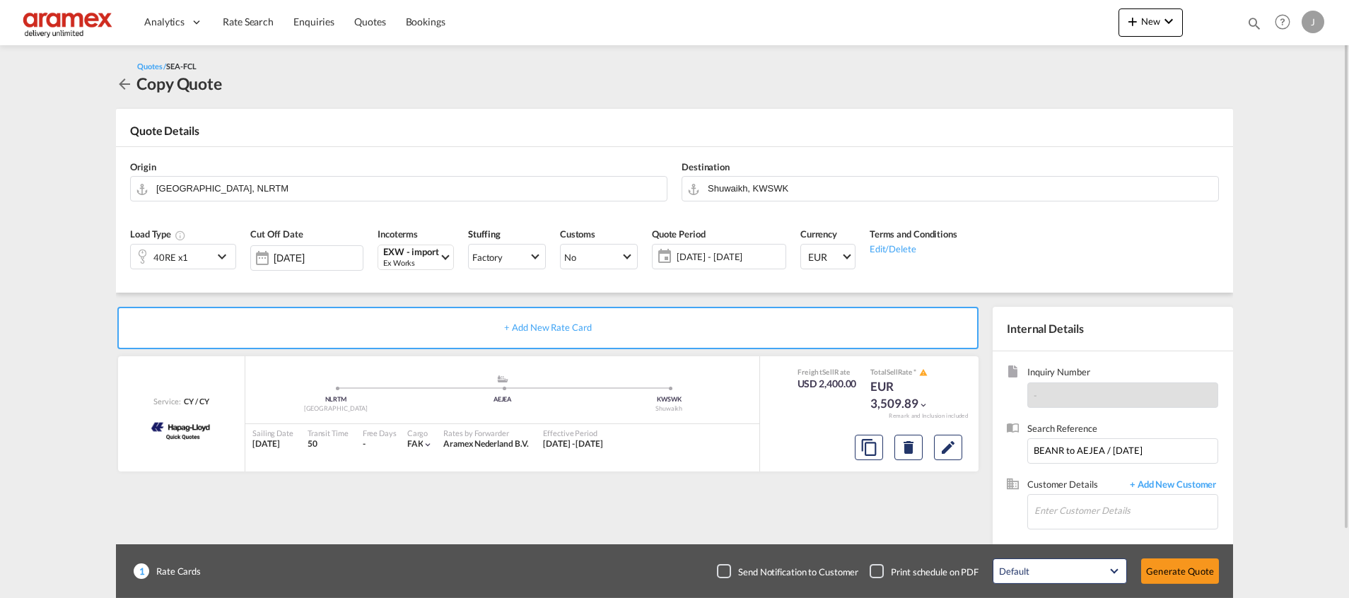
scroll to position [76, 0]
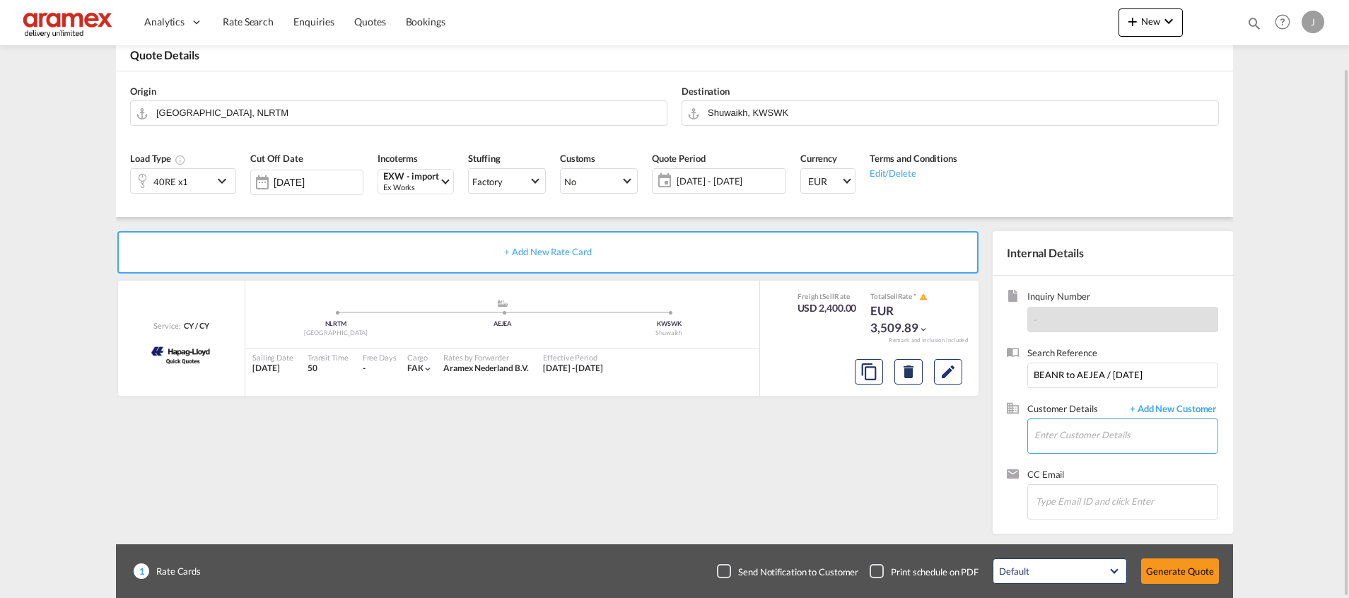
click at [1113, 431] on input "Enter Customer Details" at bounding box center [1125, 435] width 183 height 32
click at [1106, 404] on div "Kiran A kiran a@[DOMAIN_NAME] | Aramex [GEOGRAPHIC_DATA]" at bounding box center [1126, 400] width 184 height 38
type input "Aramex Kuwait, [PERSON_NAME] A, [EMAIL_ADDRESS][DOMAIN_NAME]"
click at [1177, 573] on button "Generate Quote" at bounding box center [1180, 570] width 78 height 25
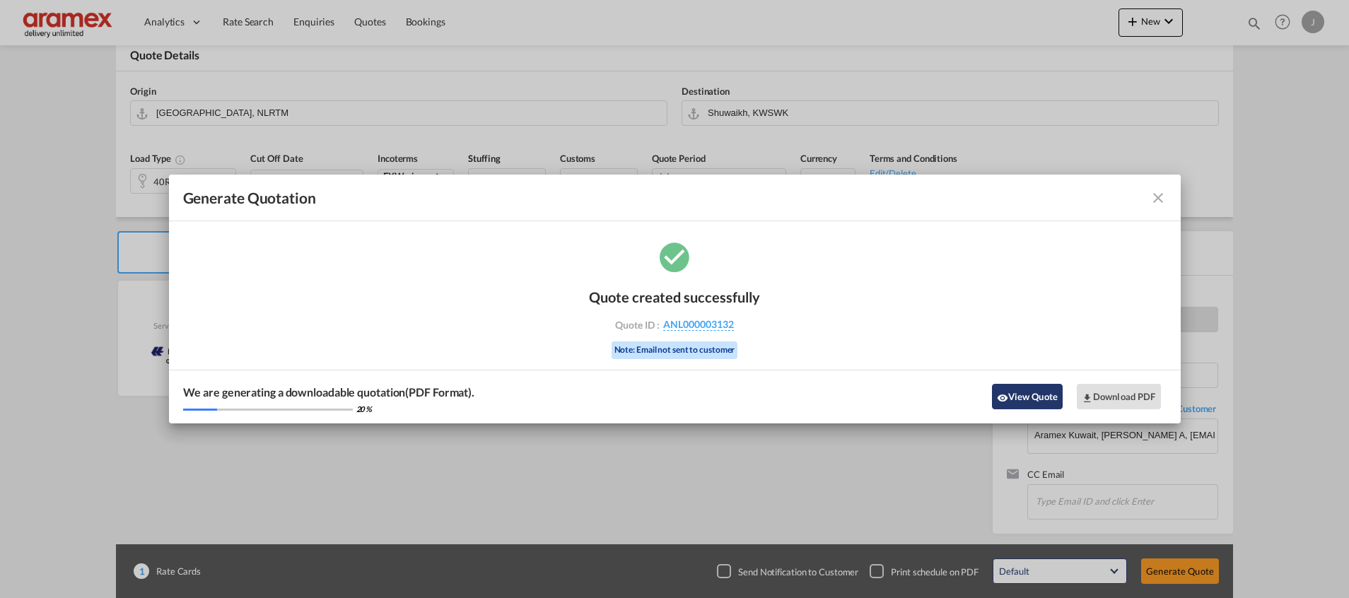
click at [1033, 398] on button "View Quote" at bounding box center [1027, 396] width 71 height 25
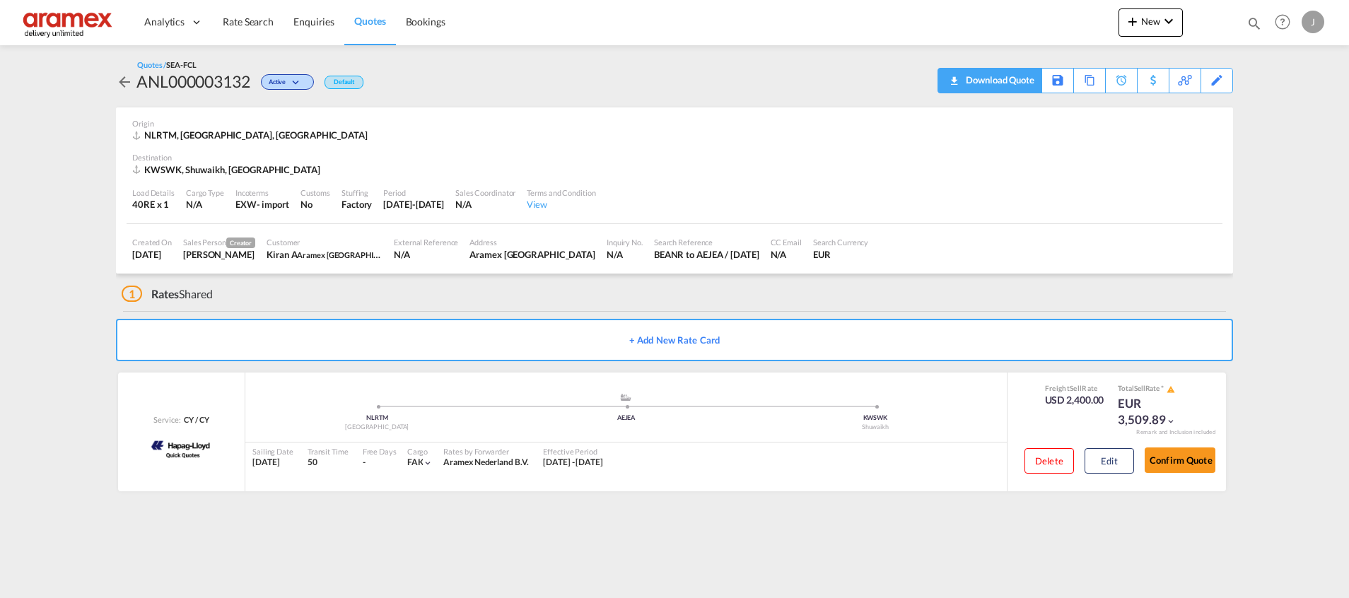
click at [1001, 83] on div "Download Quote" at bounding box center [998, 80] width 72 height 23
click at [1014, 77] on div "Download Quote" at bounding box center [998, 80] width 72 height 23
click at [966, 83] on div "Download Quote" at bounding box center [998, 80] width 72 height 23
click at [1015, 81] on div "Download Quote" at bounding box center [998, 80] width 72 height 23
click at [1089, 79] on div "Copy Quote" at bounding box center [1074, 81] width 48 height 24
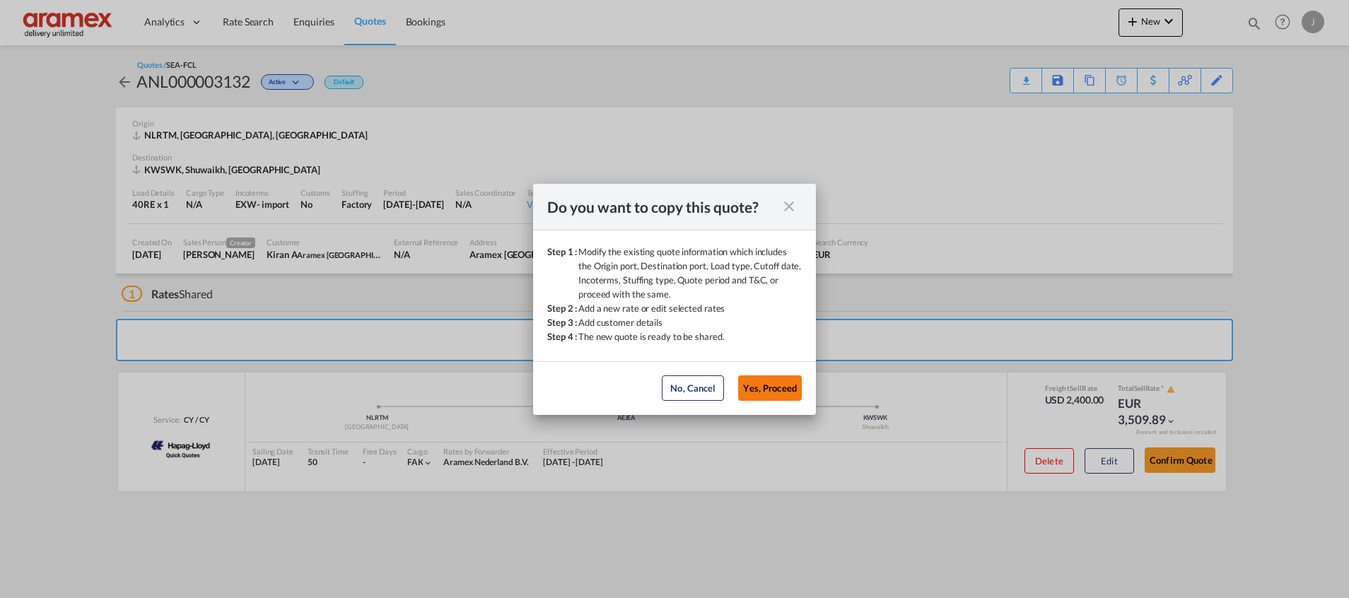
click at [773, 398] on button "Yes, Proceed" at bounding box center [770, 387] width 64 height 25
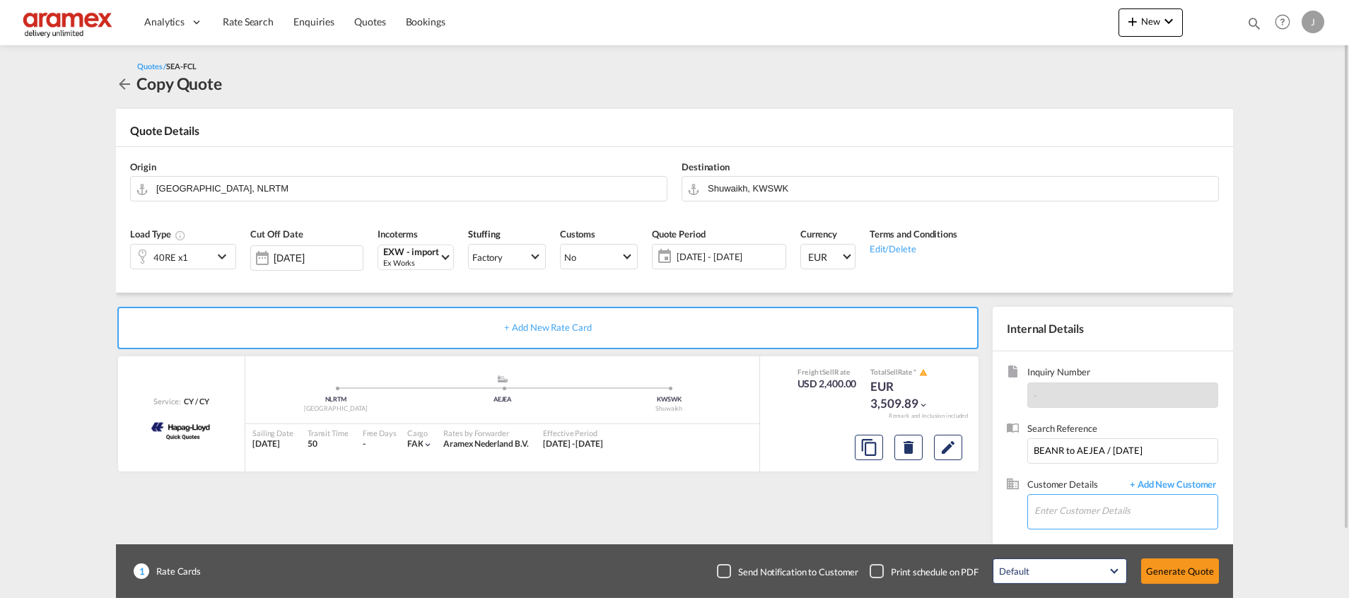
click at [1070, 509] on input "Enter Customer Details" at bounding box center [1125, 511] width 183 height 32
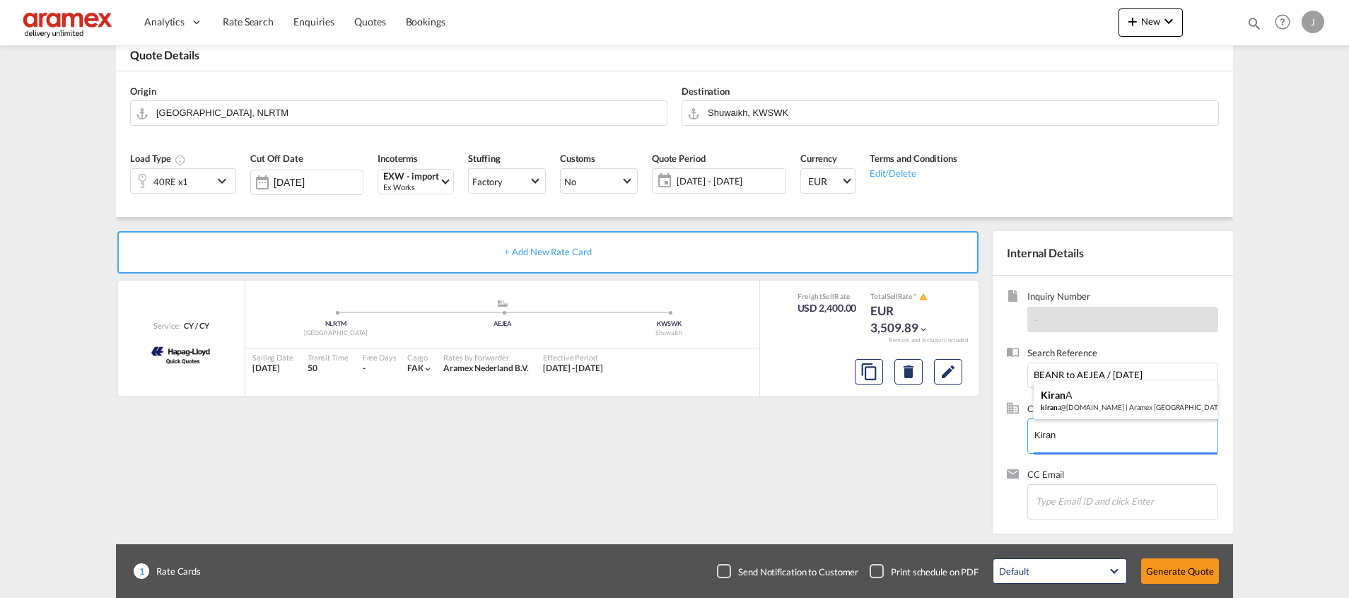
drag, startPoint x: 1082, startPoint y: 435, endPoint x: 975, endPoint y: 435, distance: 107.5
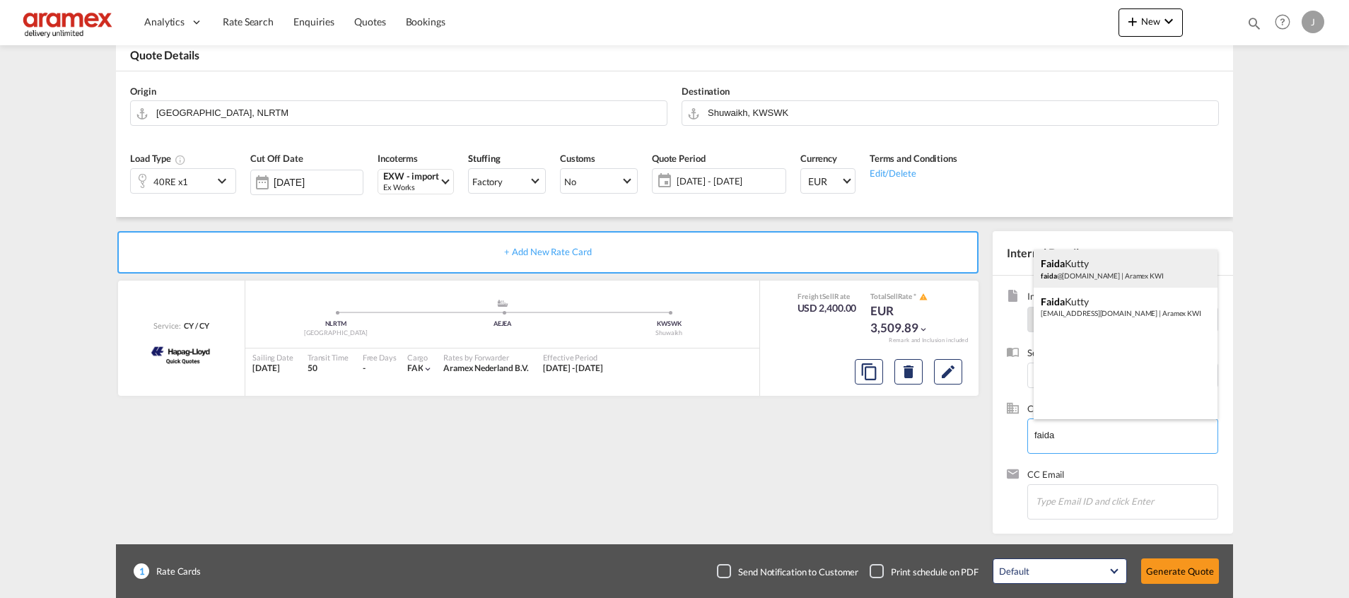
click at [1093, 260] on div "[PERSON_NAME] faida @[DOMAIN_NAME] | Aramex KWI" at bounding box center [1126, 269] width 184 height 38
type input "Aramex KWI, [PERSON_NAME], [EMAIL_ADDRESS][DOMAIN_NAME]"
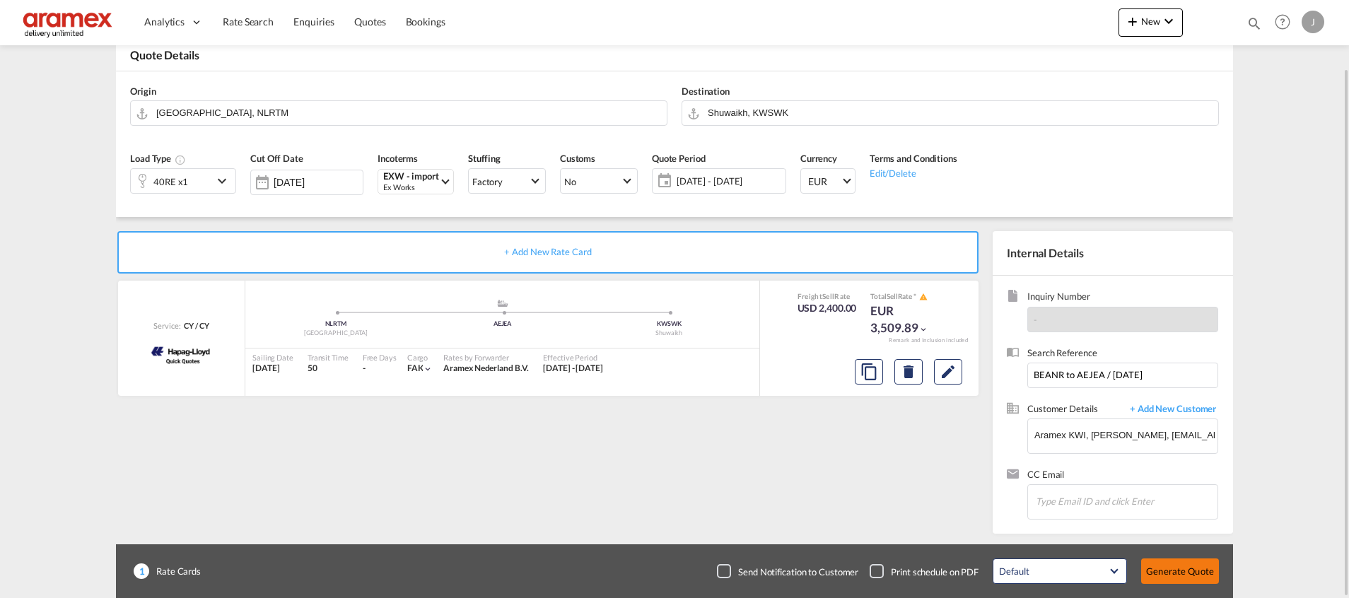
click at [1188, 573] on button "Generate Quote" at bounding box center [1180, 570] width 78 height 25
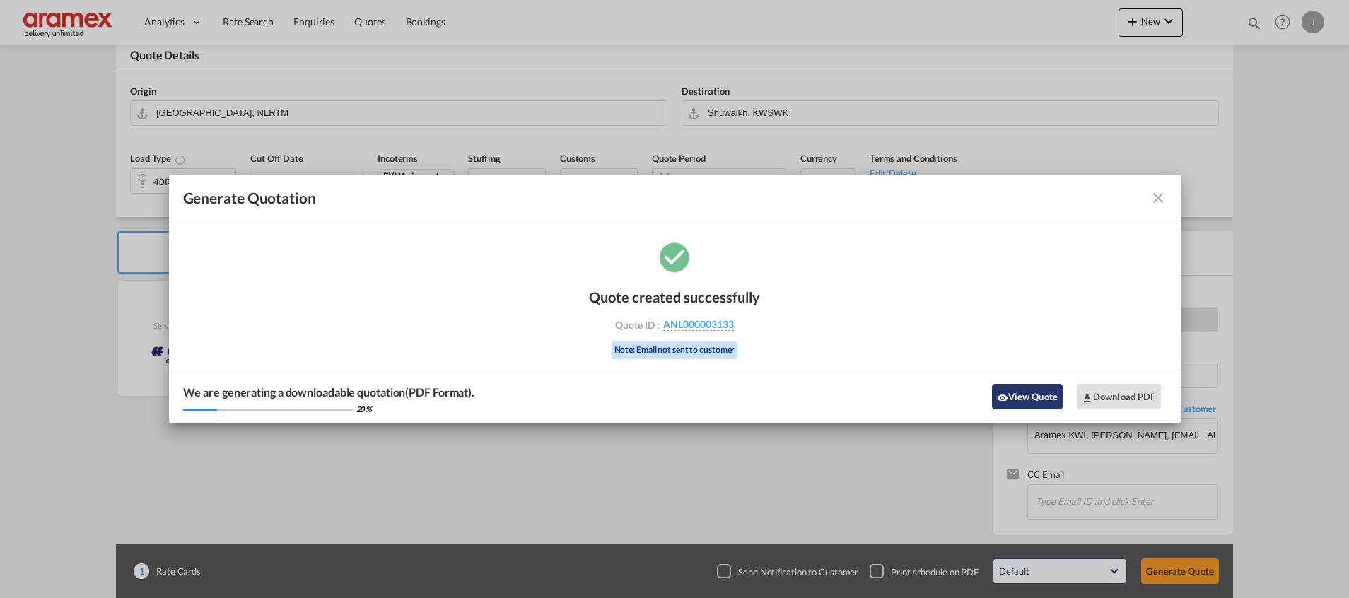
click at [1002, 391] on button "View Quote" at bounding box center [1027, 396] width 71 height 25
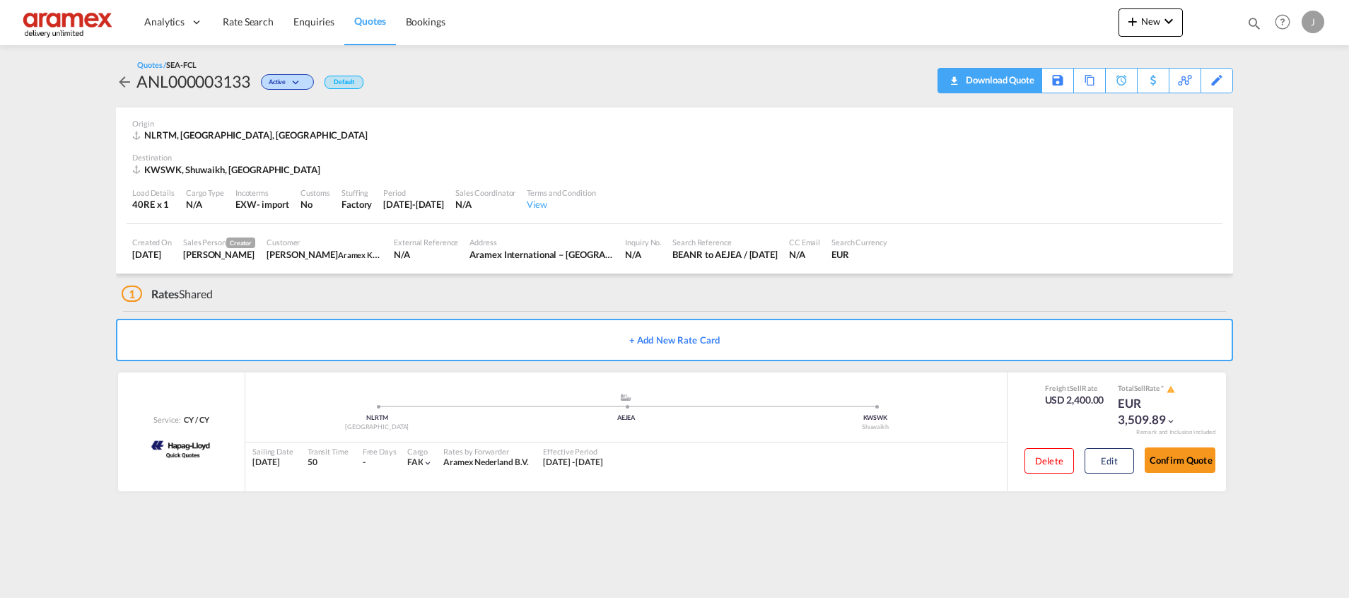
click at [953, 81] on md-icon "icon-download" at bounding box center [953, 76] width 17 height 11
